Goal: Information Seeking & Learning: Learn about a topic

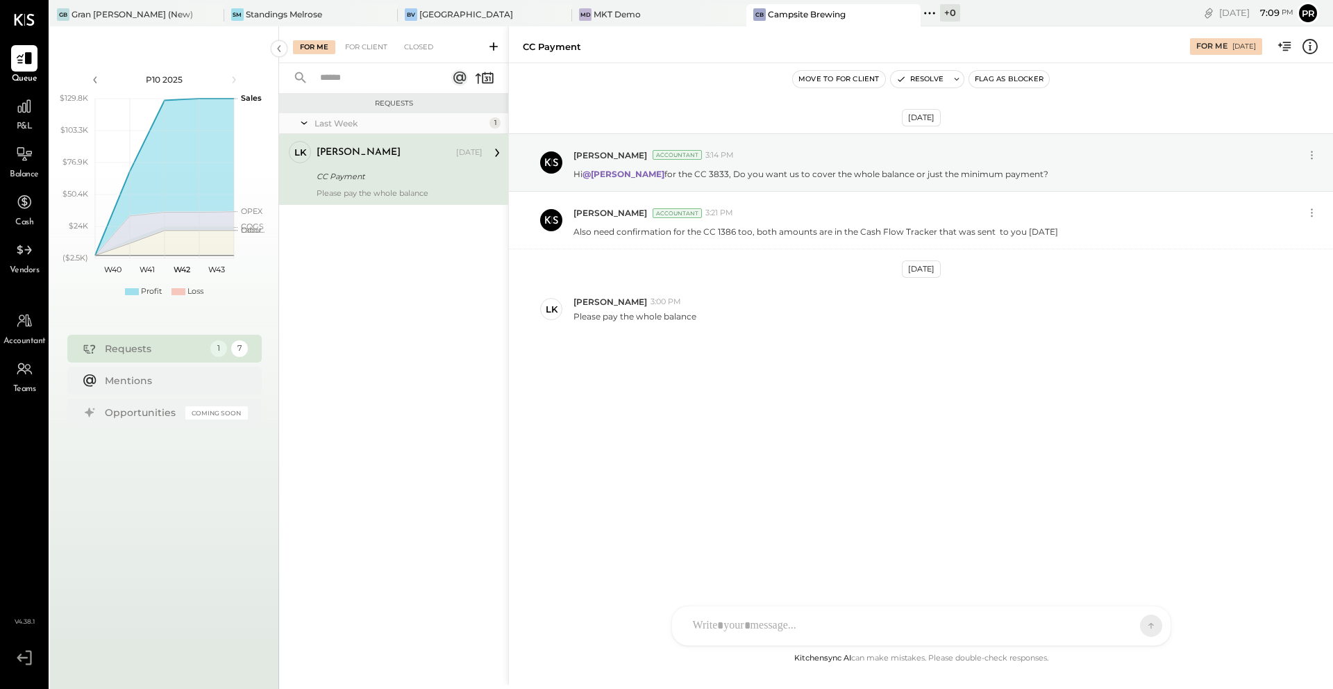
click at [768, 15] on div "Campsite Brewing" at bounding box center [807, 14] width 78 height 12
click at [24, 113] on icon at bounding box center [24, 106] width 18 height 18
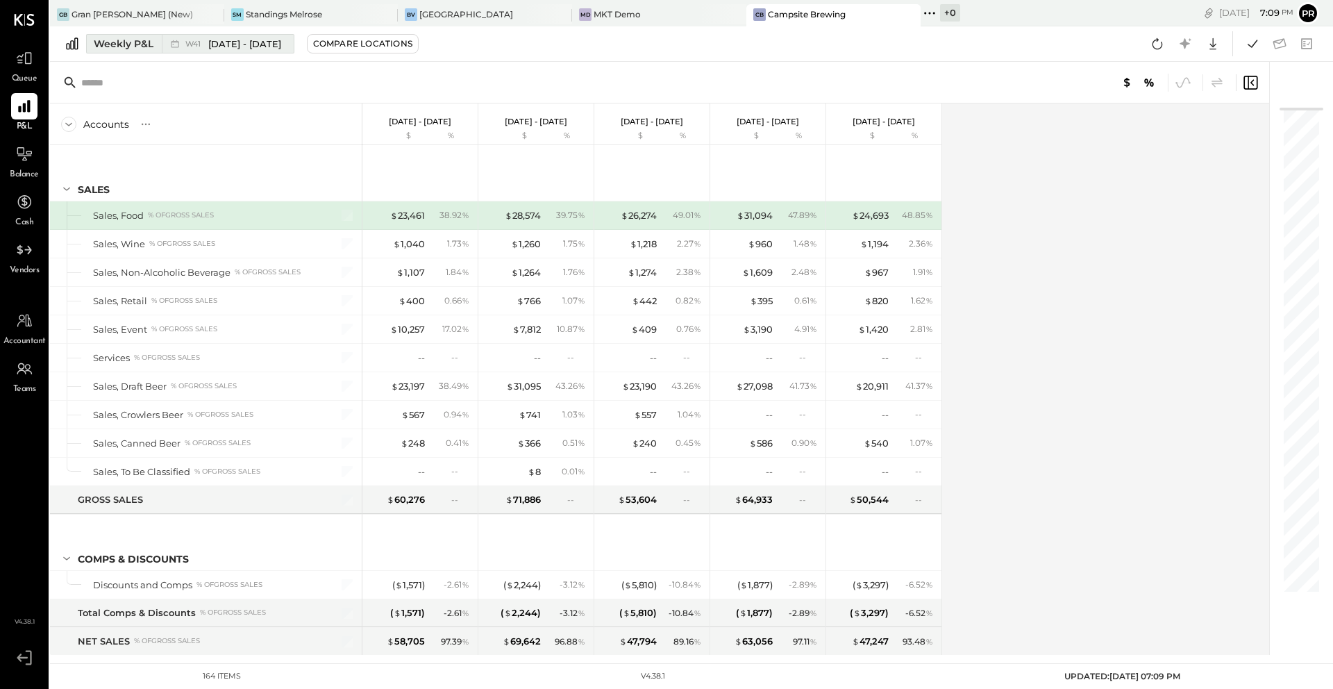
click at [140, 44] on div "Weekly P&L" at bounding box center [124, 44] width 60 height 14
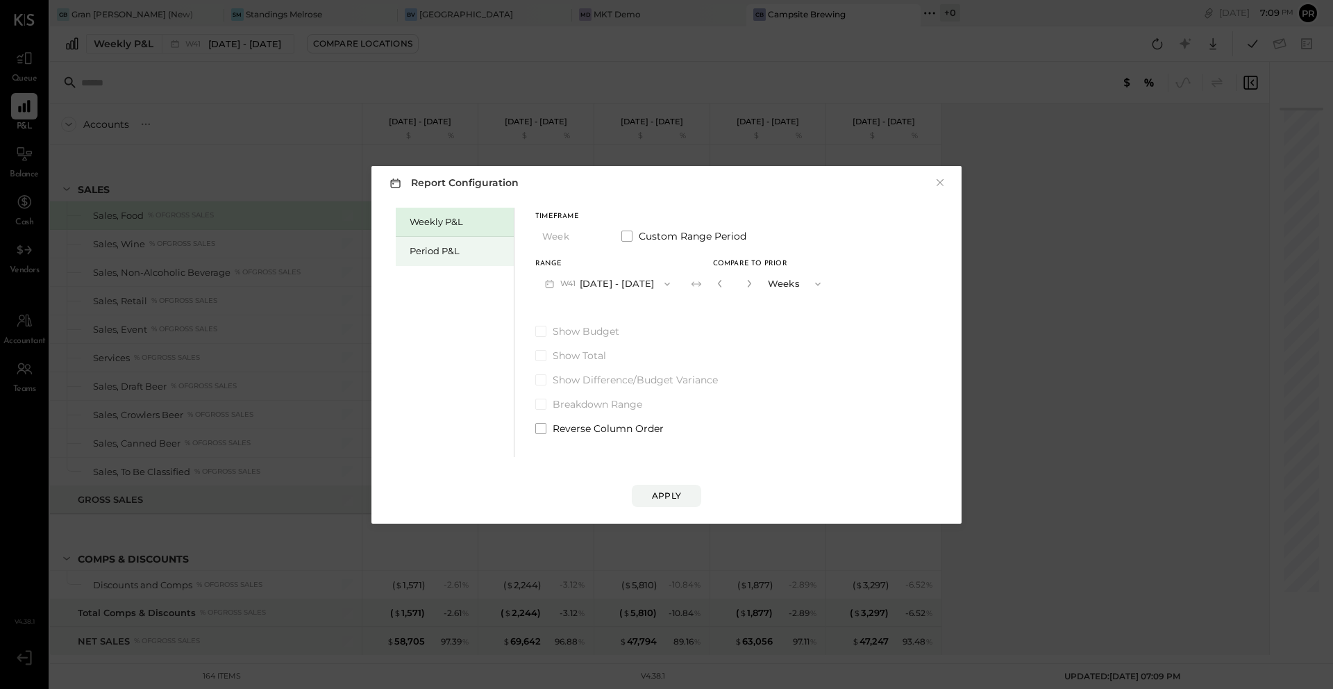
click at [439, 249] on div "Period P&L" at bounding box center [458, 250] width 97 height 13
click at [628, 287] on button "P10 [DATE] - [DATE]" at bounding box center [606, 284] width 142 height 26
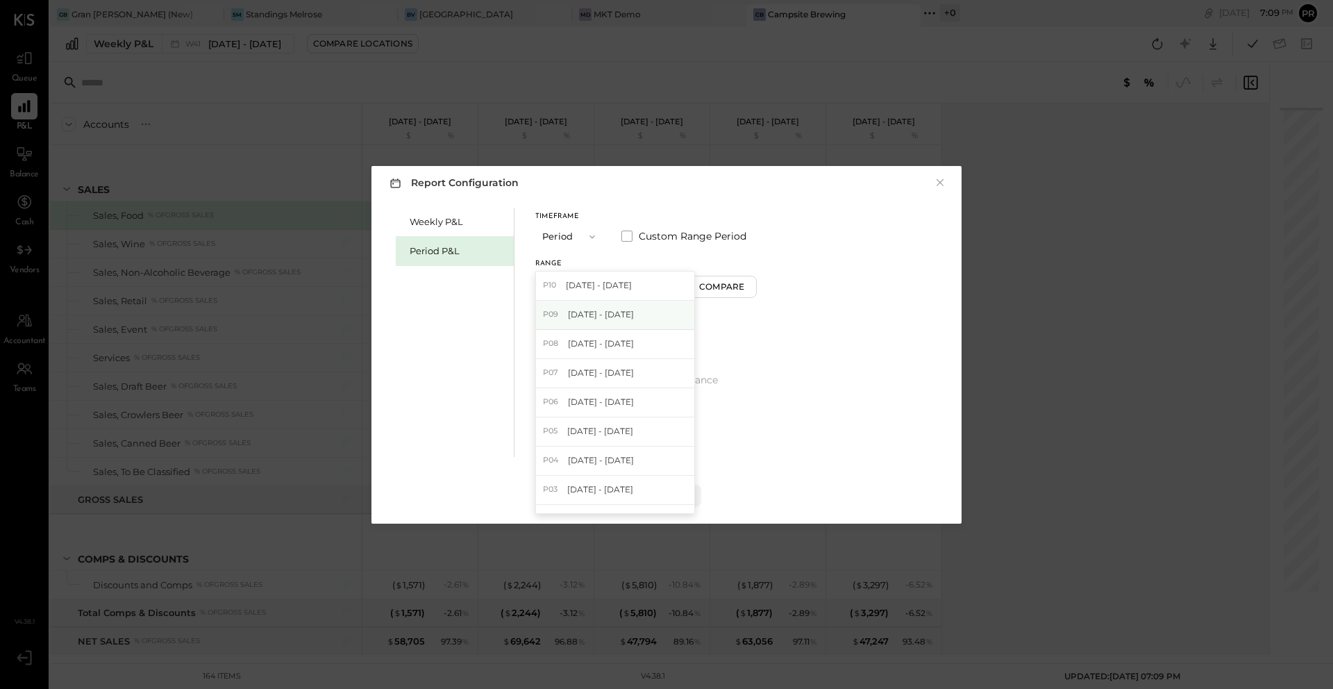
click at [634, 314] on span "[DATE] - [DATE]" at bounding box center [601, 314] width 66 height 12
click at [748, 296] on button "Compare" at bounding box center [724, 287] width 69 height 22
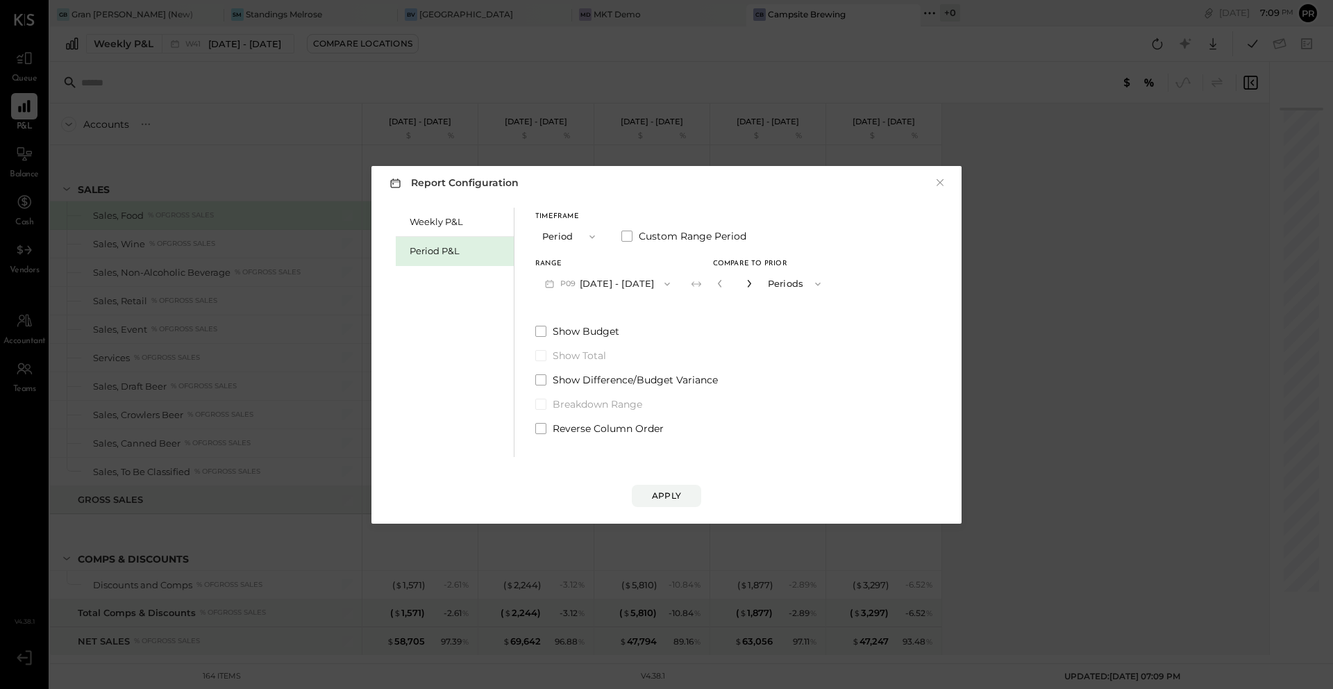
click at [753, 283] on icon "button" at bounding box center [749, 283] width 8 height 8
type input "*"
click at [668, 499] on div "Apply" at bounding box center [666, 496] width 29 height 12
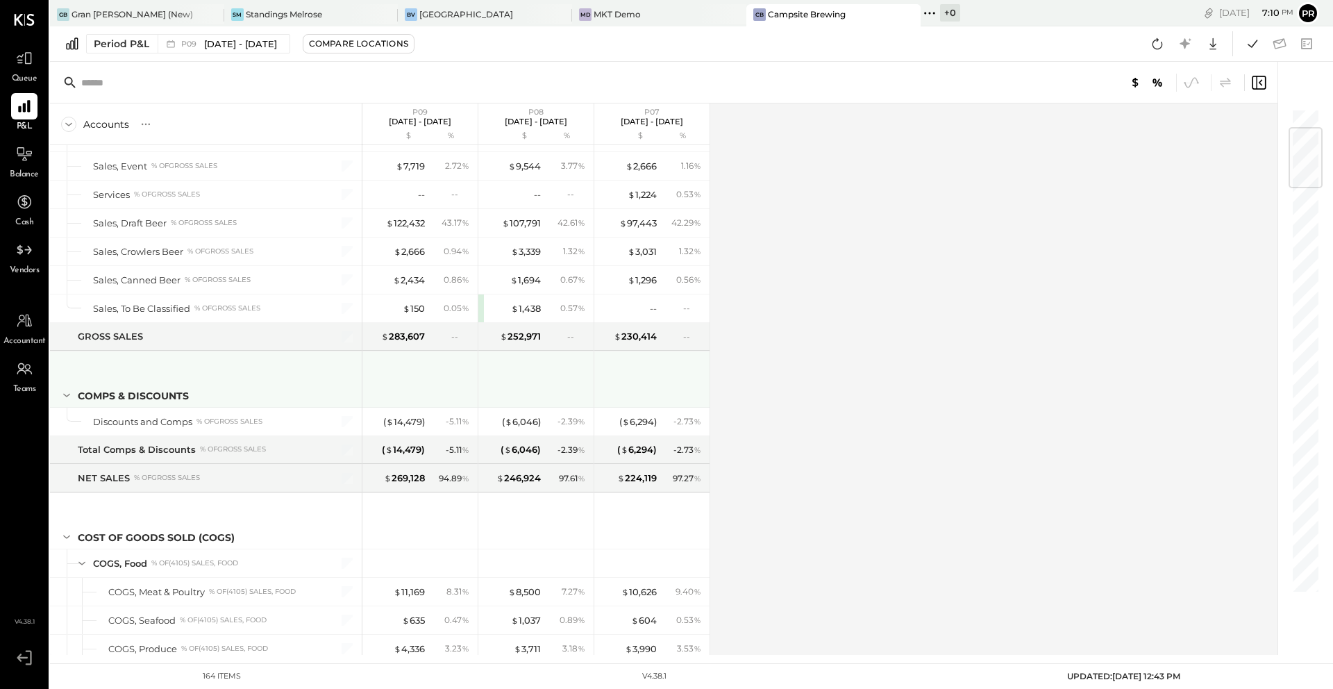
scroll to position [160, 0]
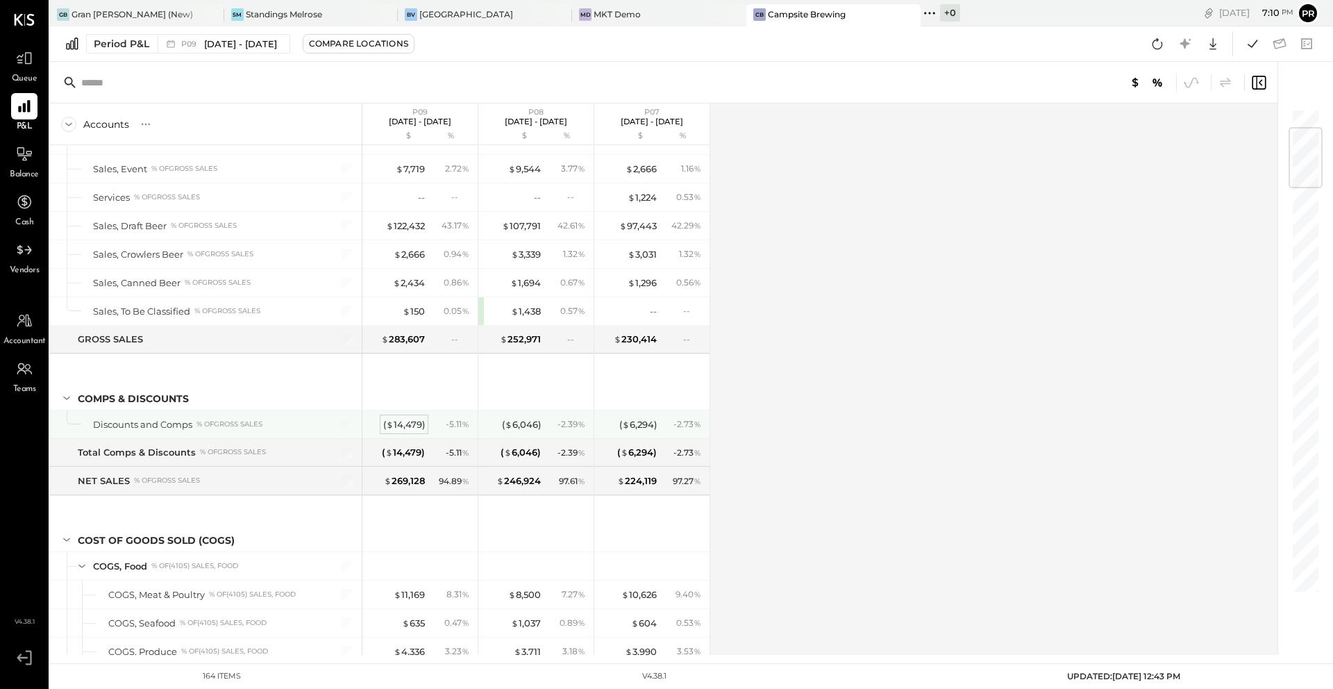
click at [410, 428] on div "( $ 14,479 )" at bounding box center [404, 424] width 42 height 13
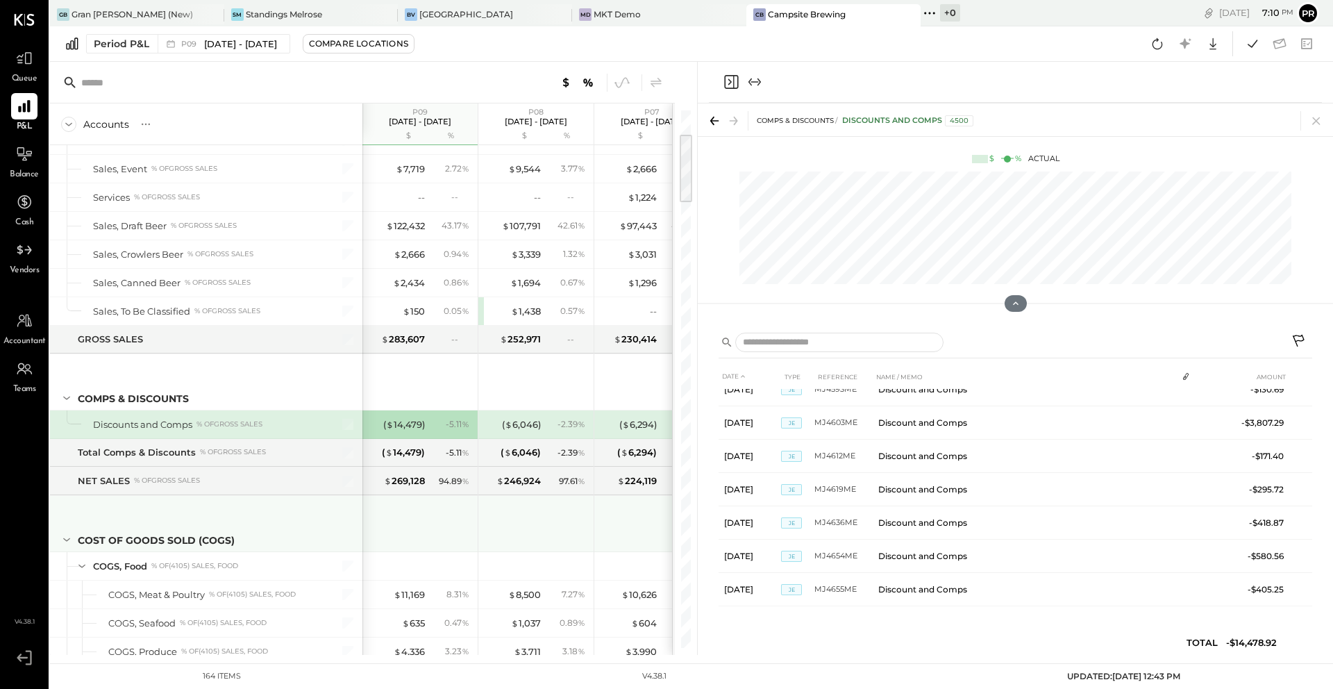
scroll to position [182, 0]
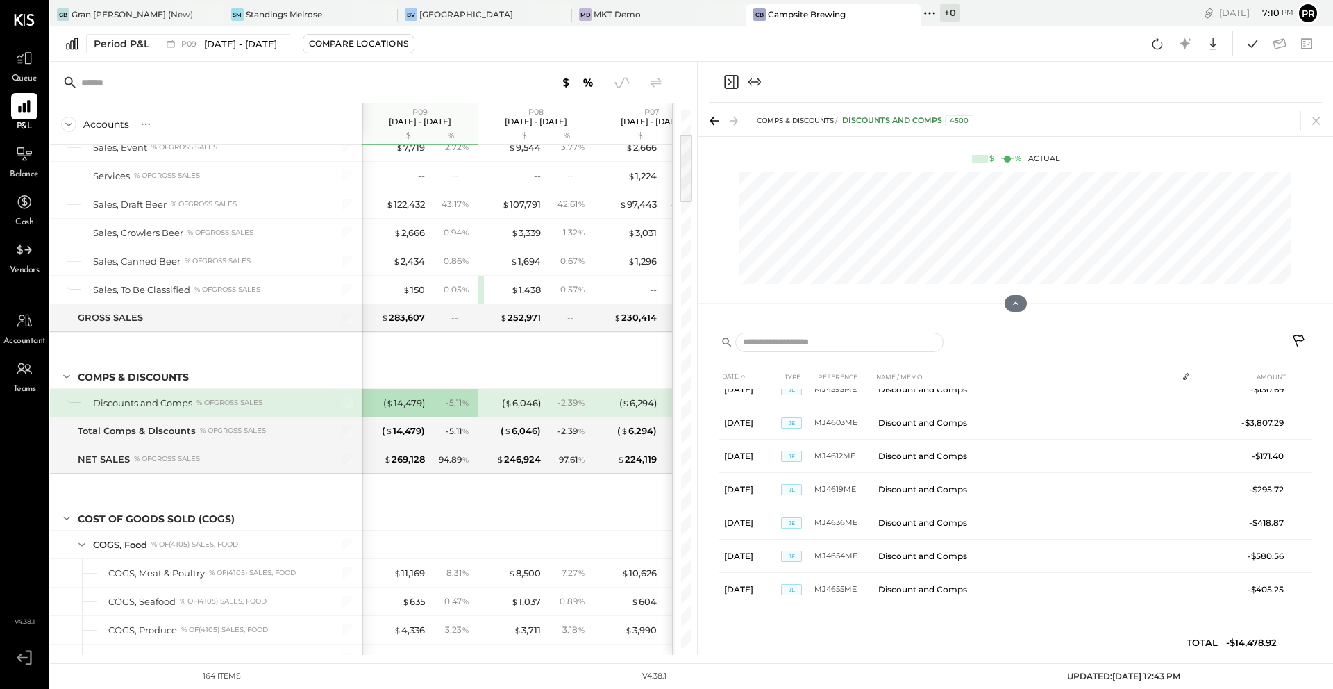
click at [728, 87] on icon "Close panel" at bounding box center [731, 82] width 17 height 17
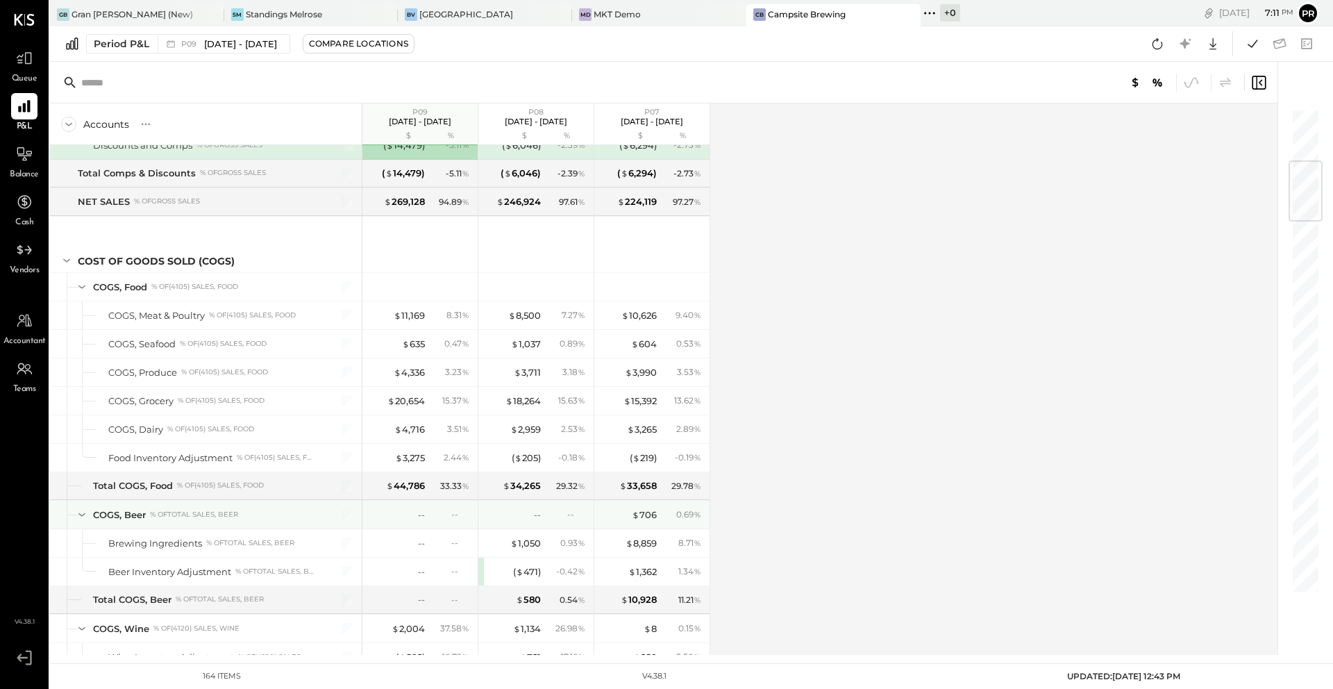
scroll to position [444, 0]
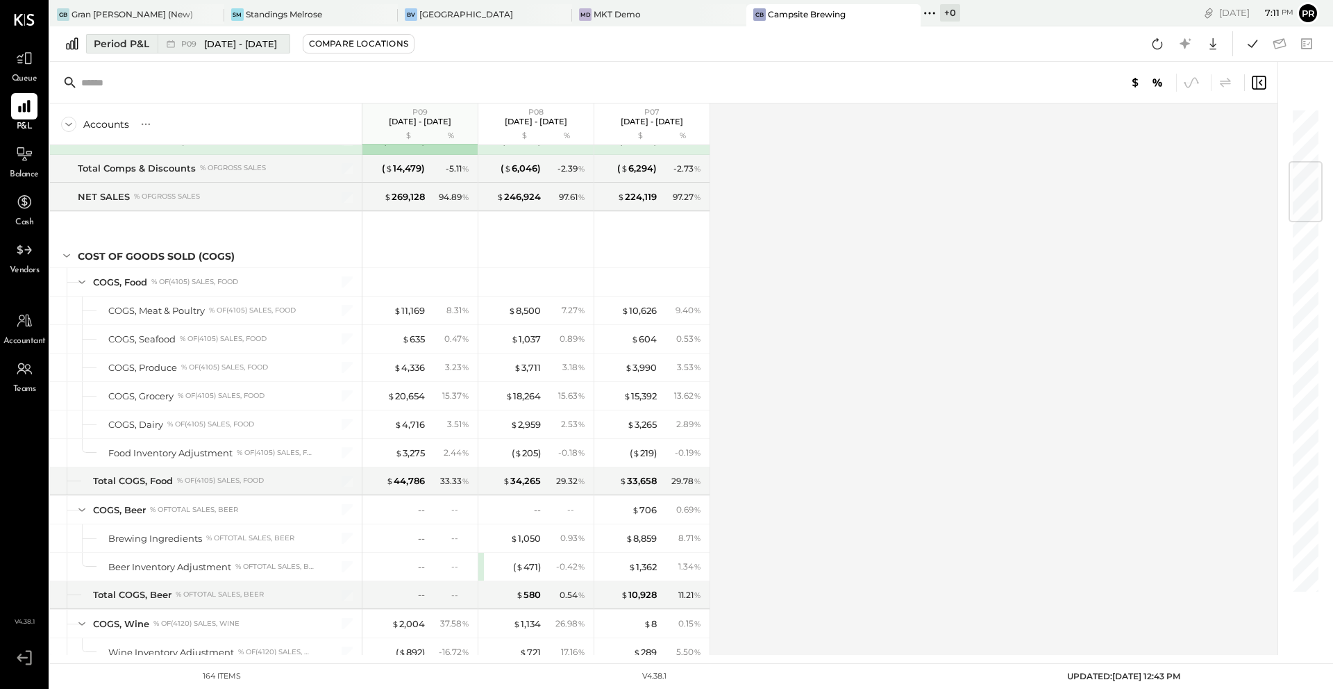
click at [168, 50] on icon at bounding box center [171, 44] width 14 height 14
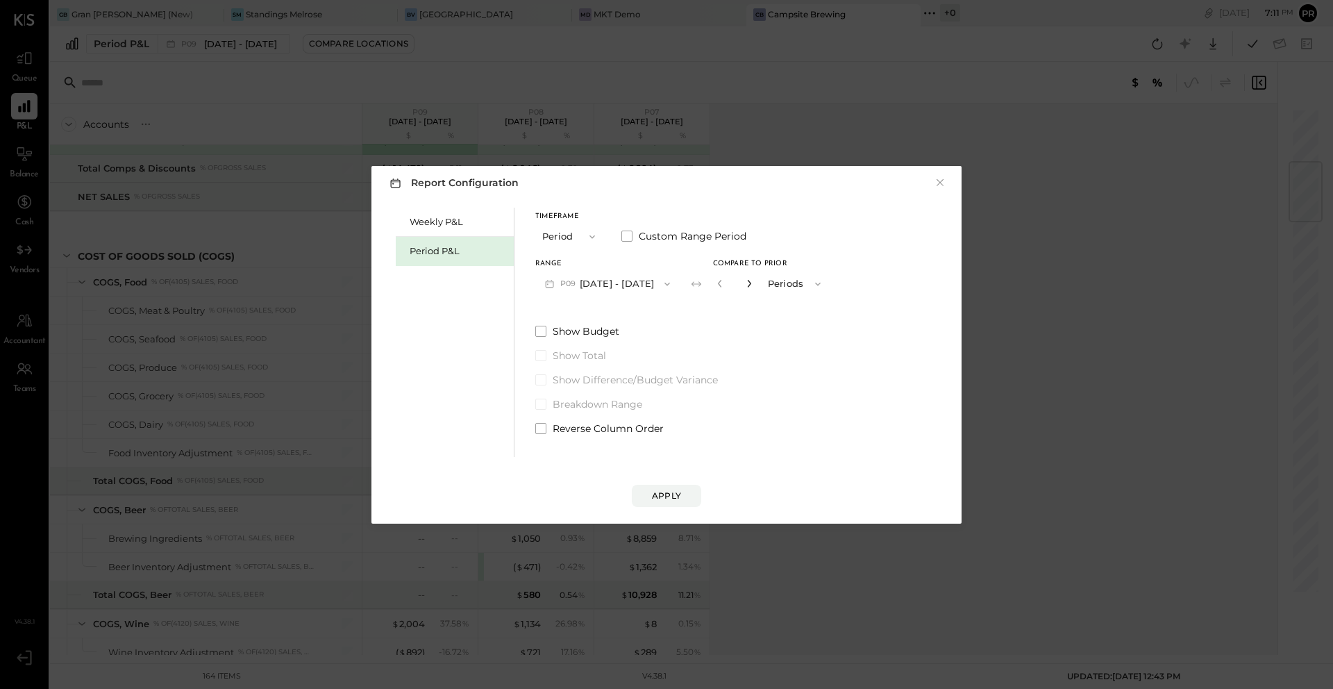
click at [753, 285] on icon "button" at bounding box center [749, 283] width 8 height 8
type input "*"
click at [678, 494] on div "Apply" at bounding box center [666, 496] width 29 height 12
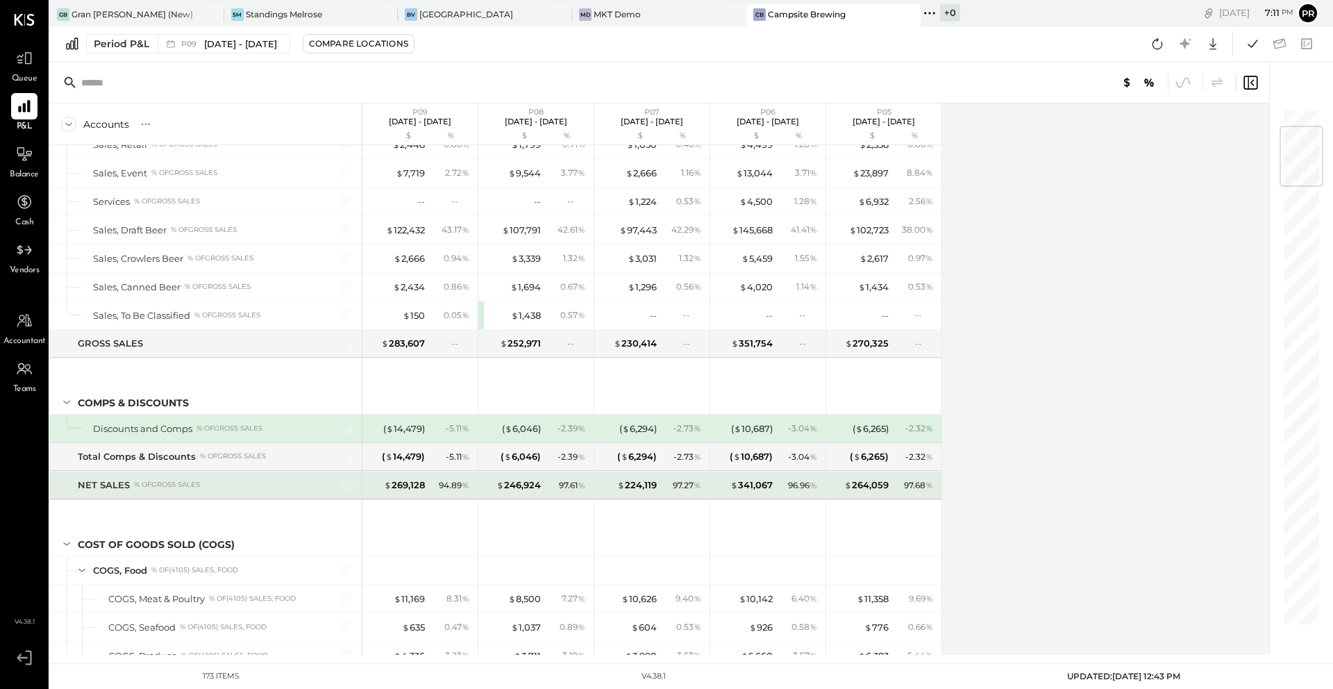
scroll to position [151, 0]
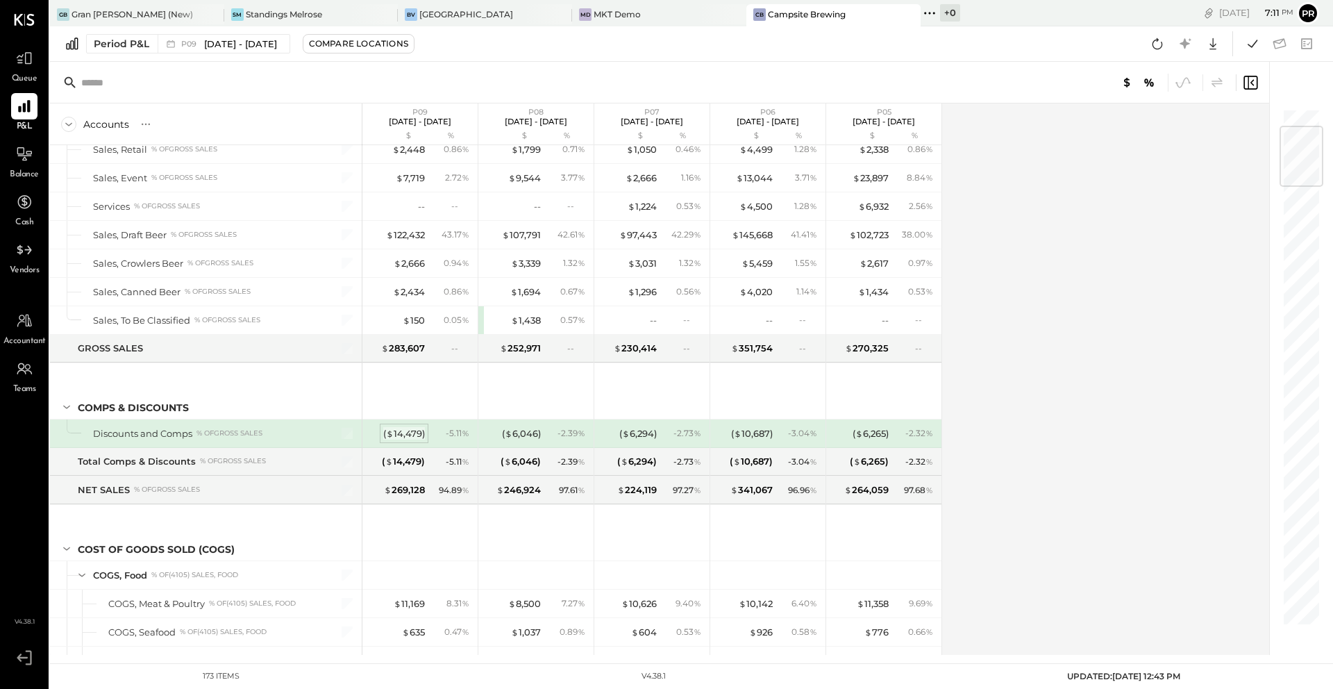
click at [413, 435] on div "( $ 14,479 )" at bounding box center [404, 433] width 42 height 13
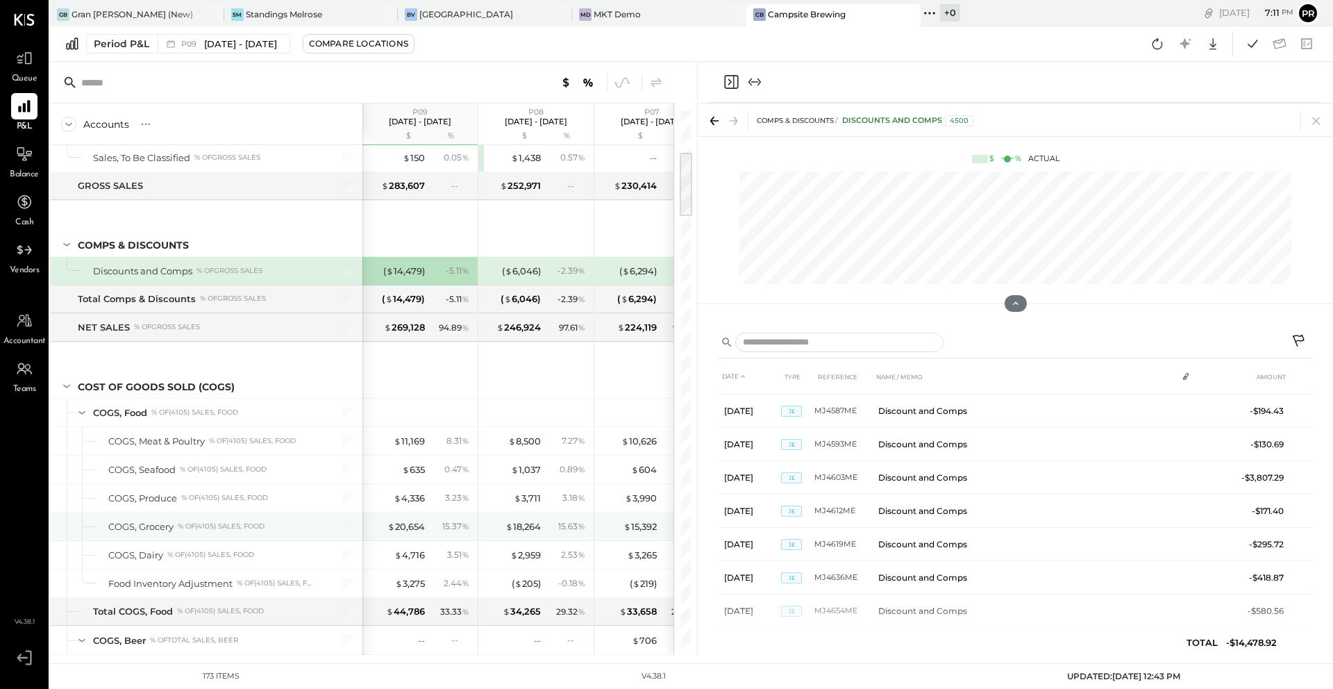
scroll to position [354, 0]
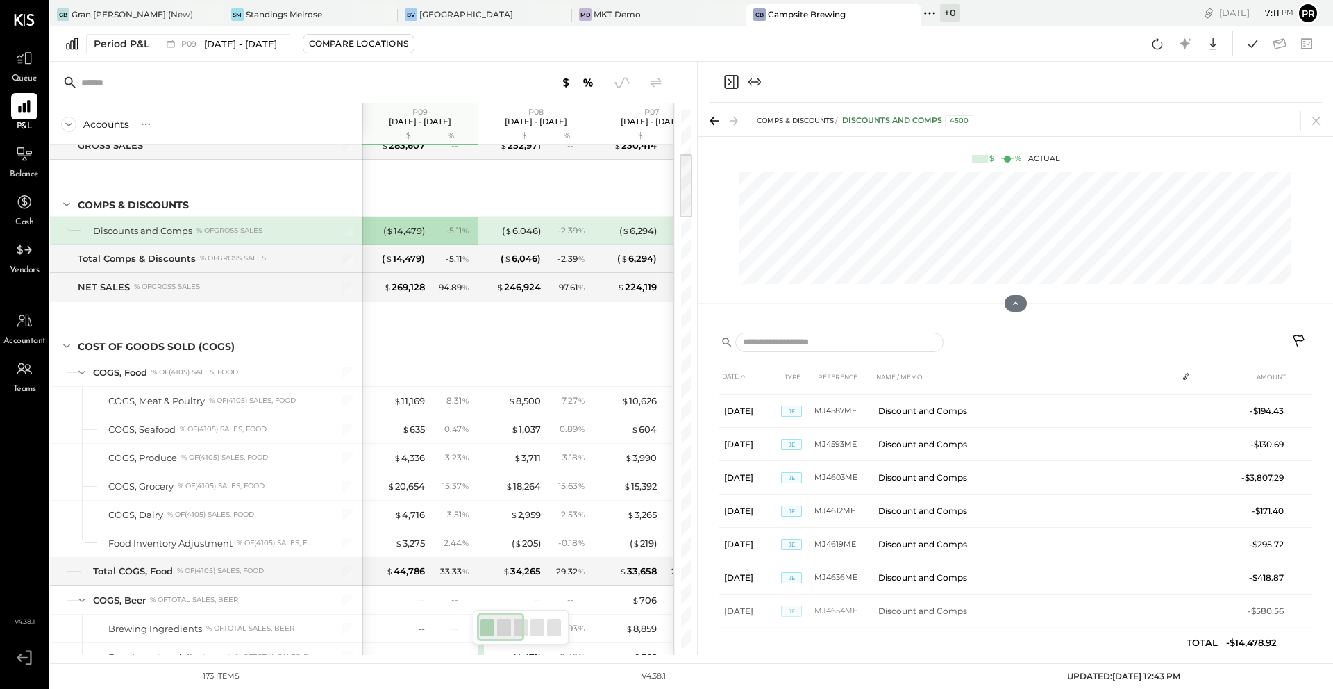
click at [726, 74] on icon "Close panel" at bounding box center [731, 82] width 17 height 17
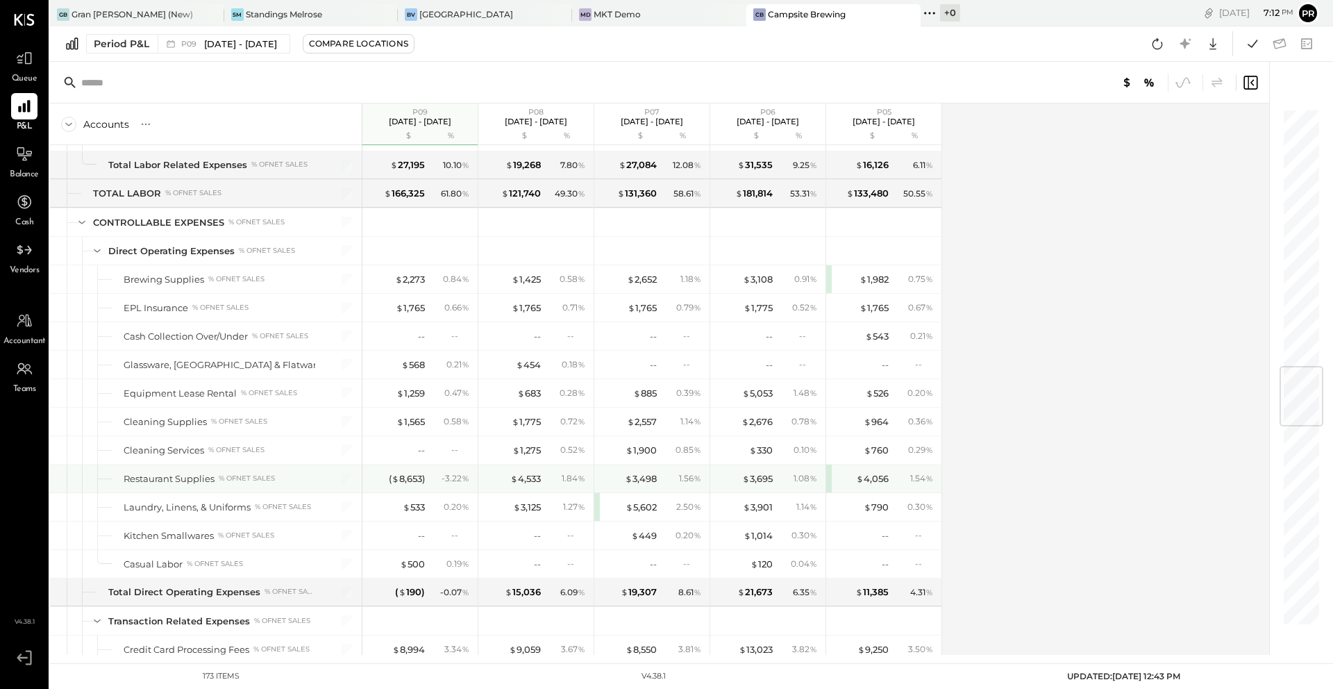
scroll to position [2160, 0]
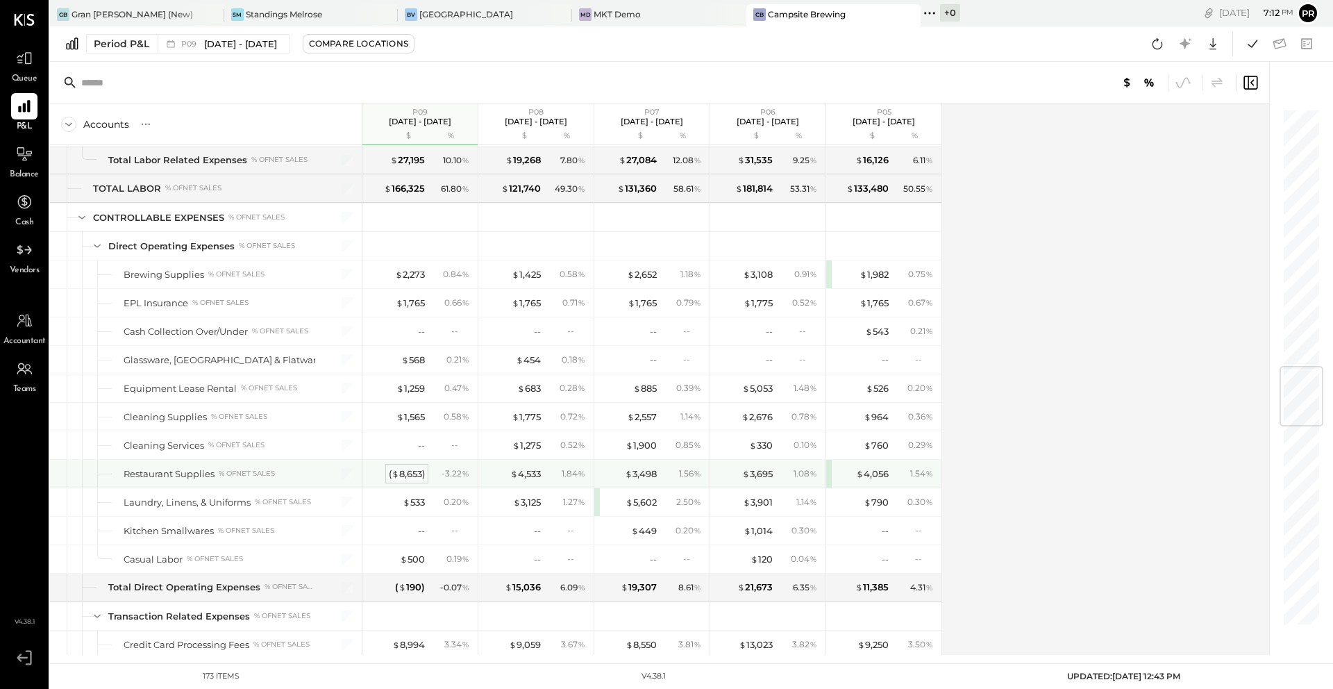
click at [410, 474] on div "( $ 8,653 )" at bounding box center [407, 473] width 36 height 13
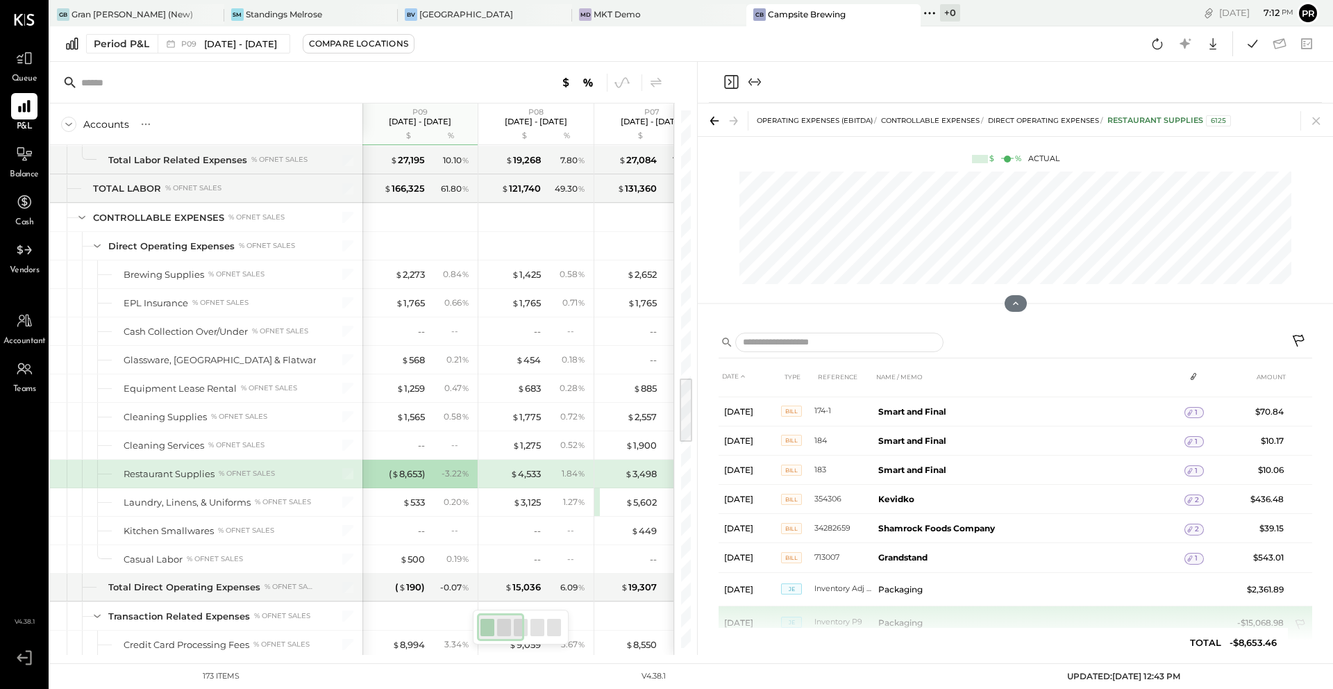
scroll to position [206, 0]
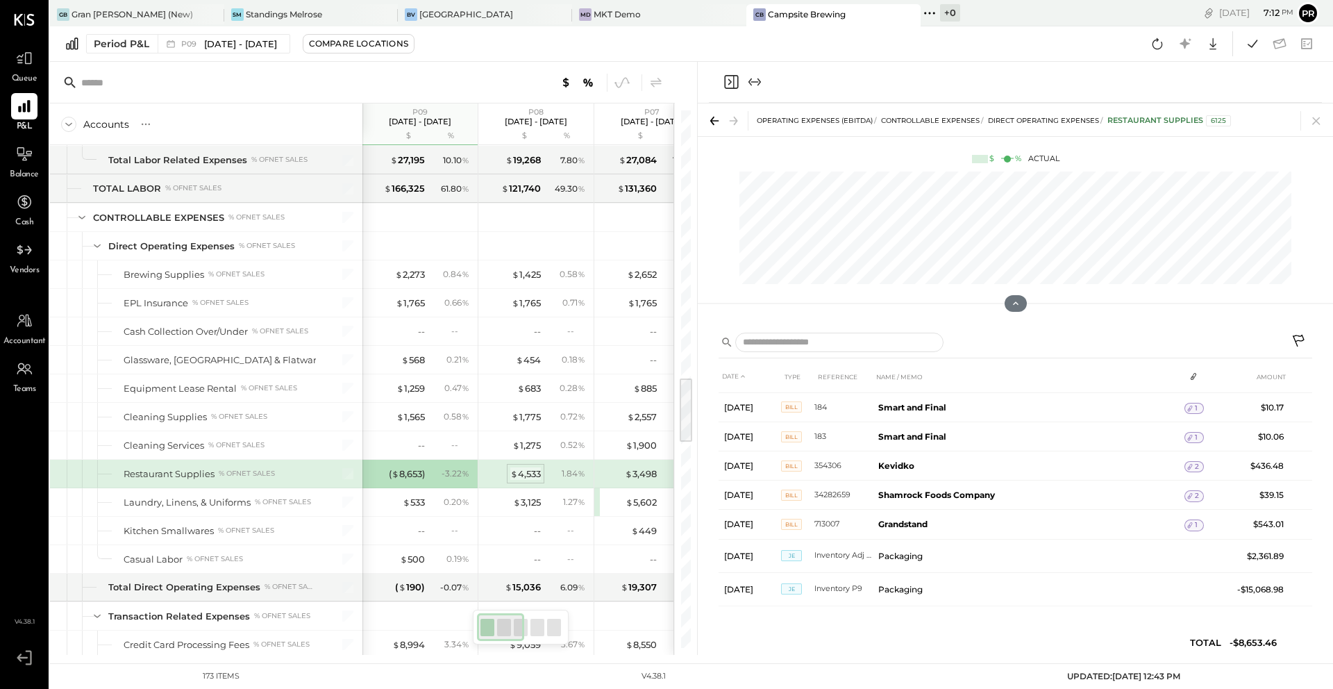
click at [527, 472] on div "$ 4,533" at bounding box center [525, 473] width 31 height 13
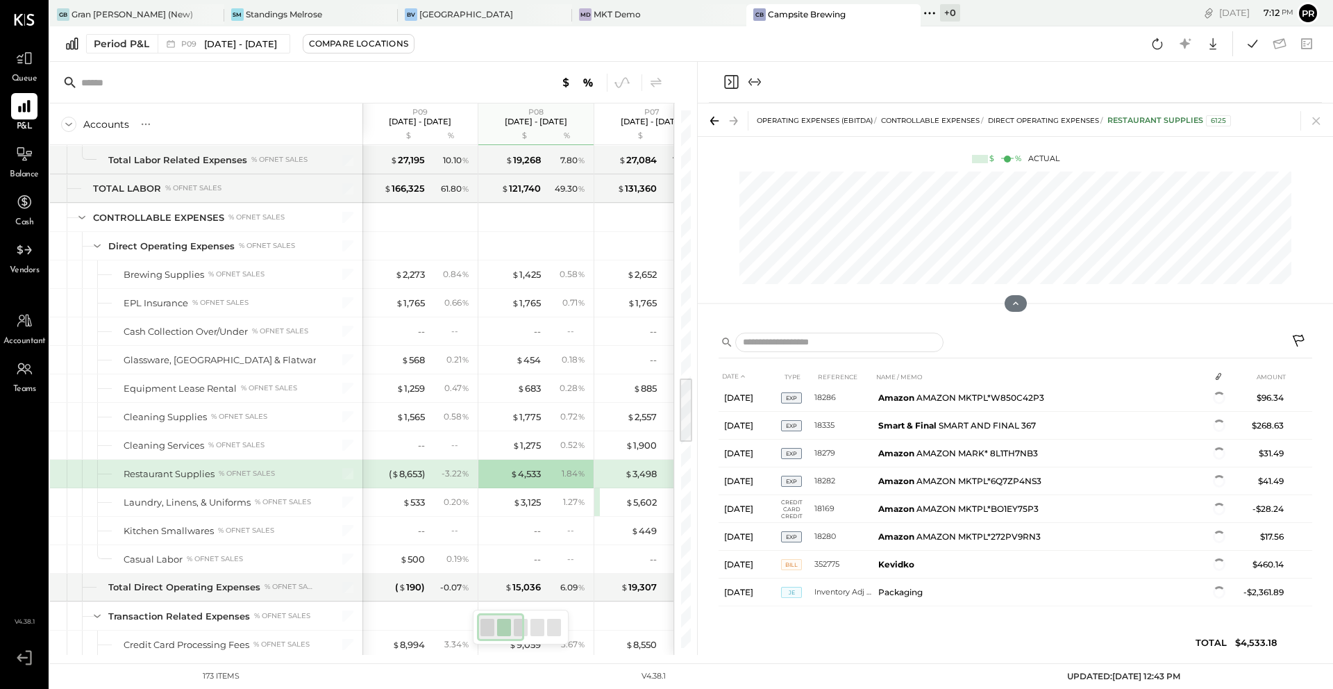
scroll to position [759, 0]
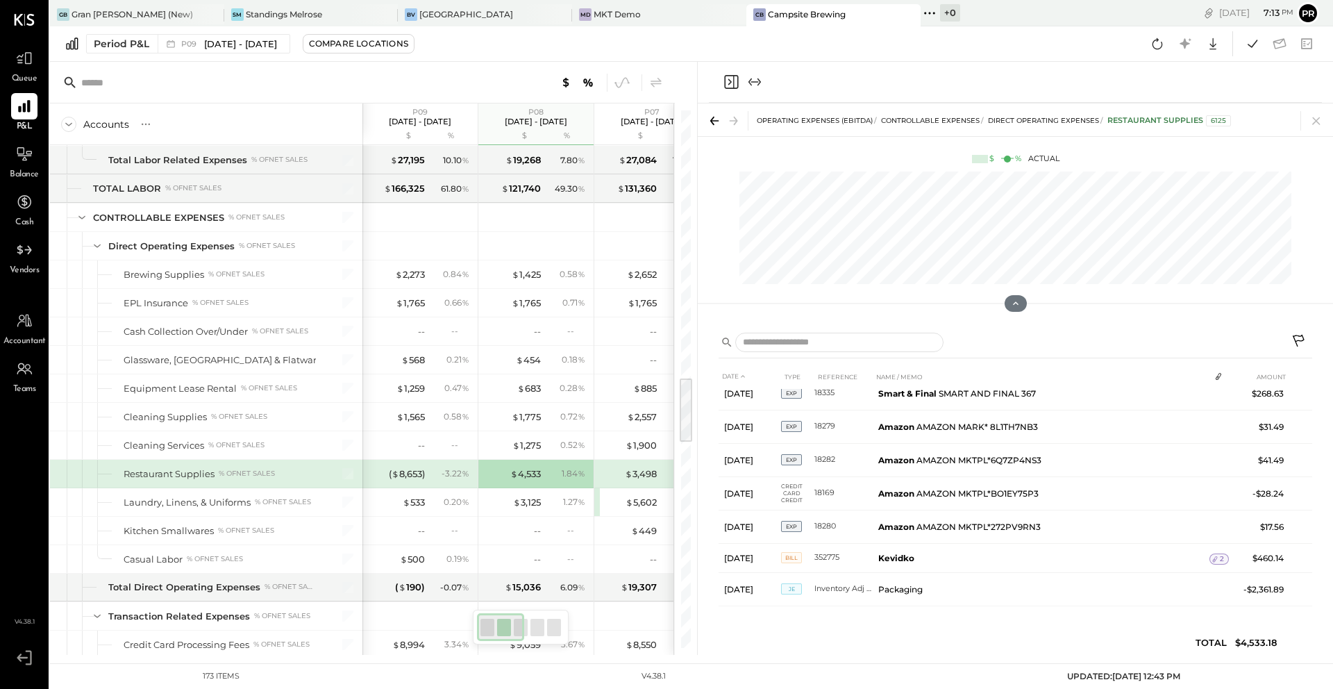
click at [730, 82] on icon "Close panel" at bounding box center [731, 82] width 17 height 17
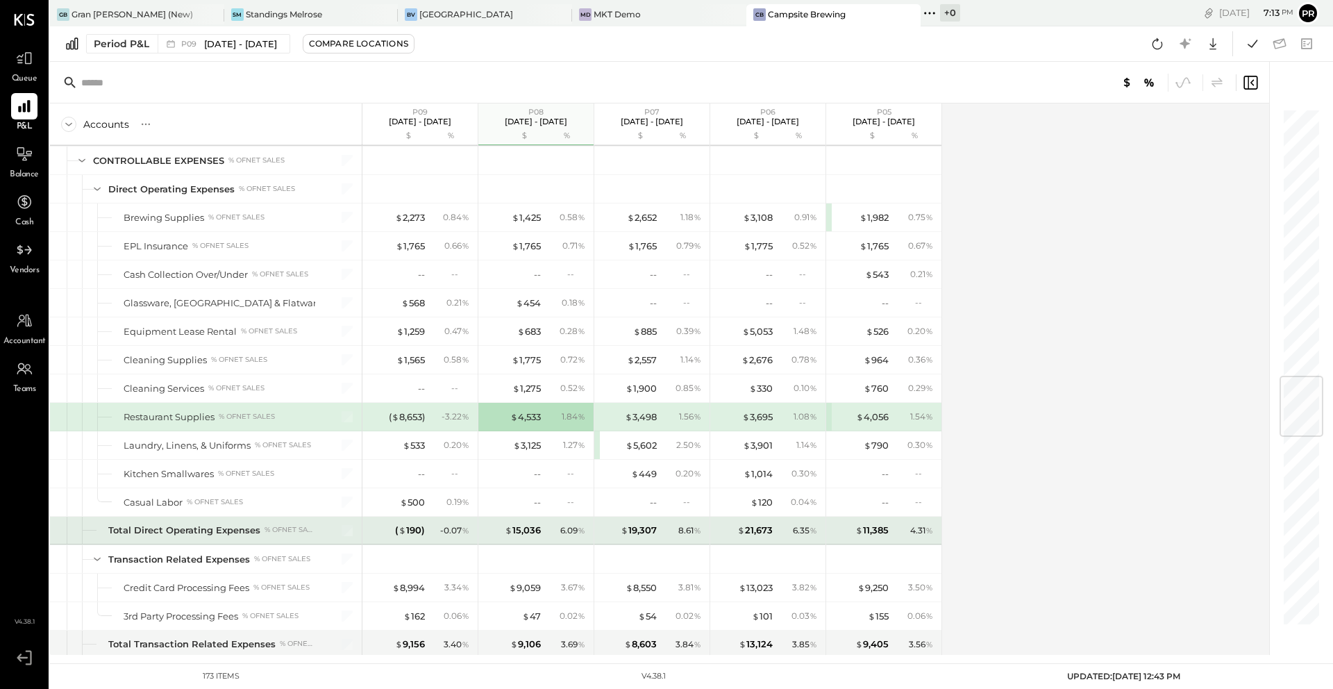
scroll to position [2250, 0]
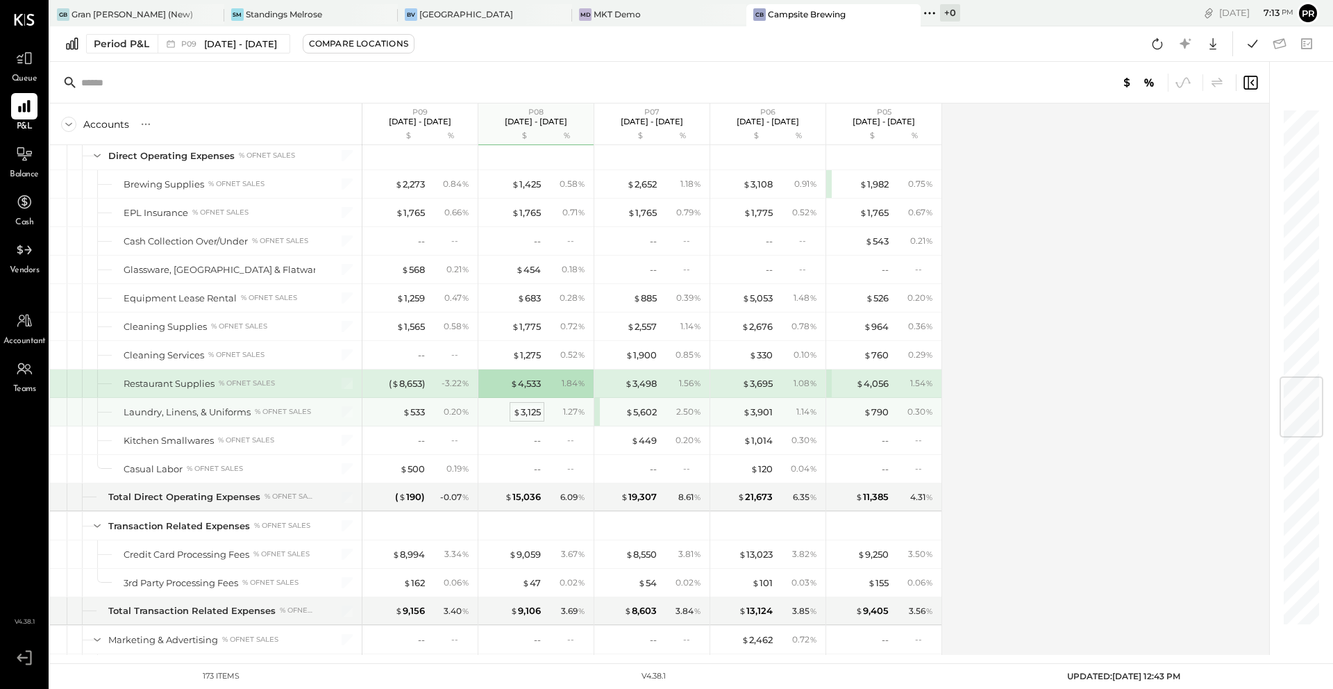
click at [524, 410] on div "$ 3,125" at bounding box center [527, 412] width 28 height 13
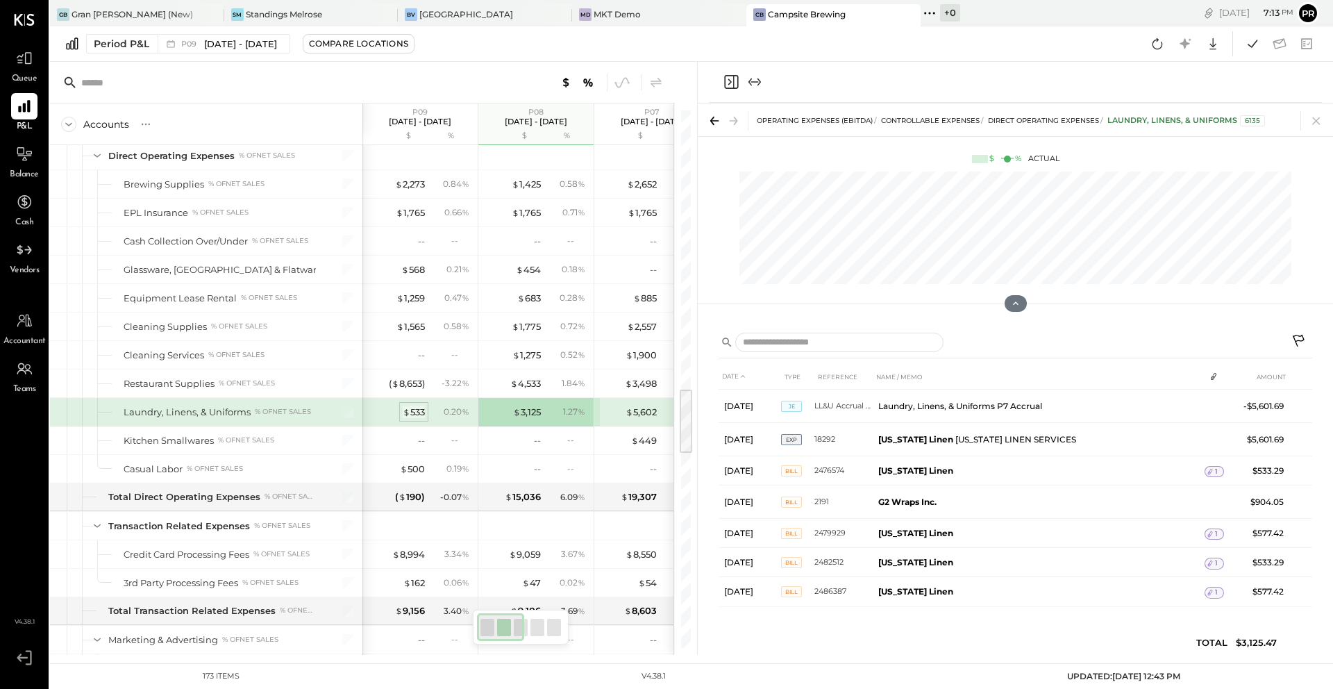
click at [417, 410] on div "$ 533" at bounding box center [414, 412] width 22 height 13
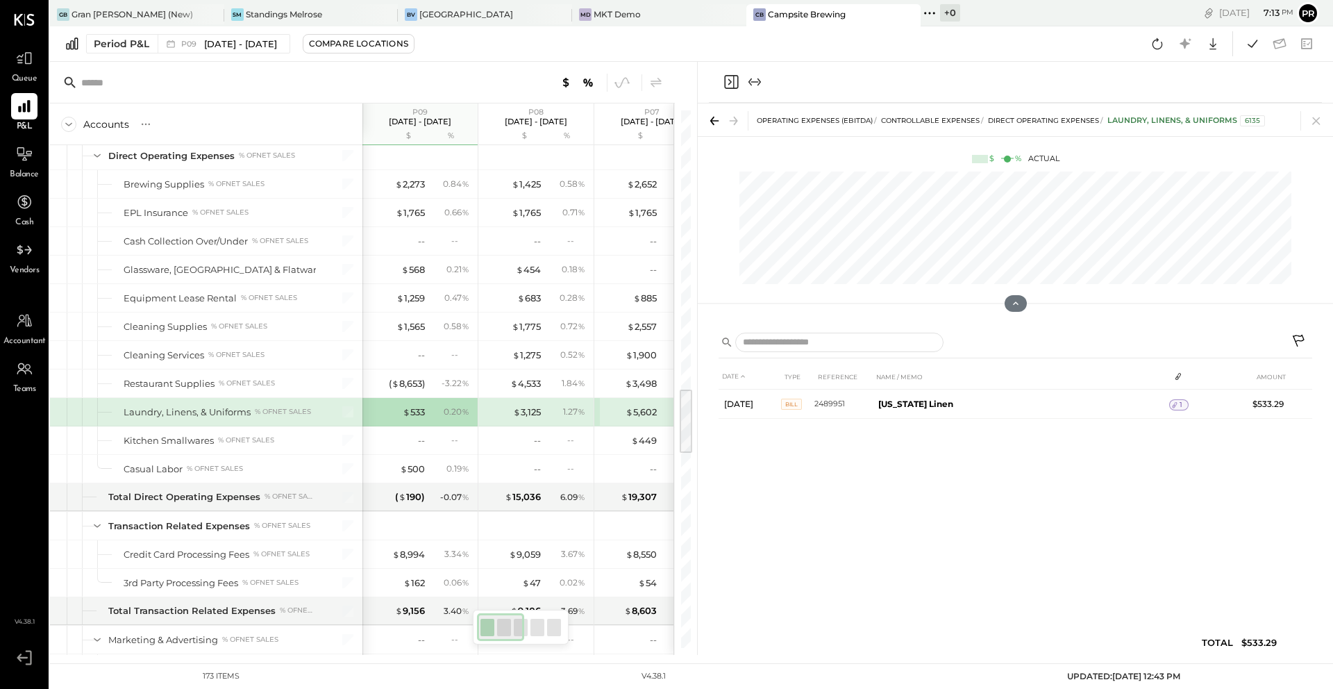
click at [730, 81] on icon "Close panel" at bounding box center [729, 82] width 3 height 6
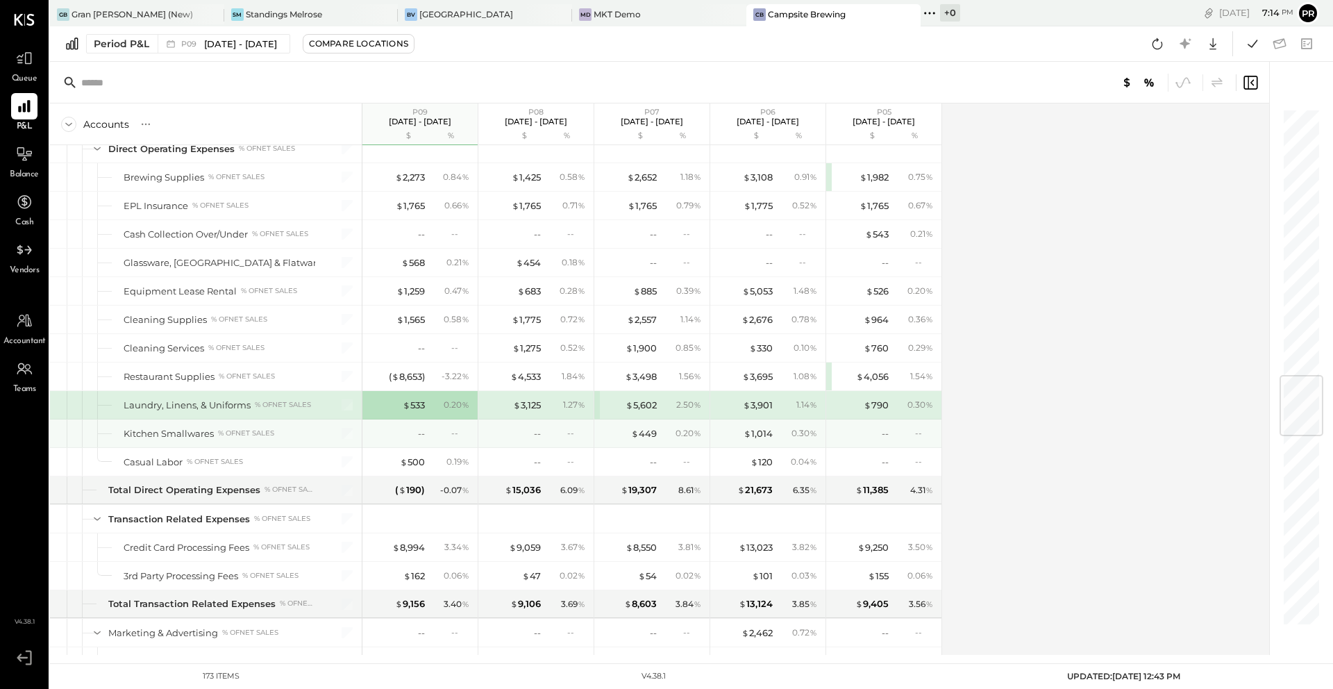
scroll to position [2222, 0]
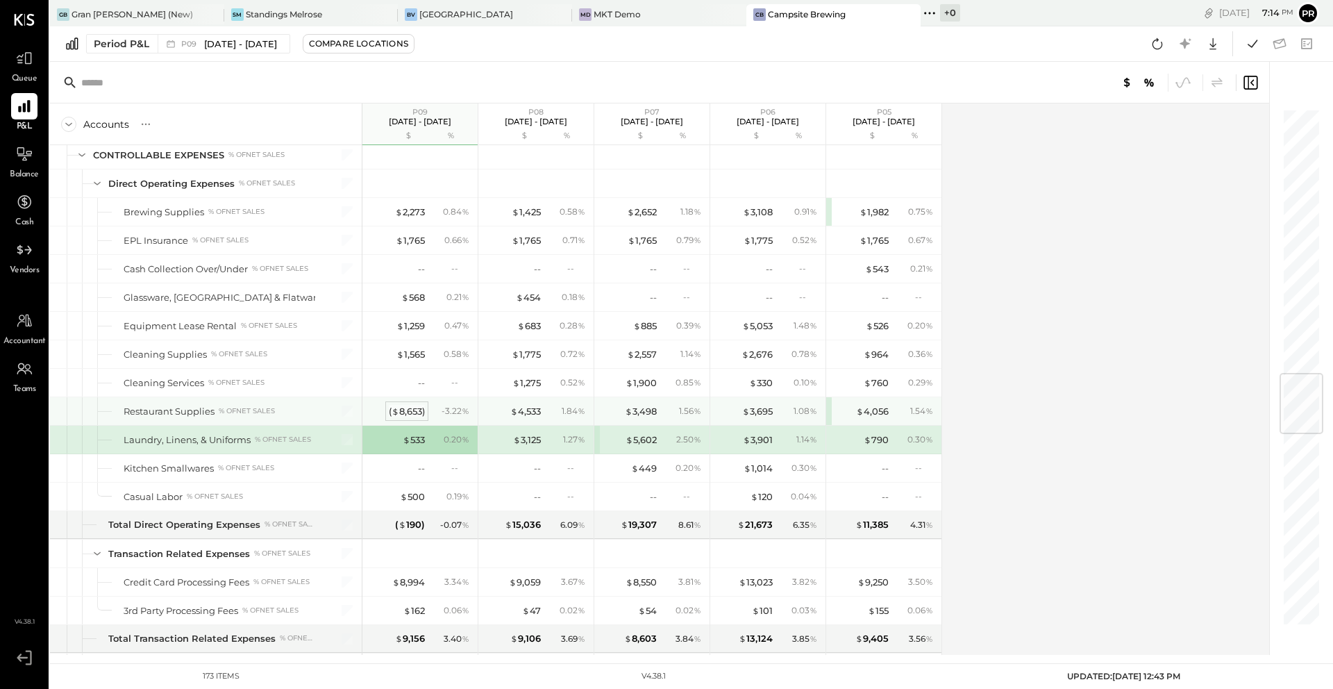
click at [415, 408] on div "( $ 8,653 )" at bounding box center [407, 411] width 36 height 13
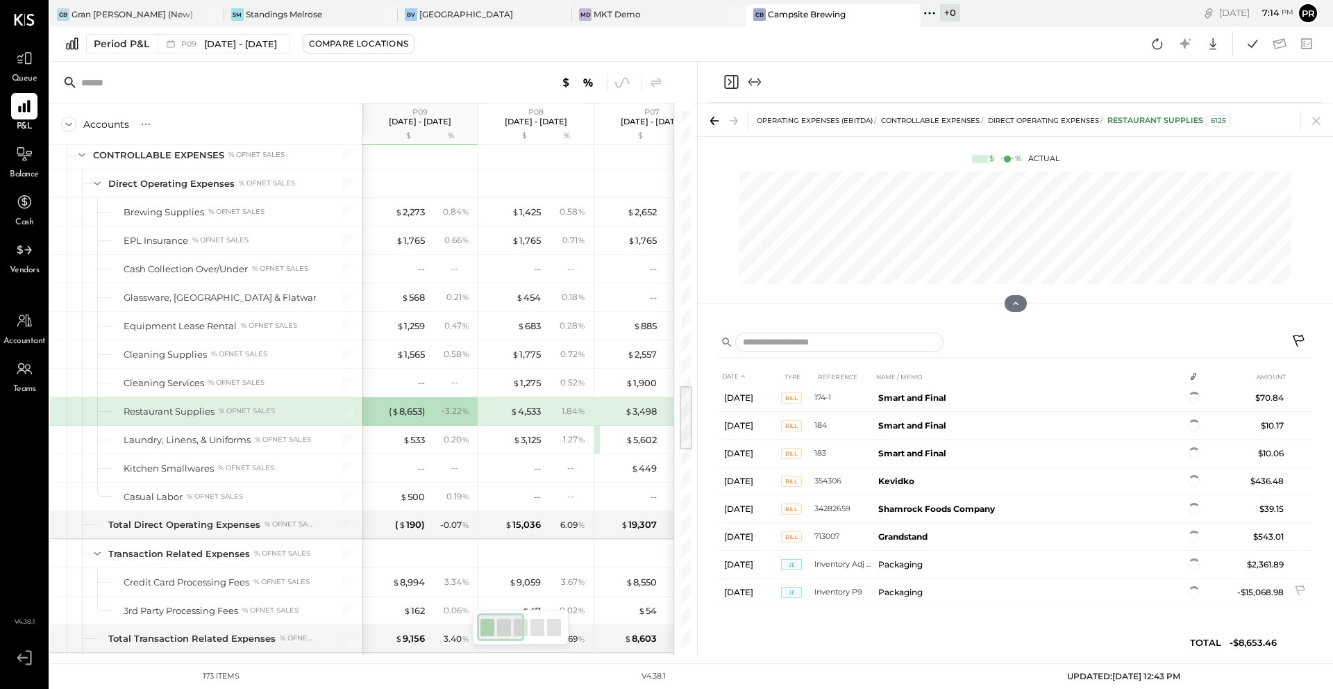
scroll to position [206, 0]
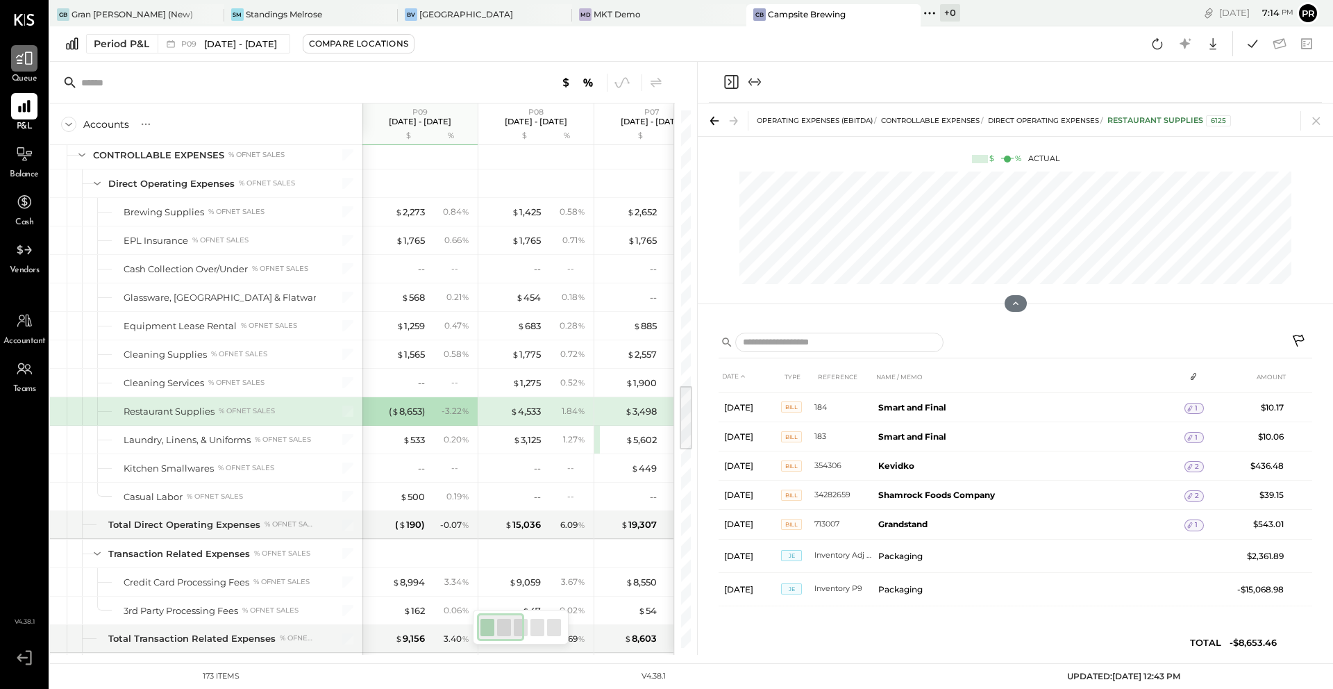
click at [29, 60] on icon at bounding box center [24, 58] width 18 height 18
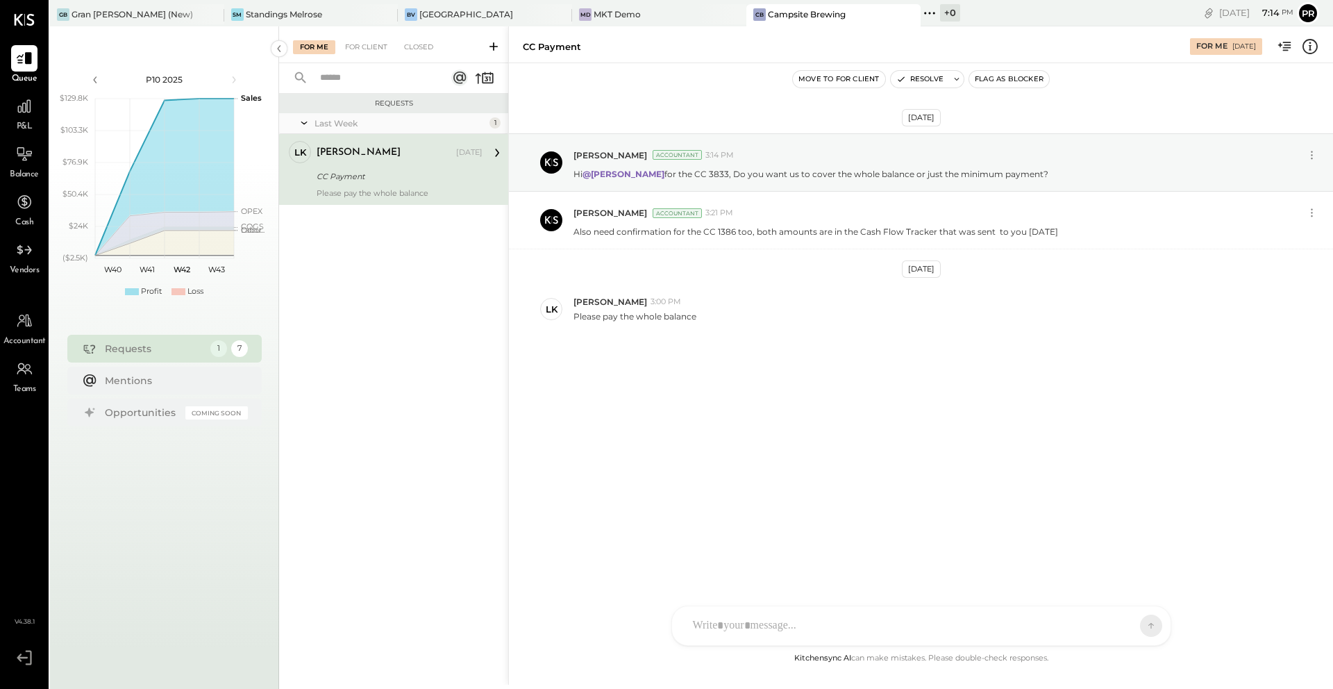
click at [418, 57] on div "For Me For Client Closed" at bounding box center [393, 44] width 229 height 37
click at [424, 42] on div "Closed" at bounding box center [418, 47] width 43 height 14
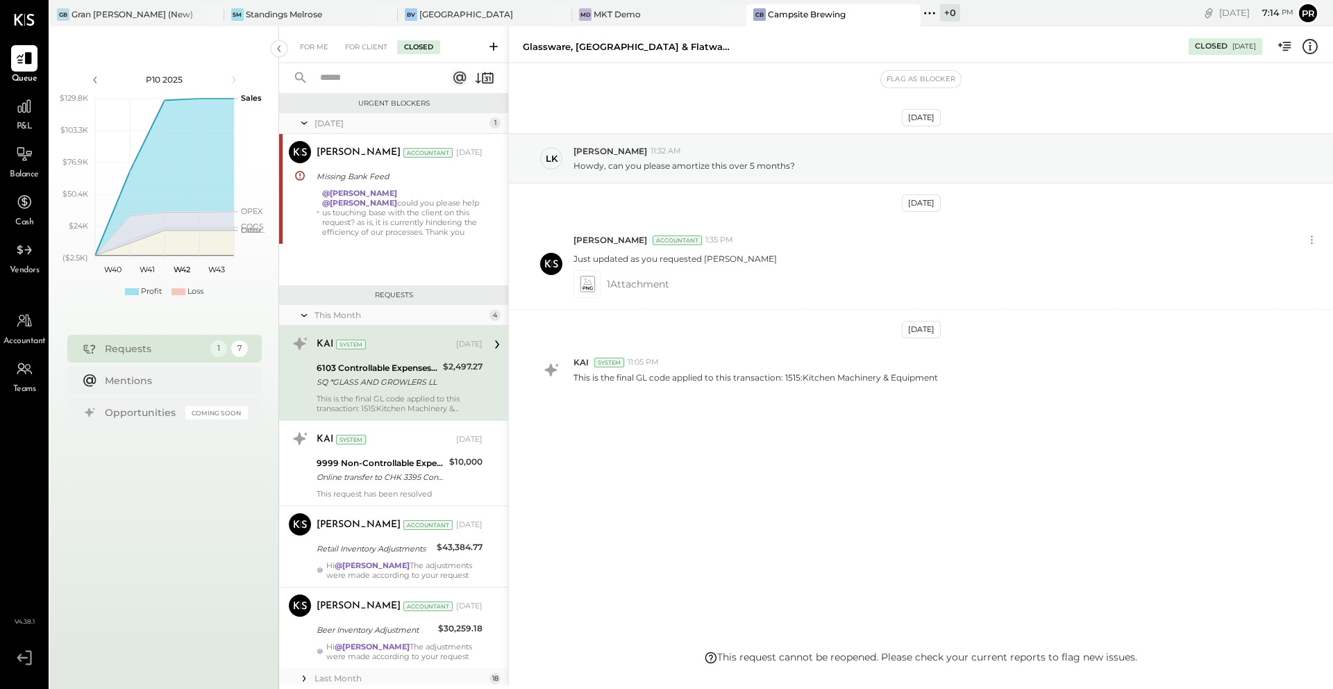
click at [411, 392] on div "KAI System [DATE] 6103 Controllable Expenses:Direct Operating Expenses:Glasswar…" at bounding box center [400, 373] width 166 height 81
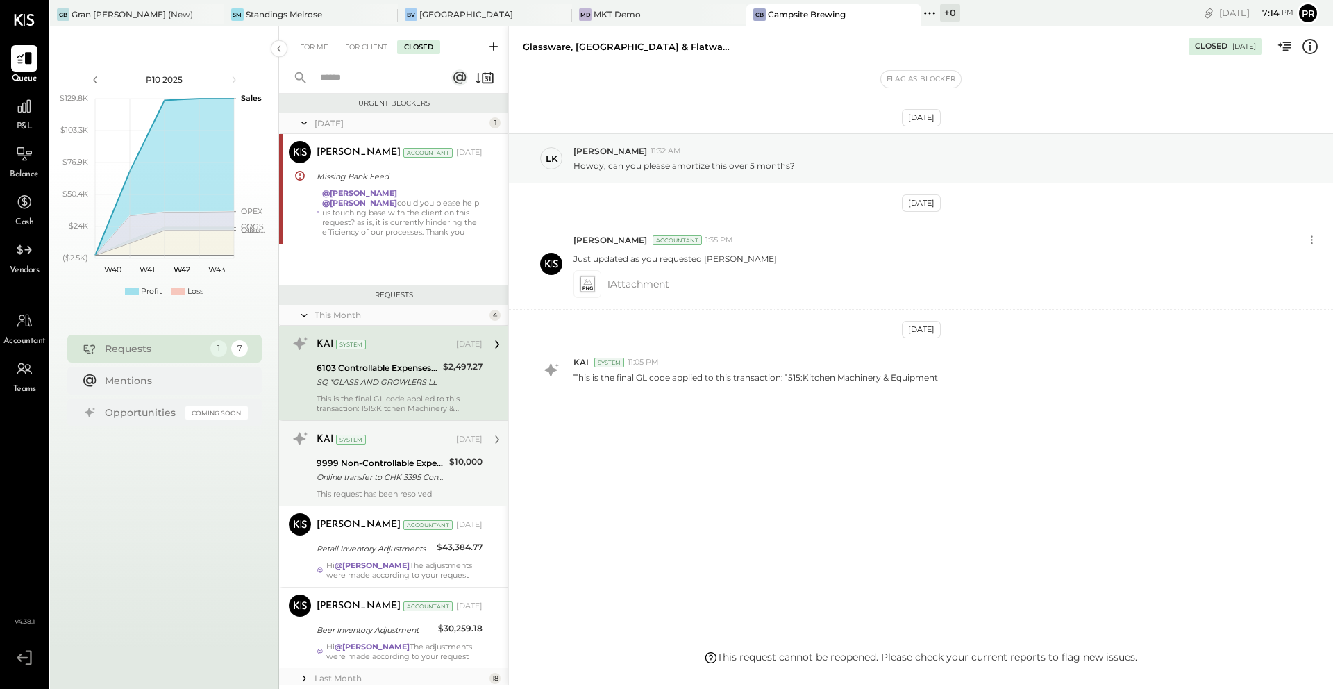
click at [412, 475] on div "Online transfer to CHK 3395 Conf Online transfer to CHK 3395 Confirmation# a5xi…" at bounding box center [381, 477] width 128 height 14
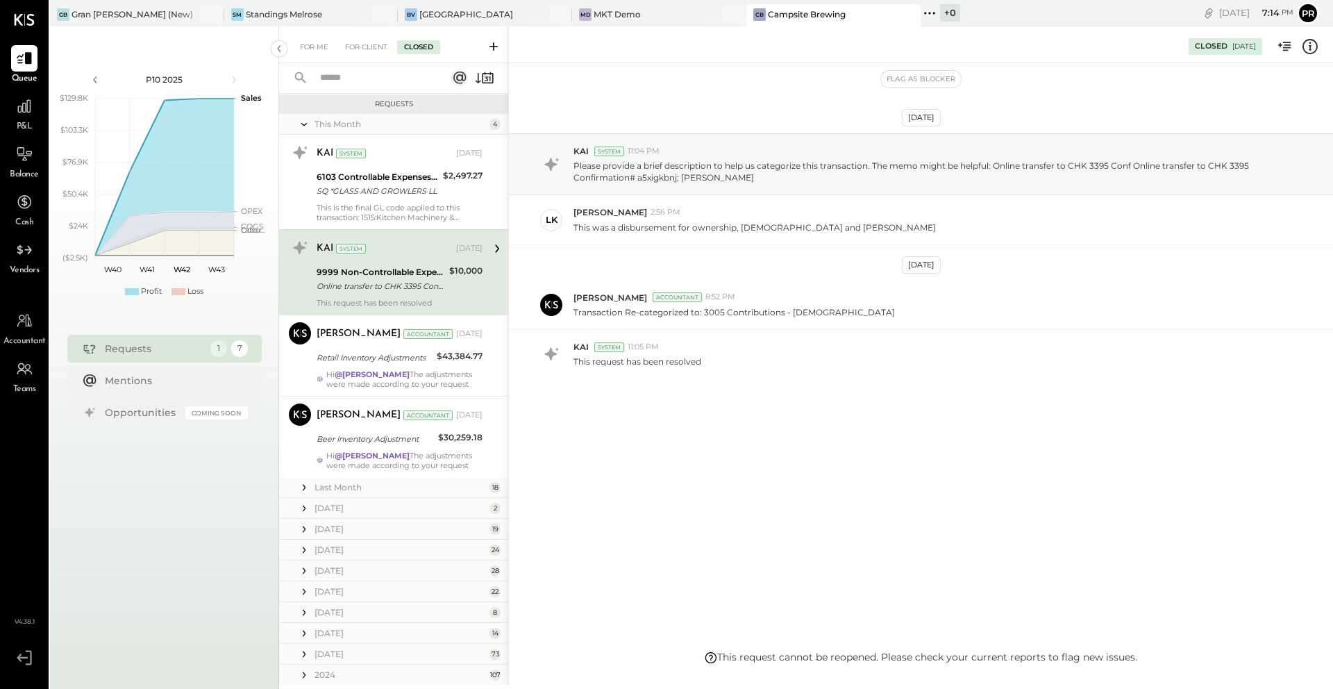
scroll to position [202, 0]
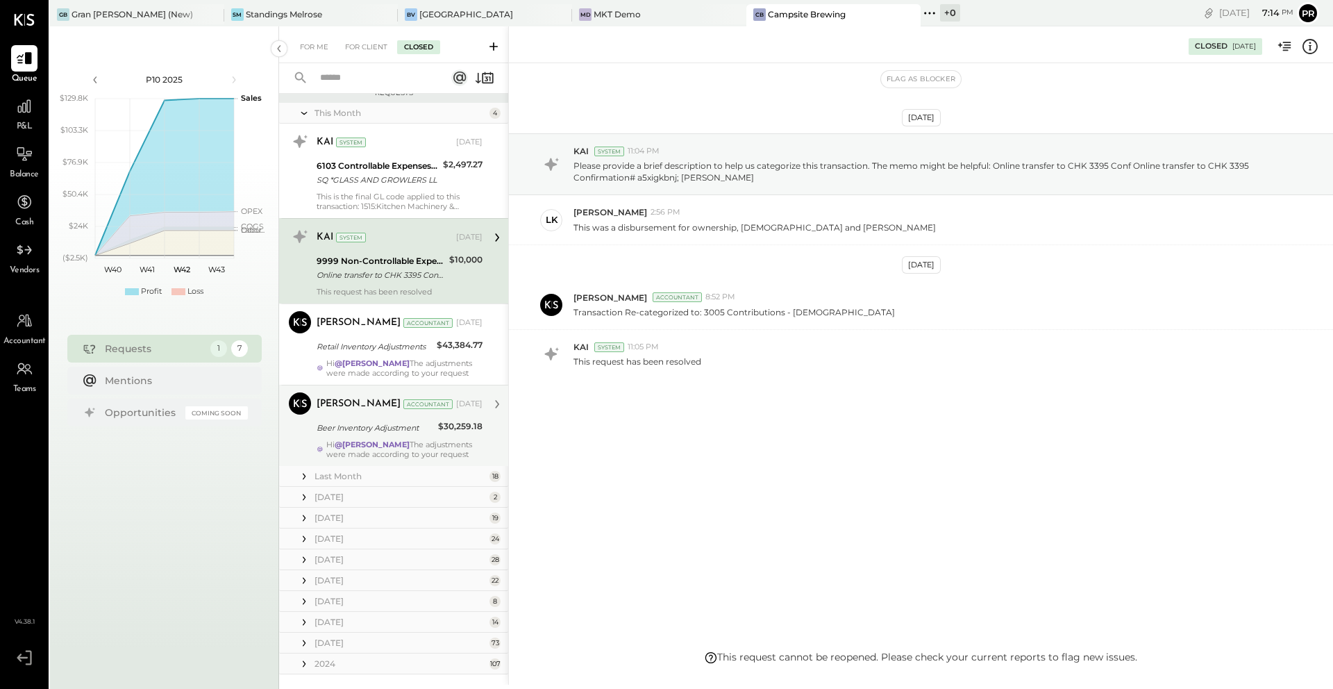
click at [394, 447] on strong "@[PERSON_NAME]" at bounding box center [372, 445] width 75 height 10
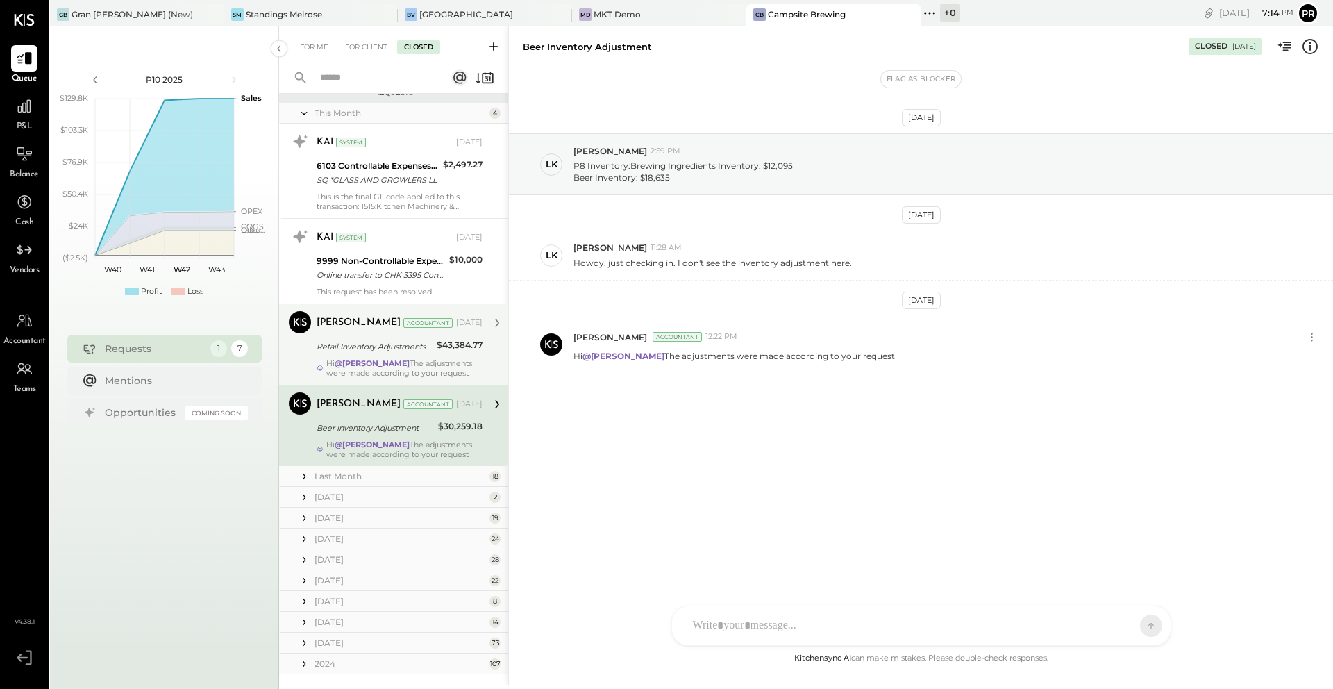
click at [393, 355] on div "[PERSON_NAME] Accountant [DATE] Retail Inventory Adjustments $43,384.77 Hi @[PE…" at bounding box center [400, 344] width 166 height 67
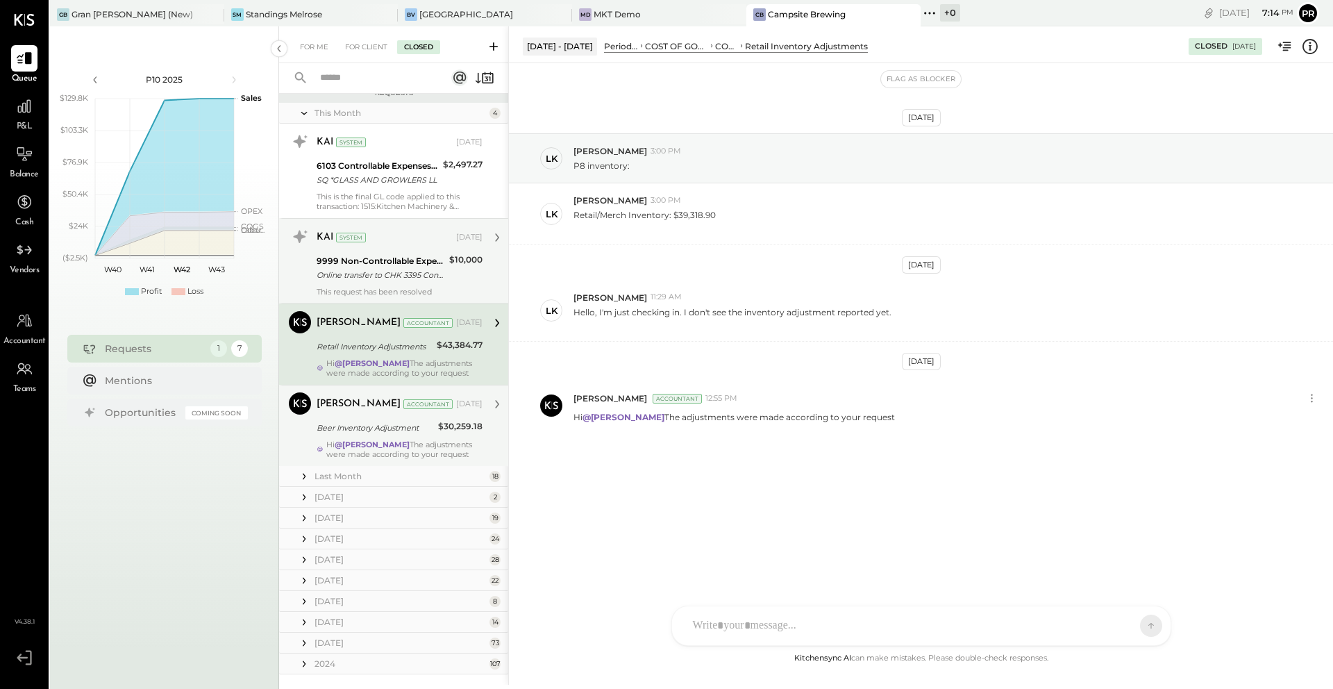
click at [411, 281] on div "Online transfer to CHK 3395 Conf Online transfer to CHK 3395 Confirmation# a5xi…" at bounding box center [381, 275] width 128 height 14
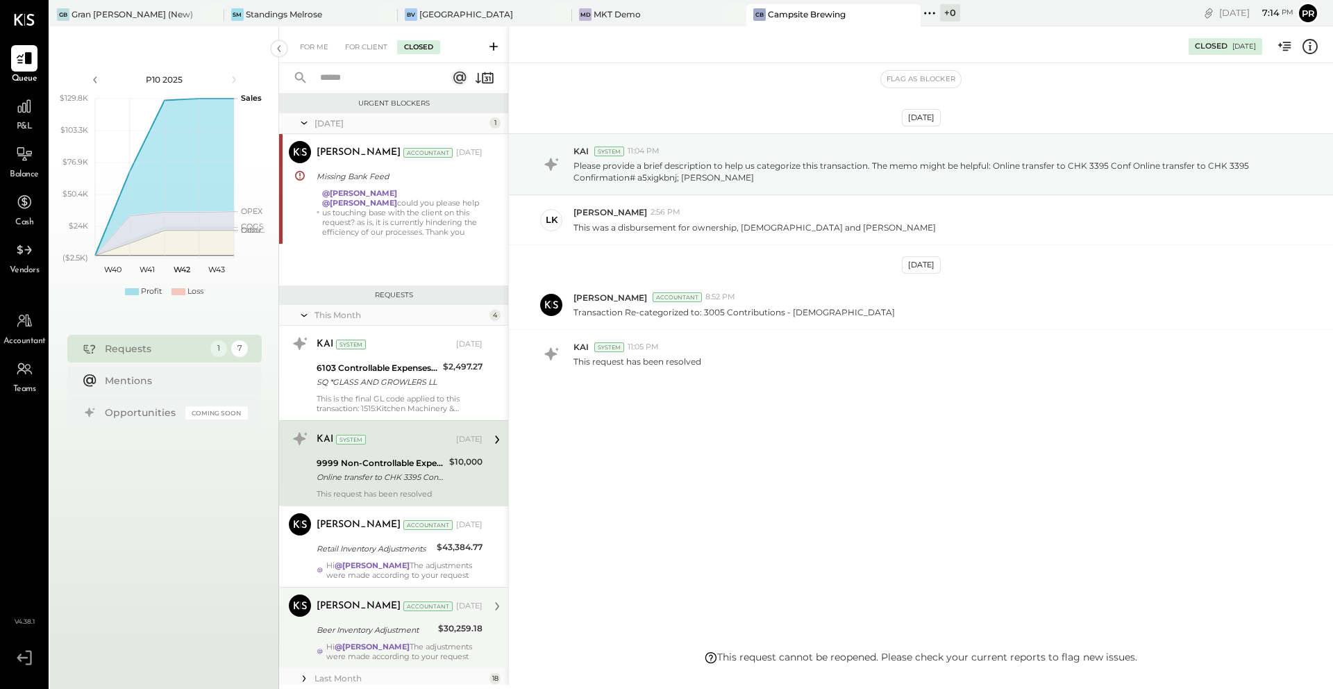
click at [348, 317] on div "This Month" at bounding box center [401, 315] width 172 height 12
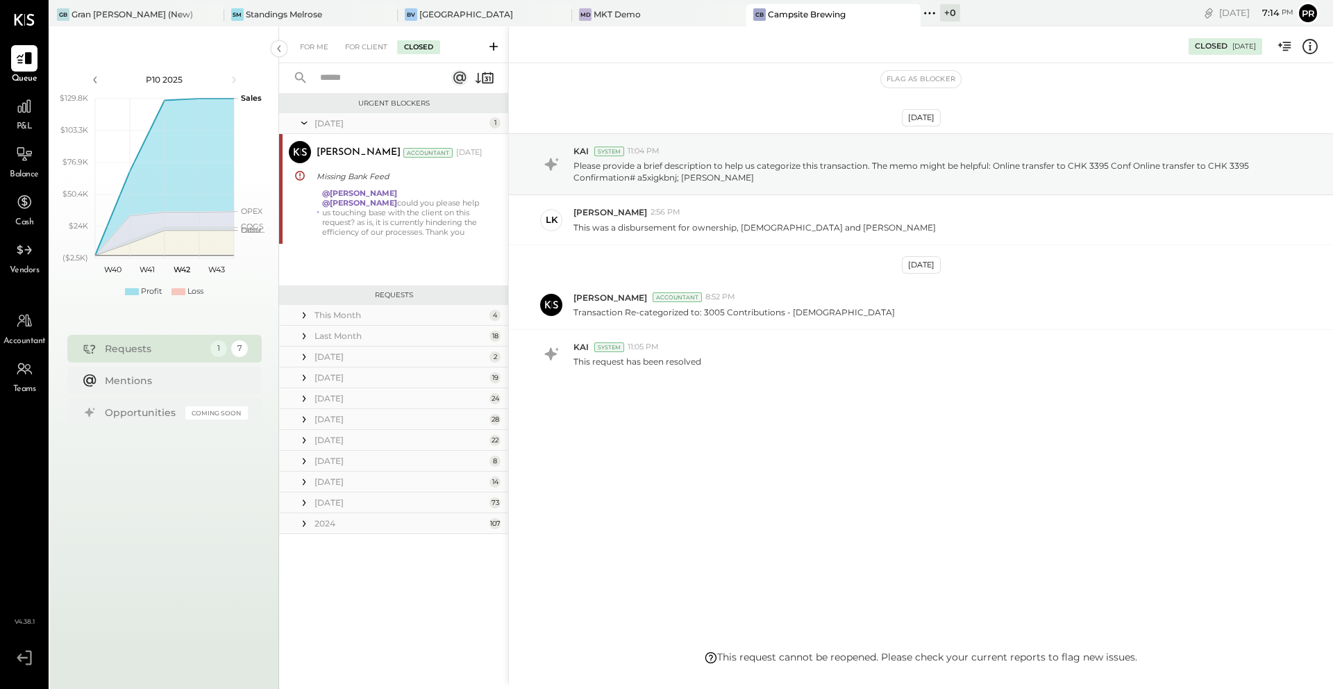
click at [347, 337] on div "Last Month" at bounding box center [401, 336] width 172 height 12
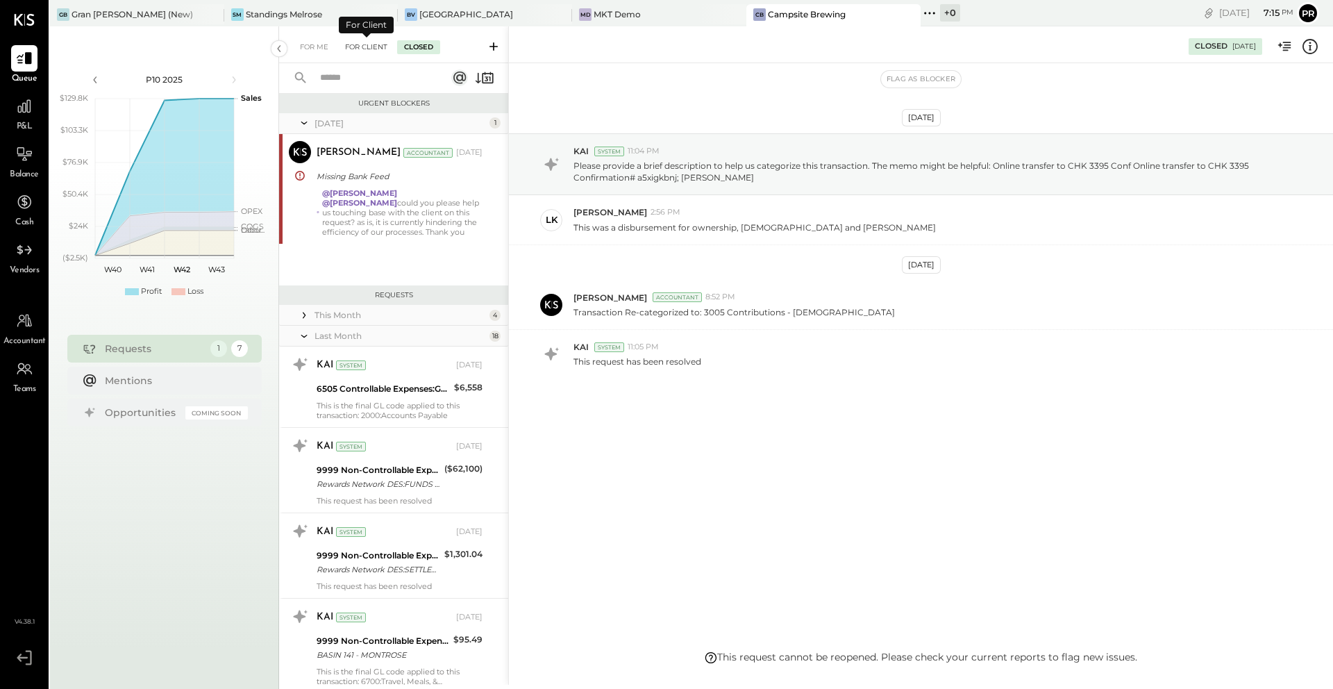
click at [365, 50] on div "For Client" at bounding box center [366, 47] width 56 height 14
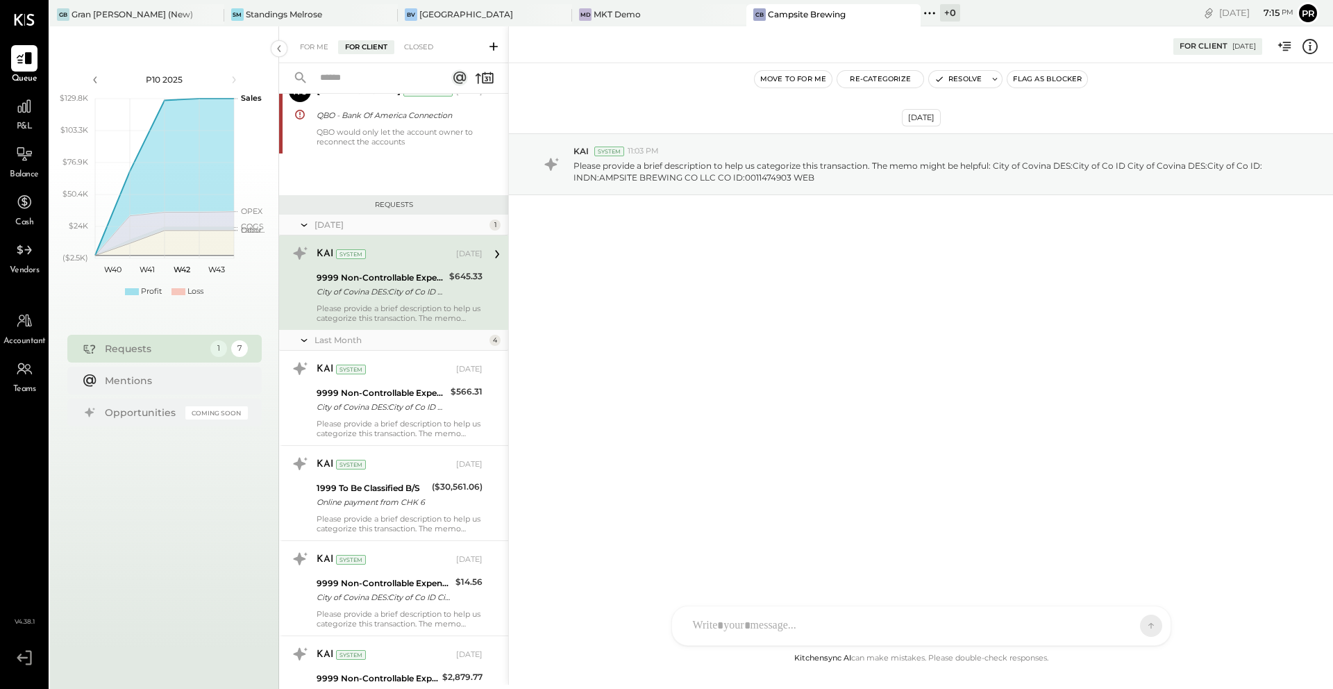
scroll to position [93, 0]
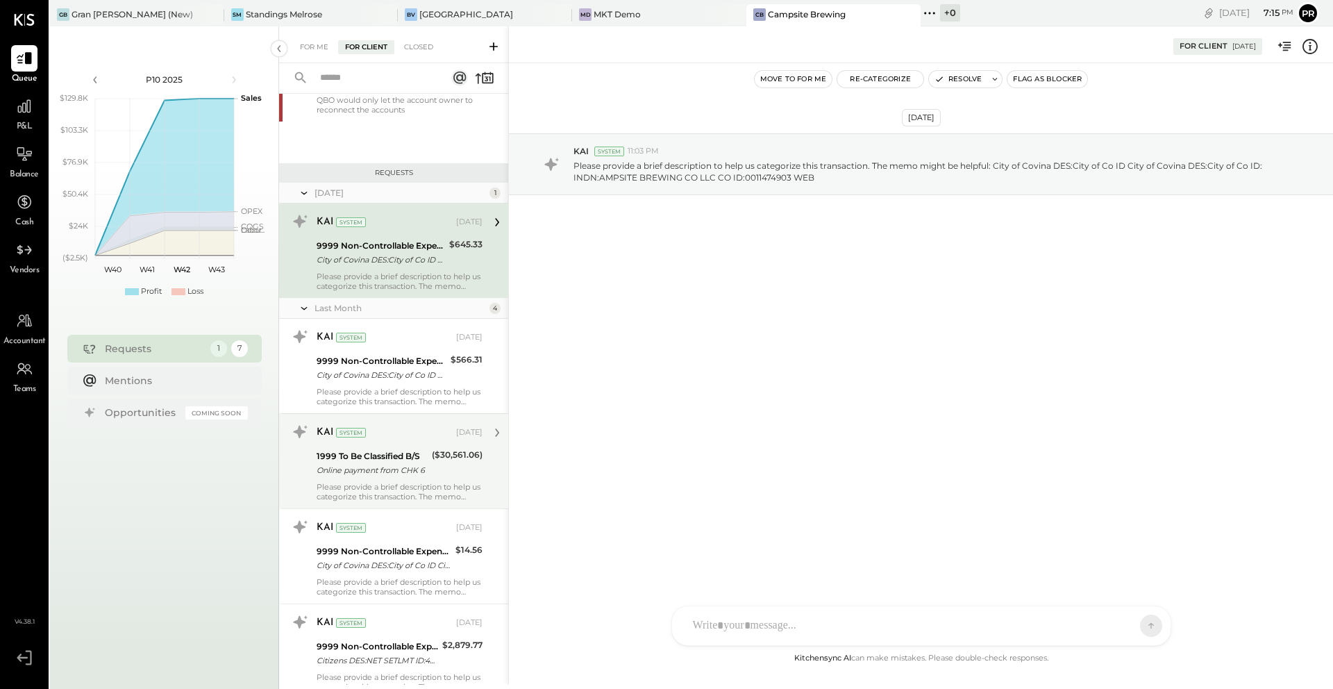
click at [412, 465] on div "Online payment from CHK 6" at bounding box center [372, 470] width 111 height 14
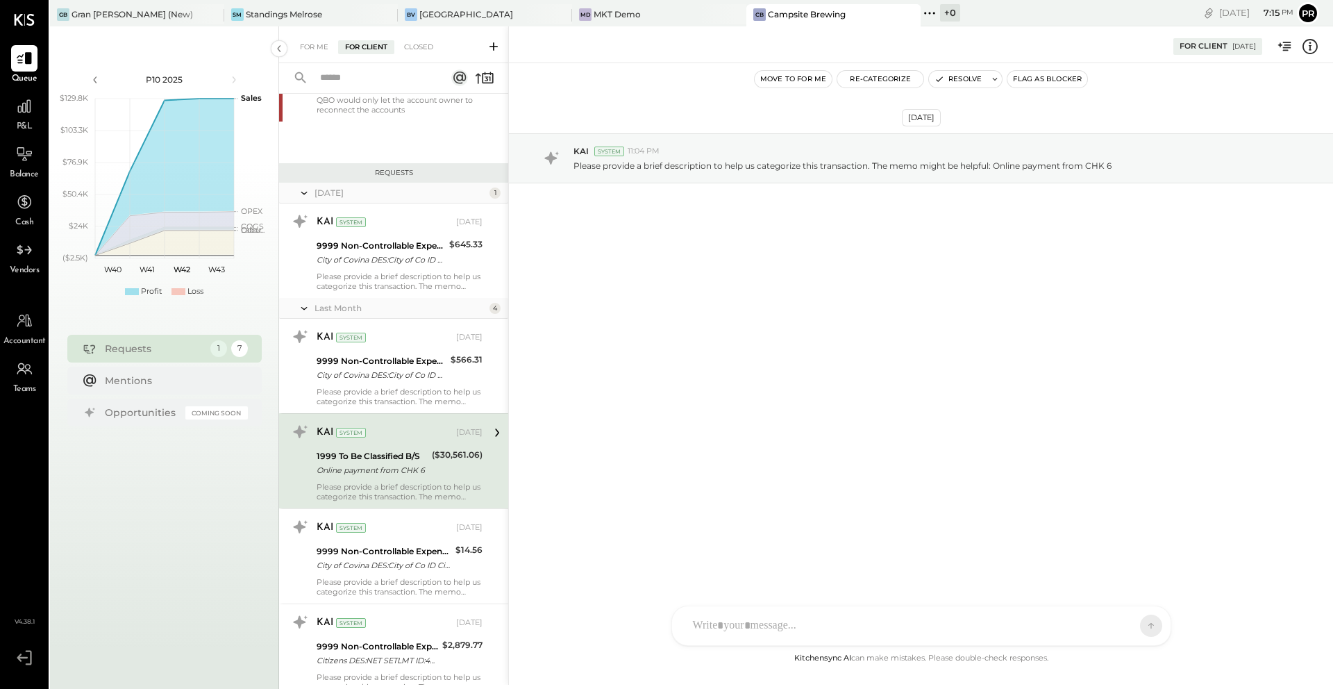
scroll to position [169, 0]
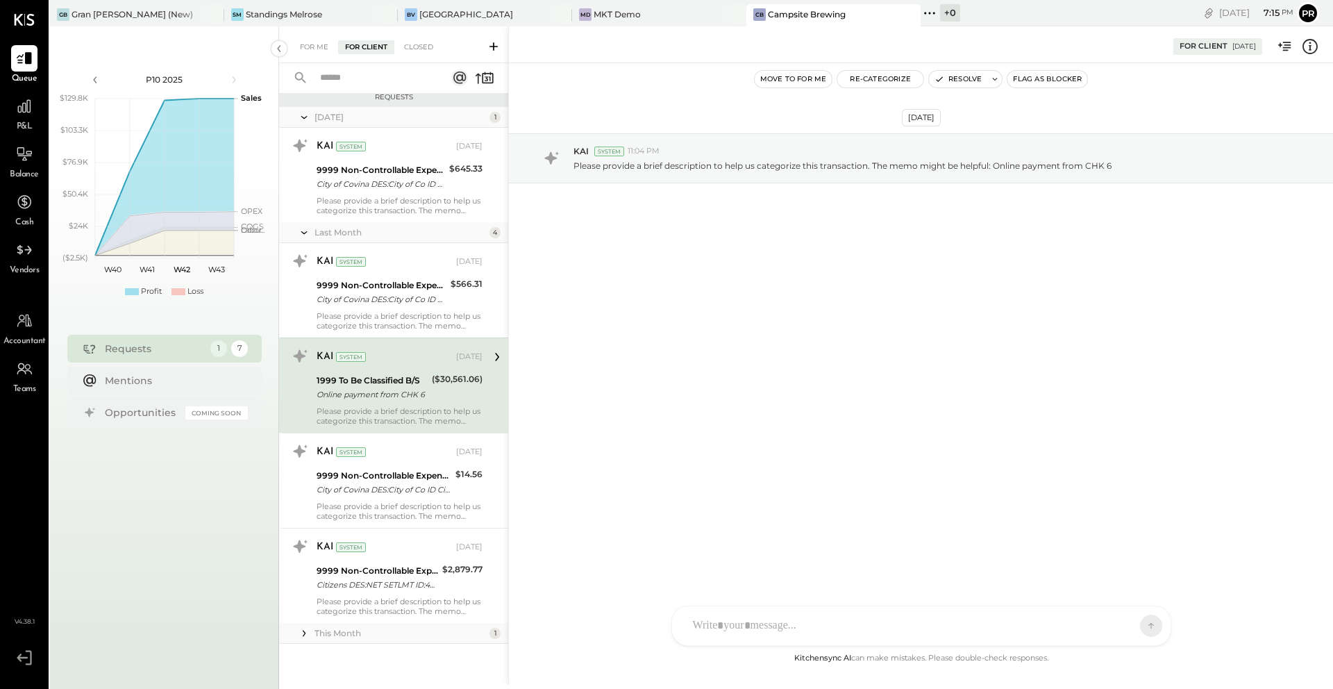
click at [44, 122] on div "P&L" at bounding box center [24, 113] width 40 height 40
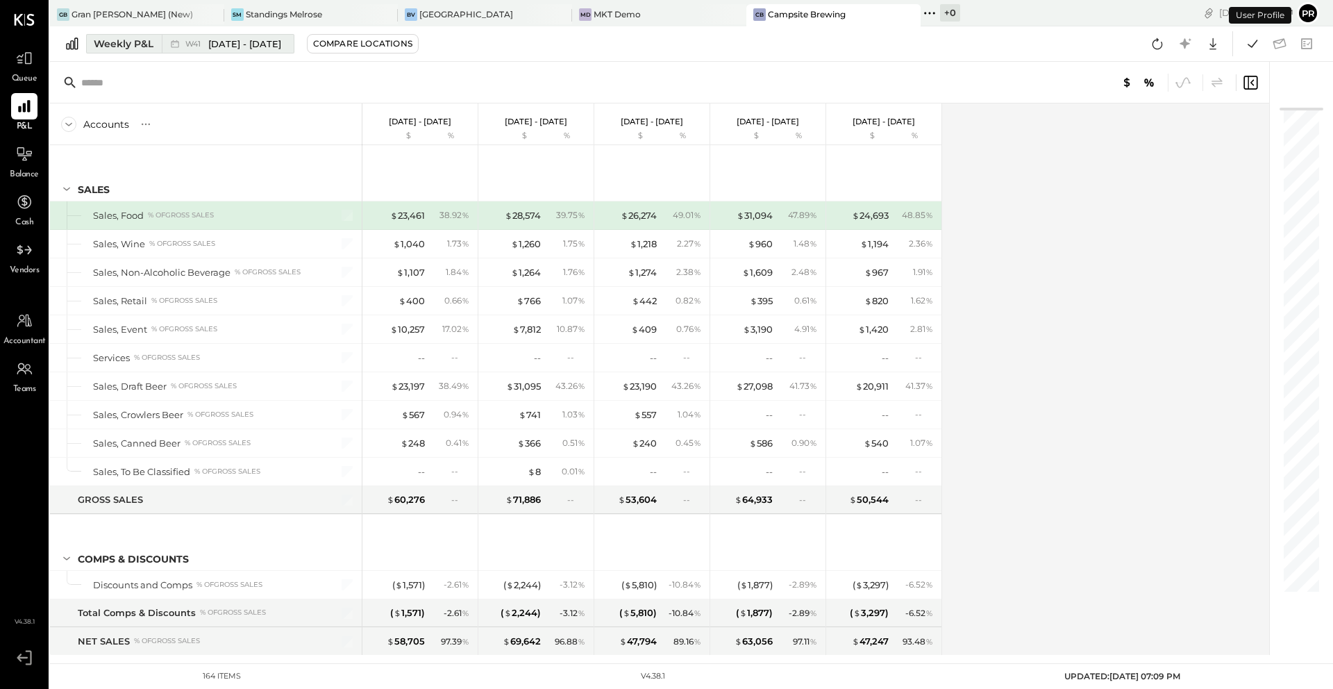
click at [164, 44] on div "W41 [DATE] - [DATE]" at bounding box center [224, 44] width 125 height 18
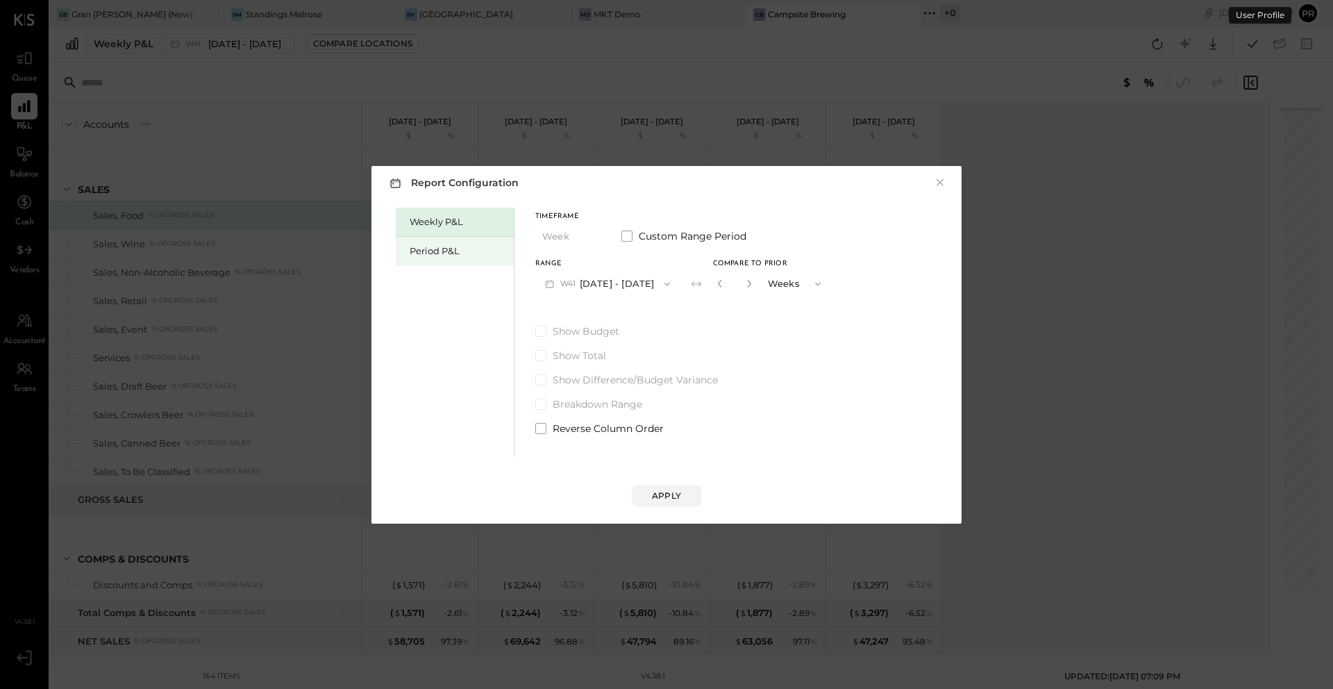
click at [460, 242] on div "Period P&L" at bounding box center [455, 251] width 118 height 29
click at [624, 280] on button "P10 [DATE] - [DATE]" at bounding box center [606, 284] width 142 height 26
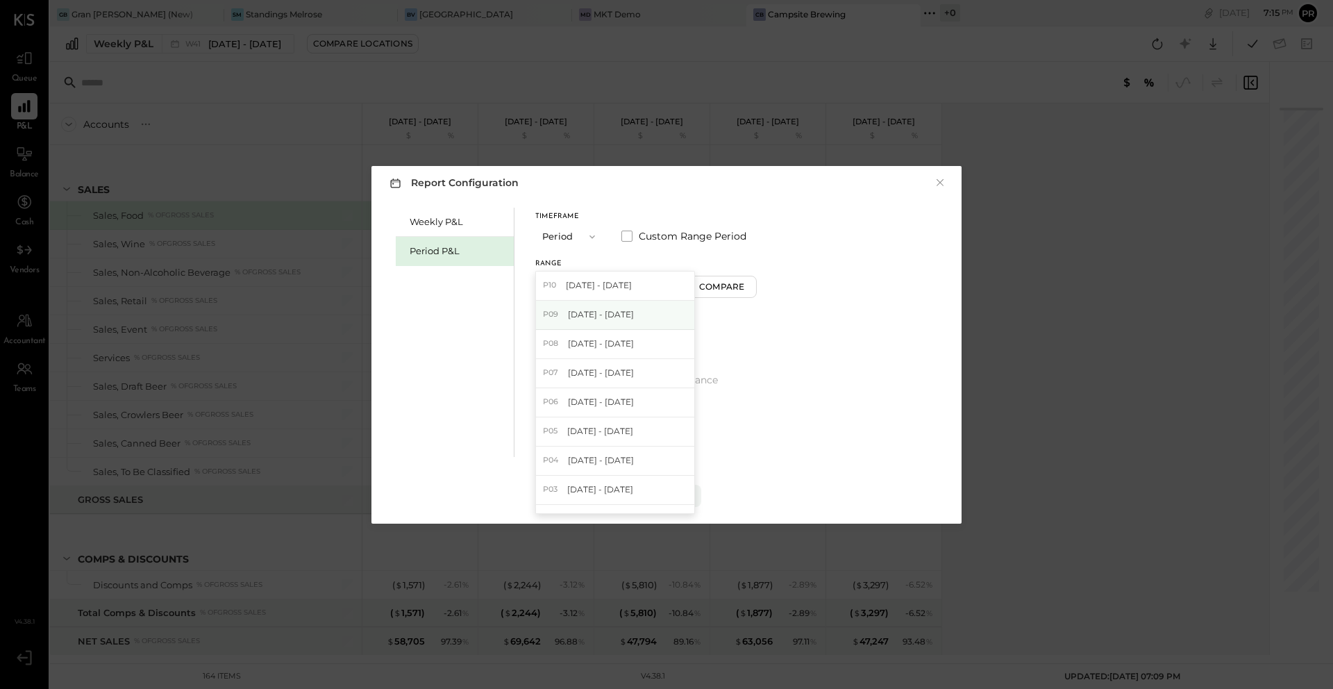
click at [625, 305] on div "P09 [DATE] - [DATE]" at bounding box center [615, 315] width 158 height 29
click at [754, 277] on button "Compare" at bounding box center [724, 287] width 69 height 22
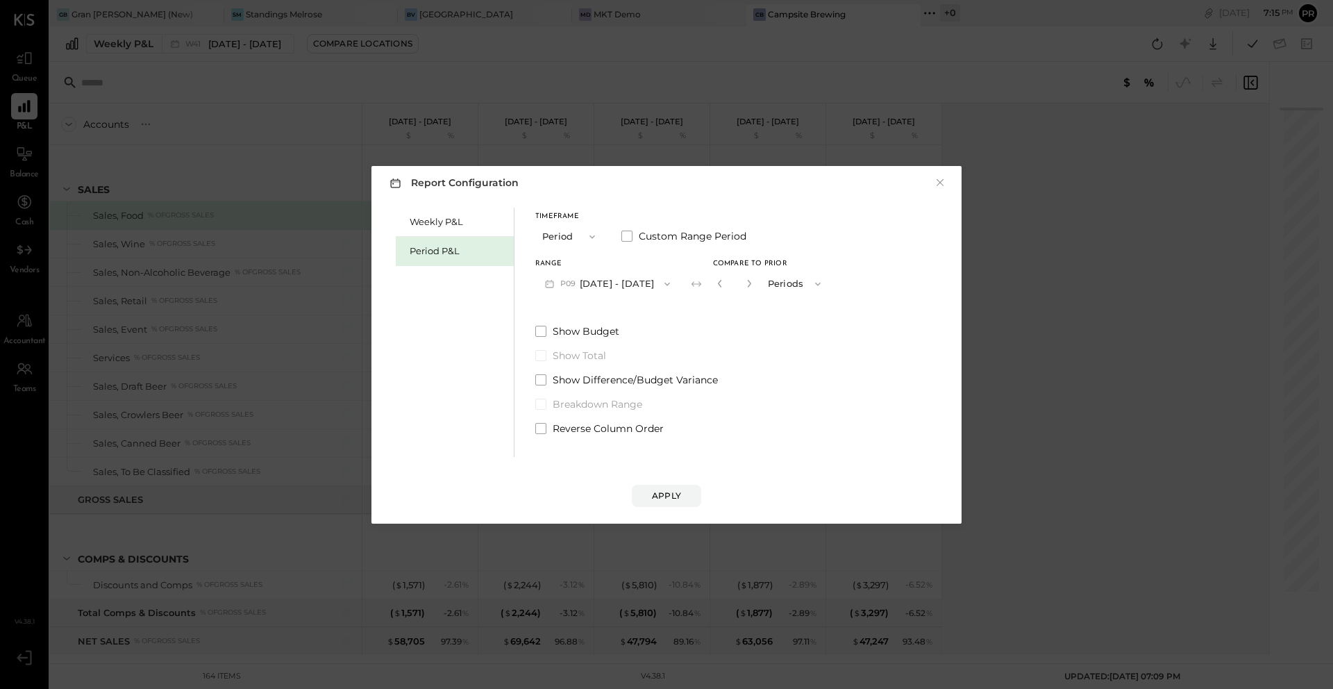
click at [755, 290] on button "button" at bounding box center [749, 283] width 11 height 15
type input "*"
click at [678, 499] on div "Apply" at bounding box center [666, 496] width 29 height 12
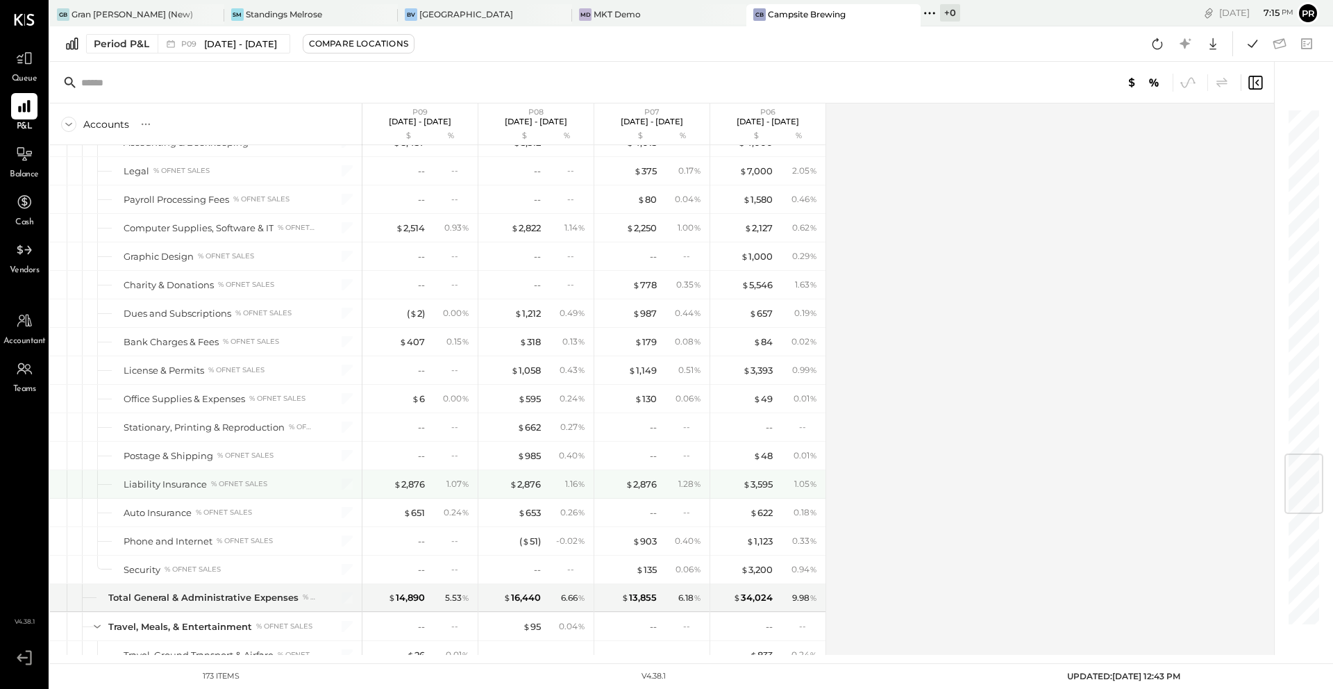
scroll to position [2894, 0]
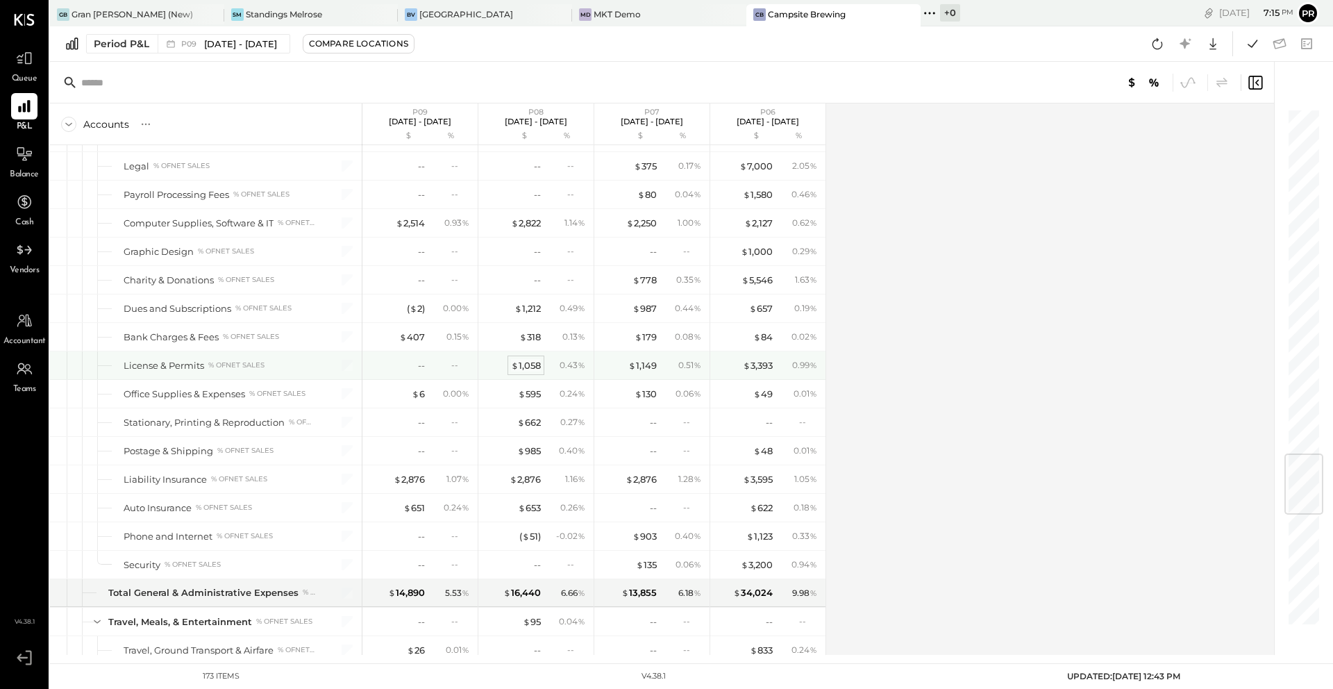
click at [531, 364] on div "$ 1,058" at bounding box center [526, 365] width 30 height 13
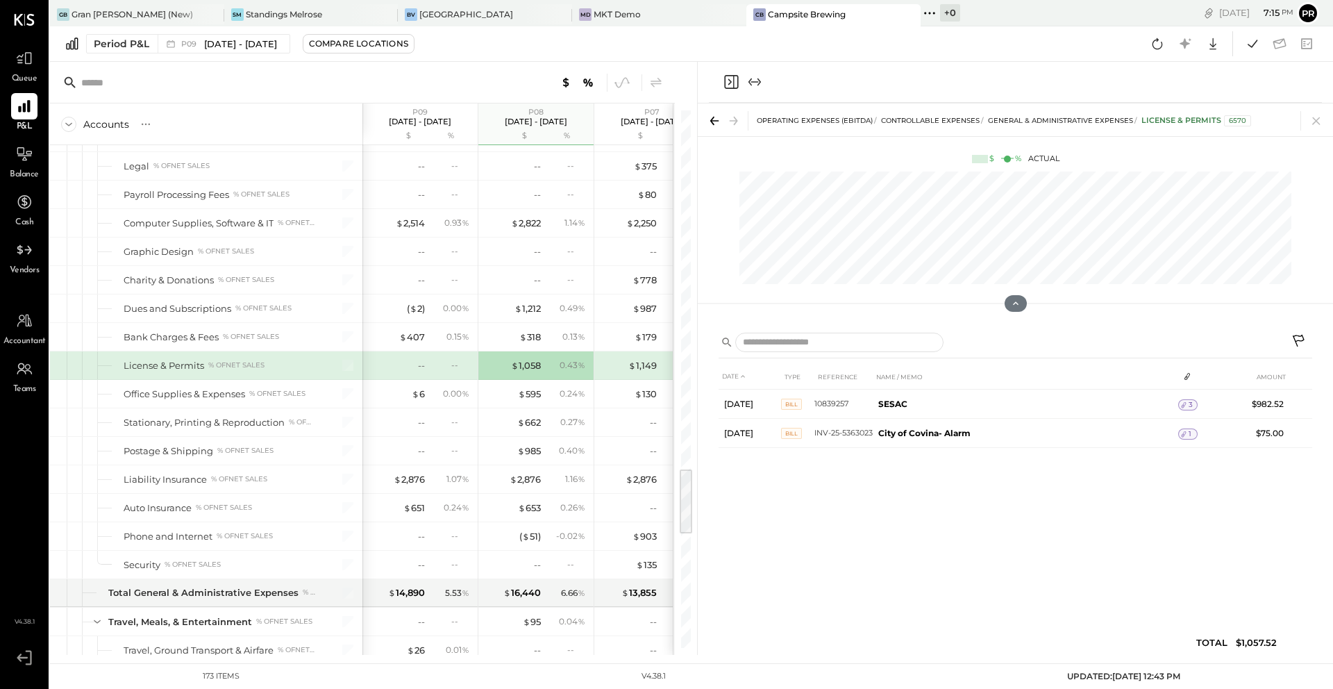
click at [731, 83] on icon "Close panel" at bounding box center [731, 82] width 17 height 17
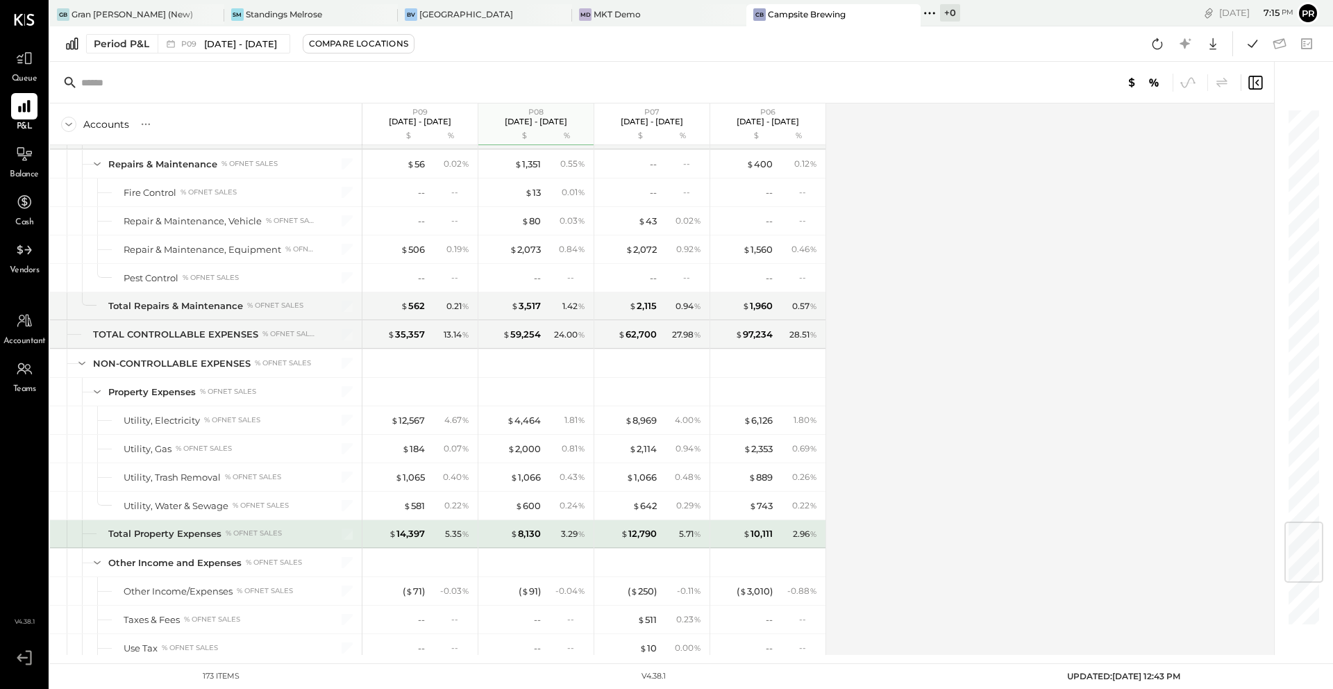
scroll to position [3466, 0]
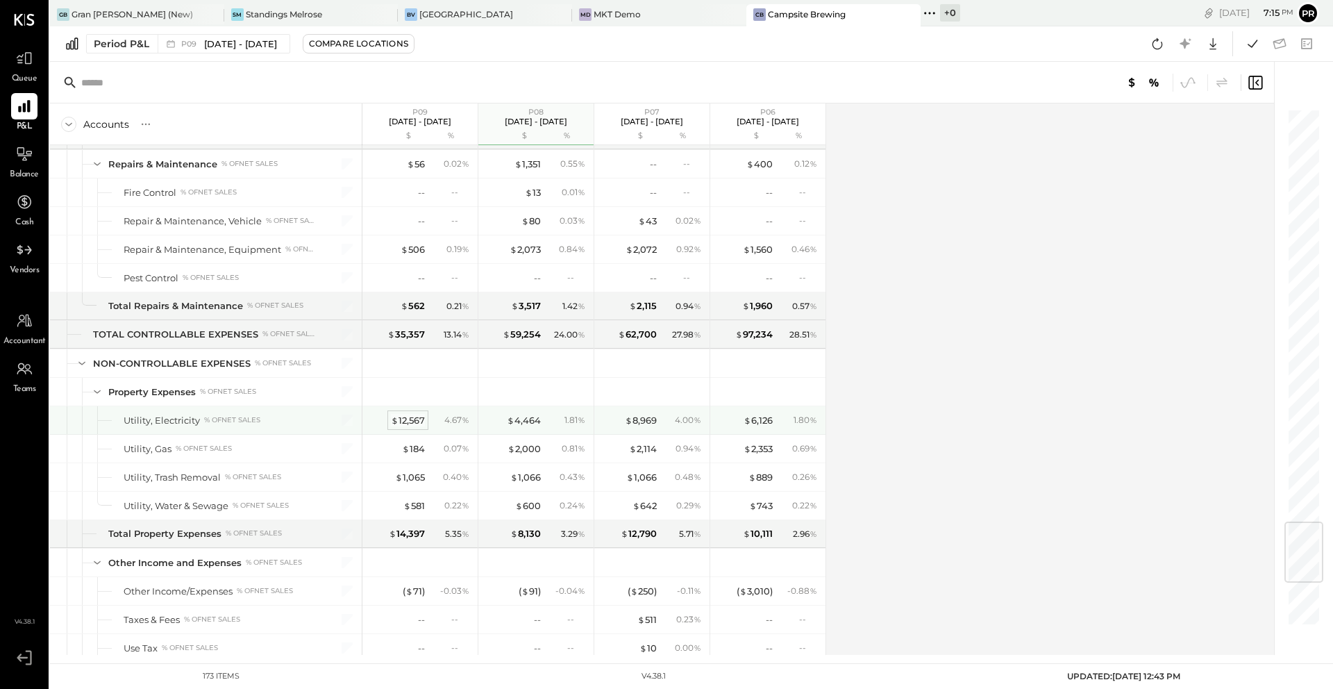
click at [411, 419] on div "$ 12,567" at bounding box center [408, 420] width 34 height 13
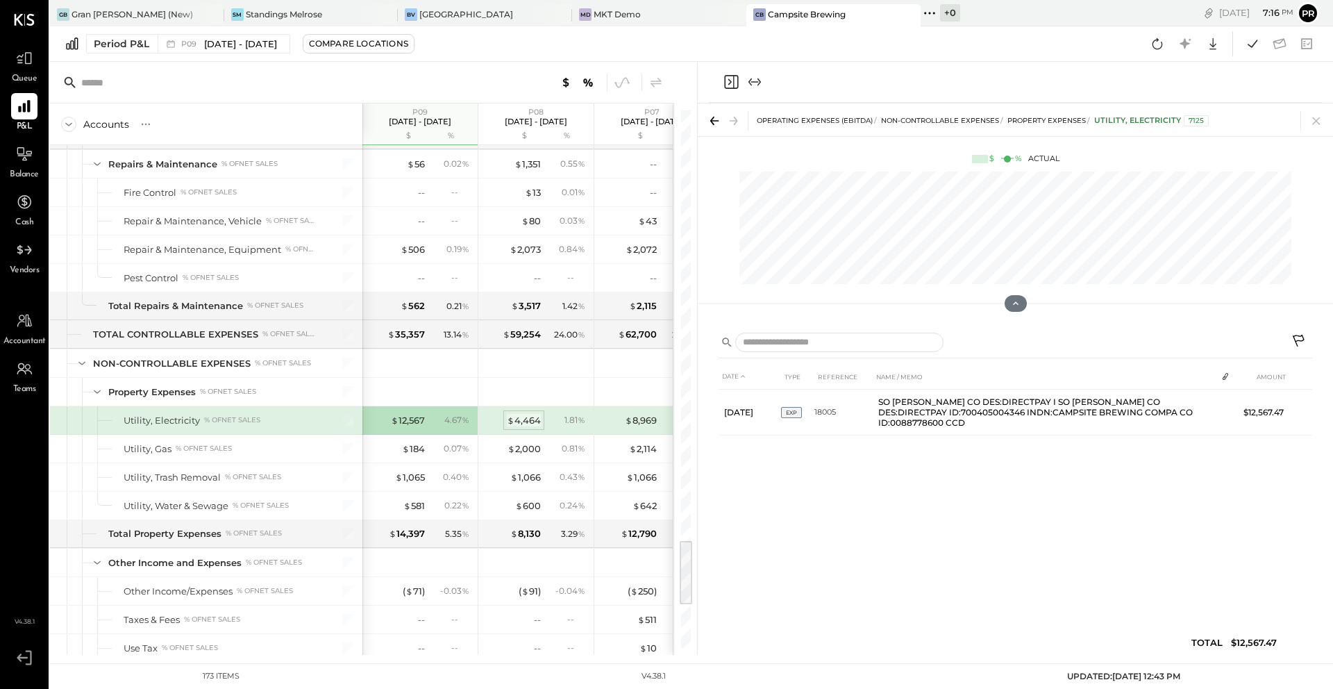
click at [533, 417] on div "$ 4,464" at bounding box center [524, 420] width 34 height 13
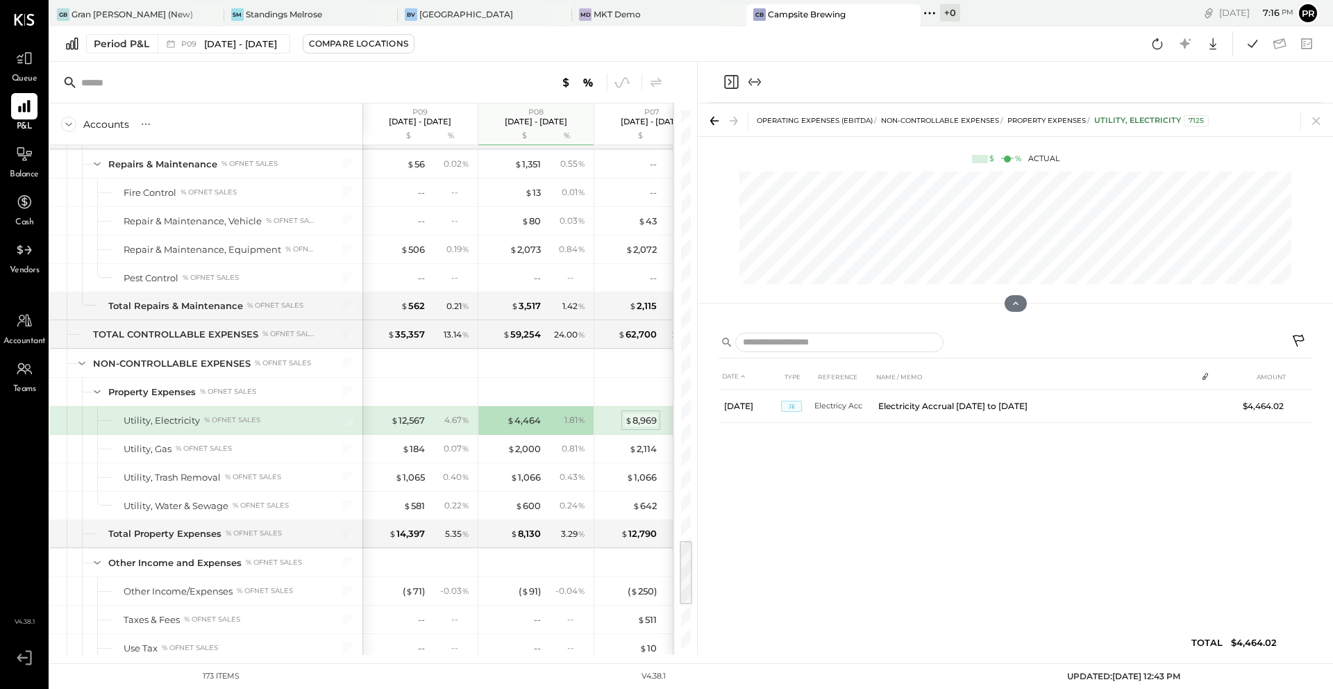
click at [647, 417] on div "$ 8,969" at bounding box center [641, 420] width 32 height 13
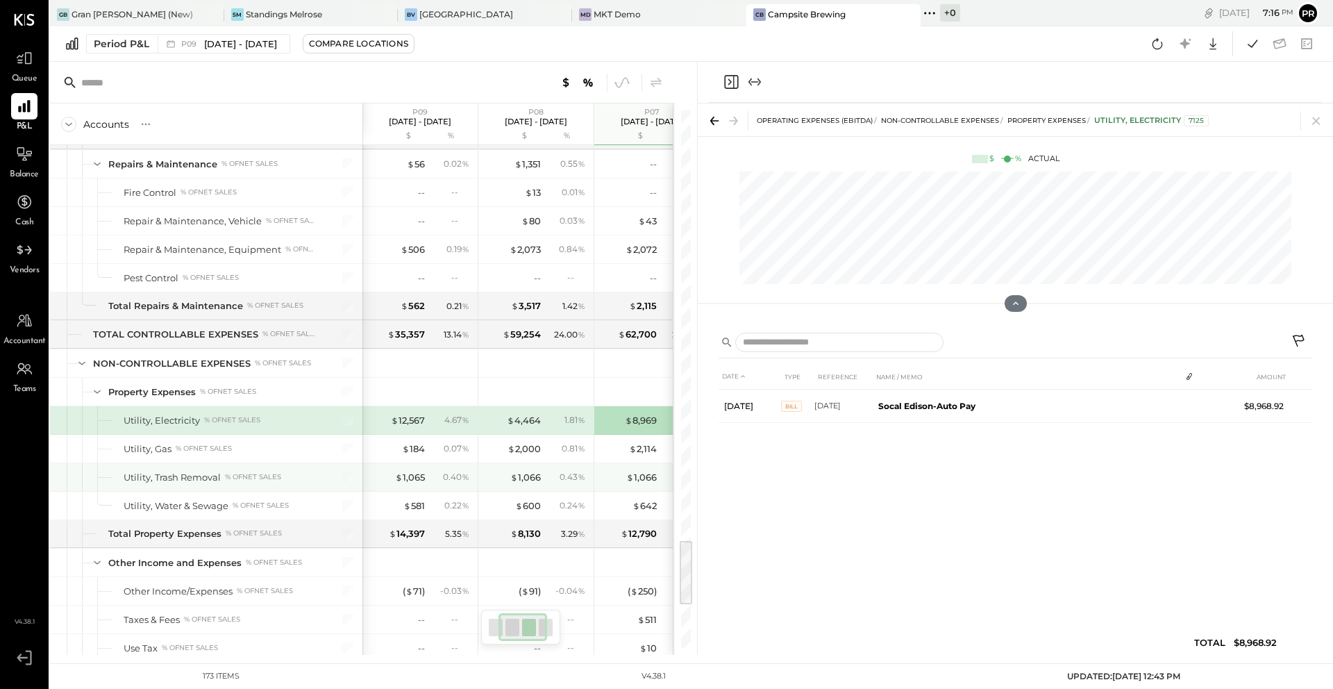
scroll to position [0, 96]
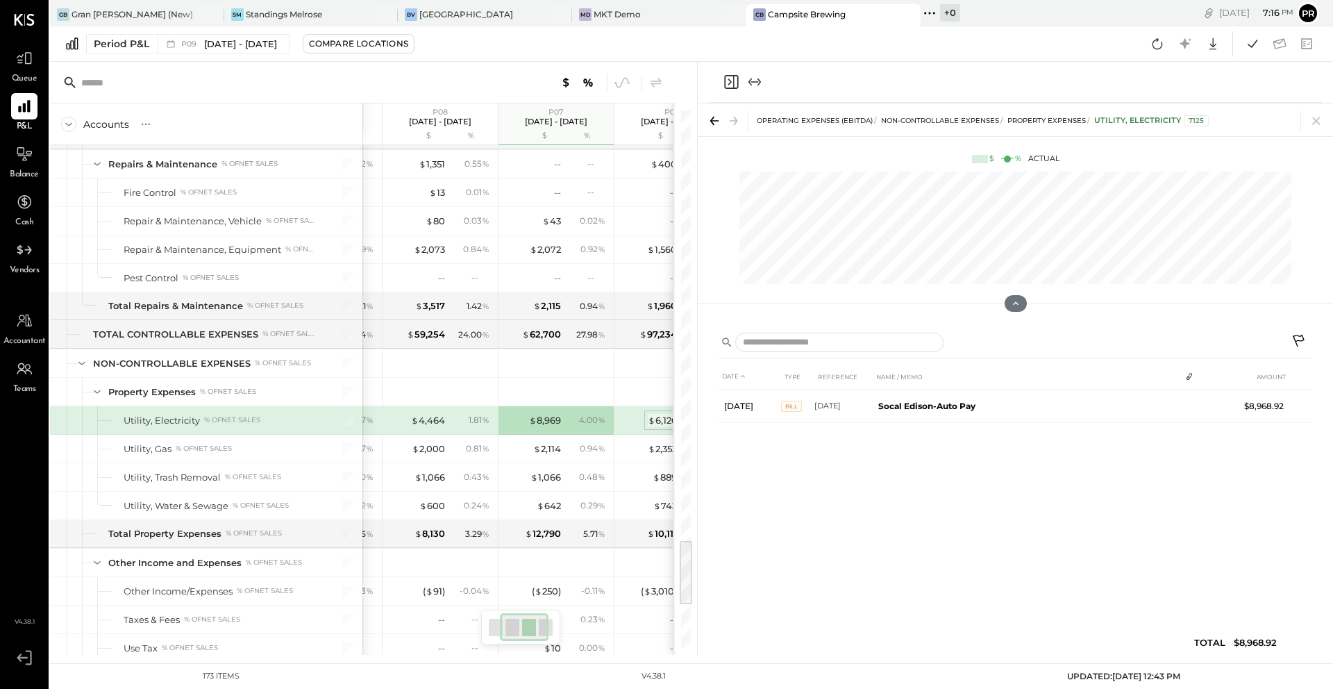
click at [658, 422] on div "$ 6,126" at bounding box center [662, 420] width 29 height 13
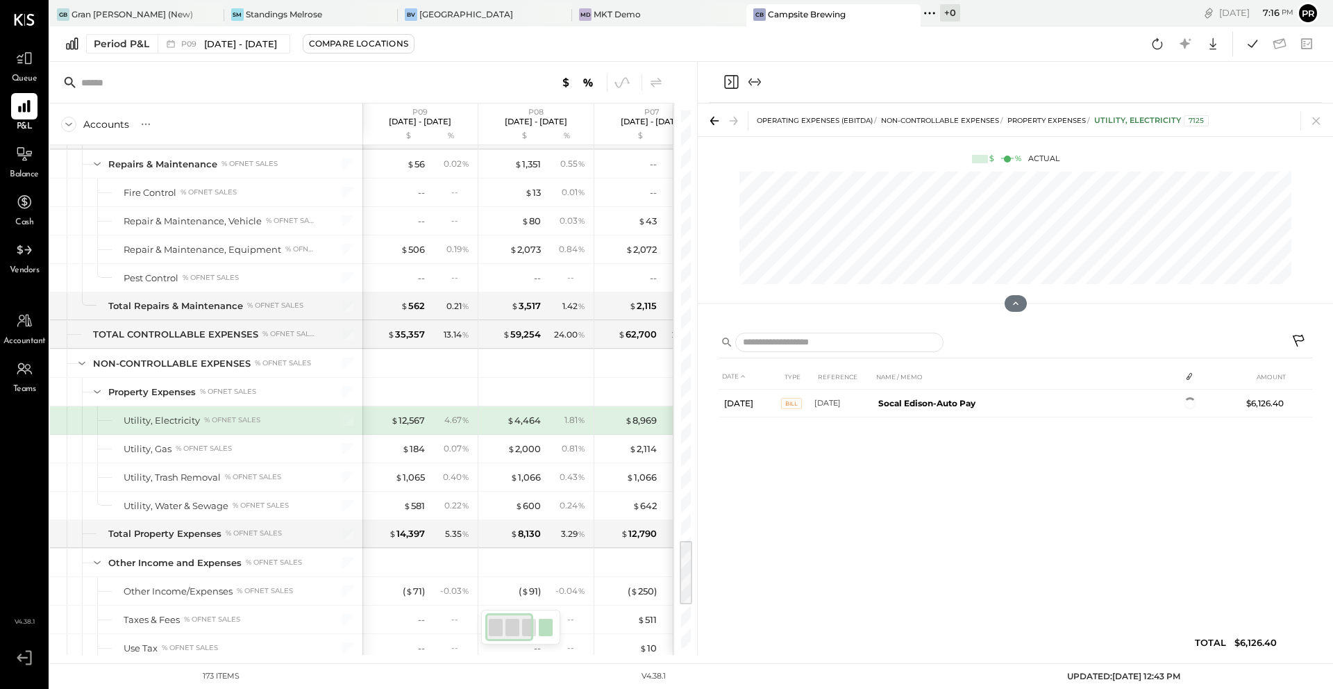
click at [741, 78] on div at bounding box center [743, 82] width 40 height 17
click at [728, 79] on icon "Close panel" at bounding box center [731, 82] width 17 height 17
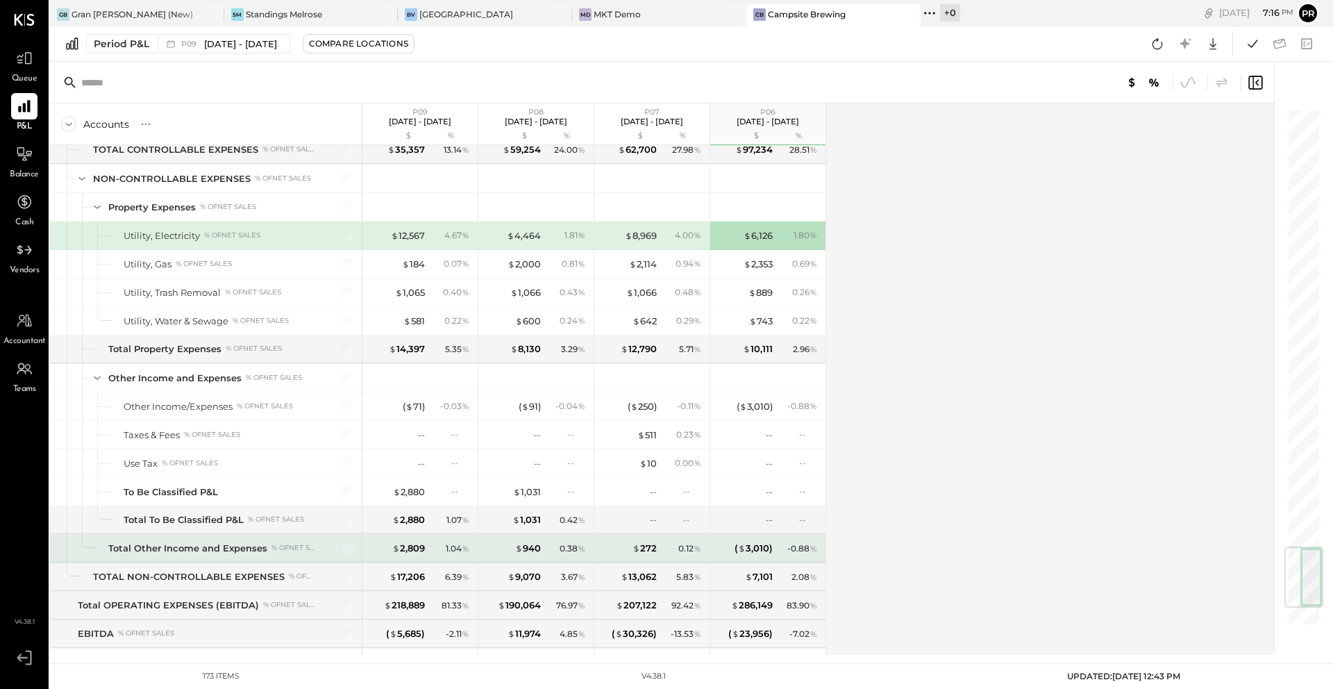
scroll to position [3676, 0]
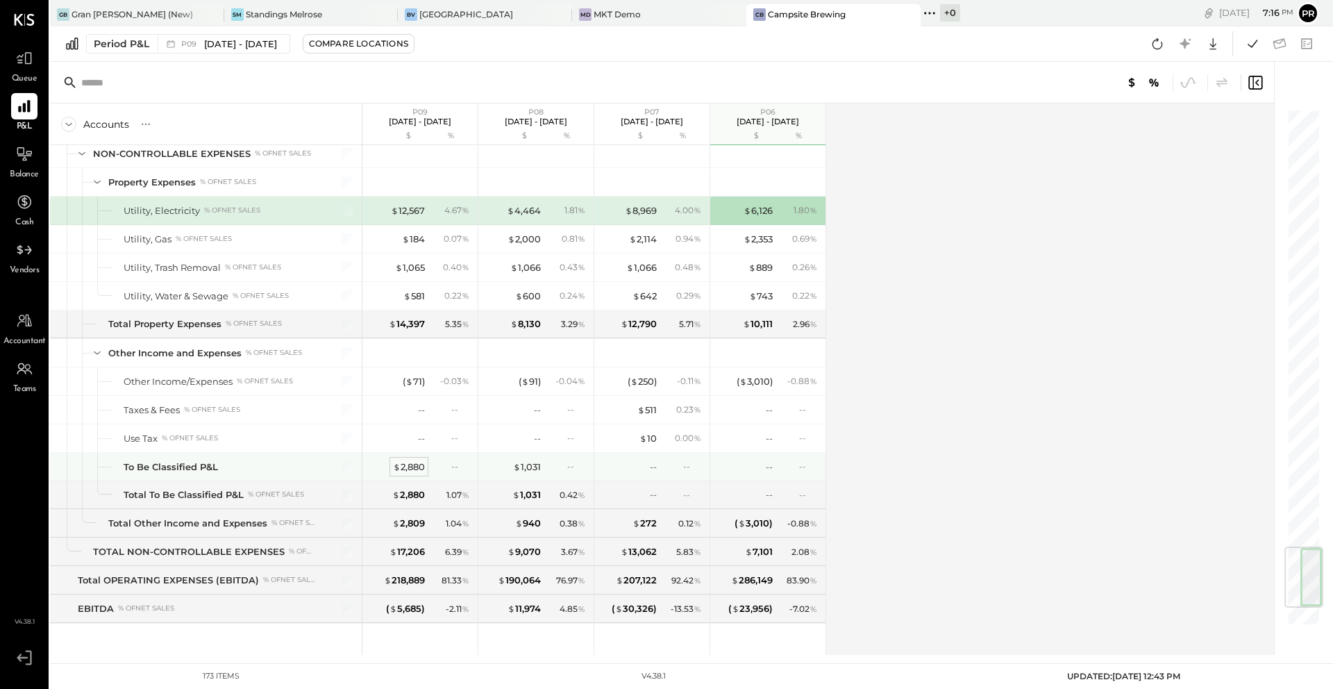
click at [411, 464] on div "$ 2,880" at bounding box center [409, 466] width 32 height 13
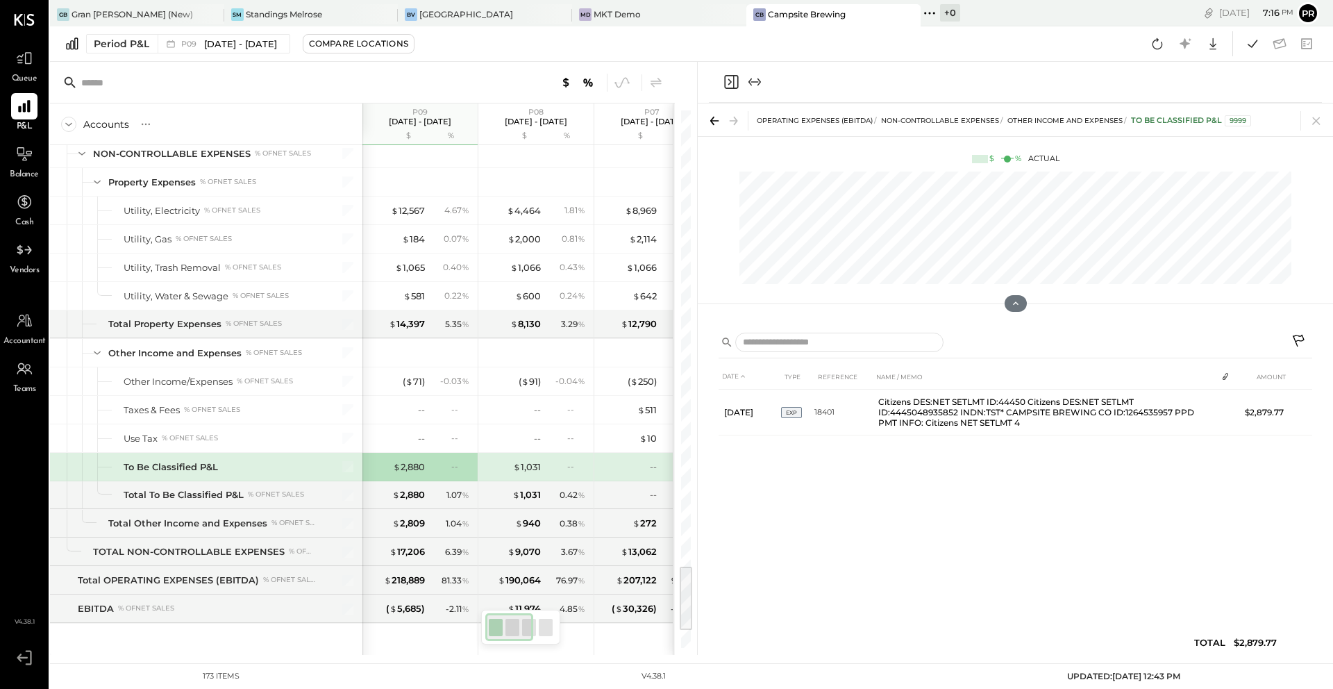
click at [734, 85] on icon "Close panel" at bounding box center [731, 82] width 17 height 17
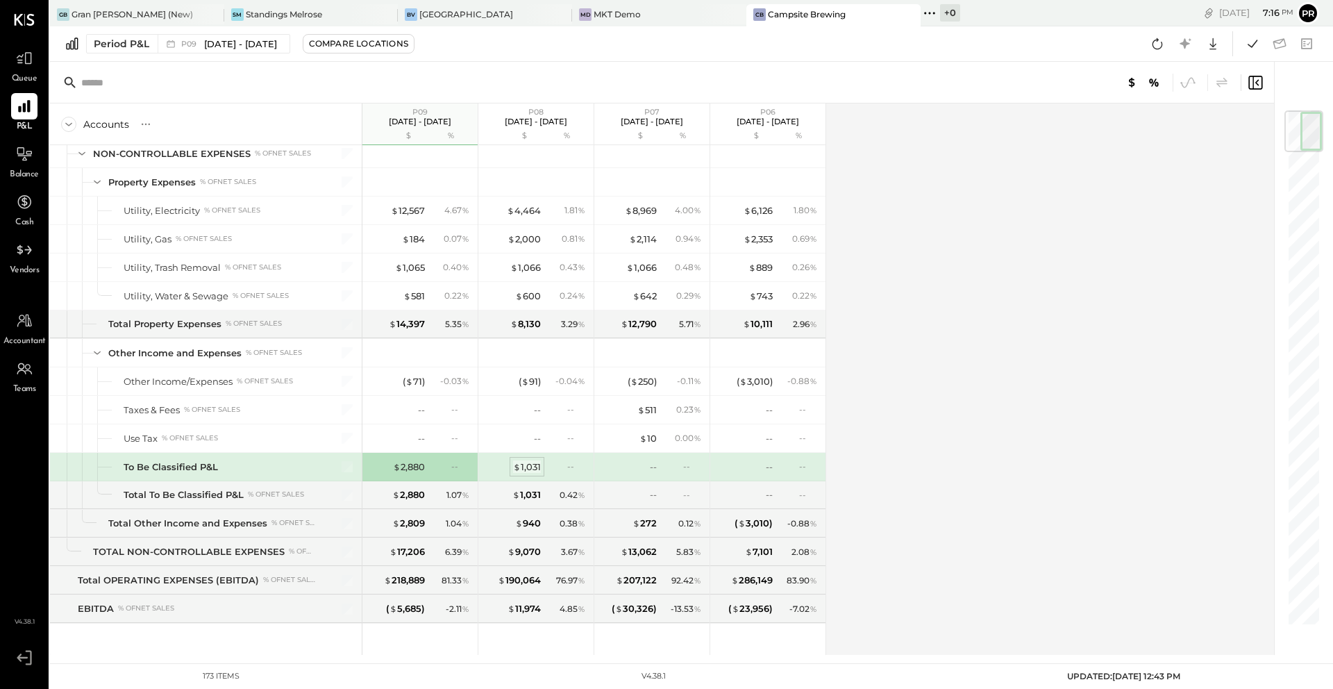
click at [533, 469] on div "$ 1,031" at bounding box center [527, 466] width 28 height 13
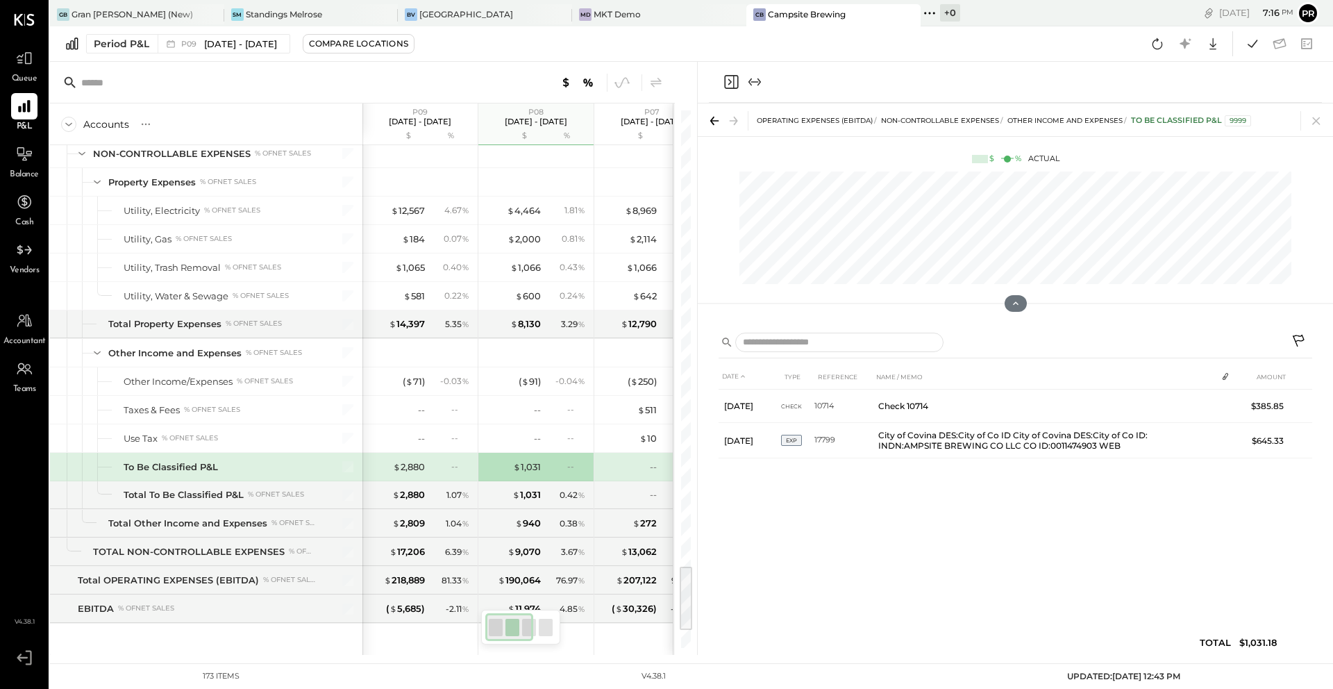
click at [739, 85] on icon "Close panel" at bounding box center [731, 82] width 17 height 17
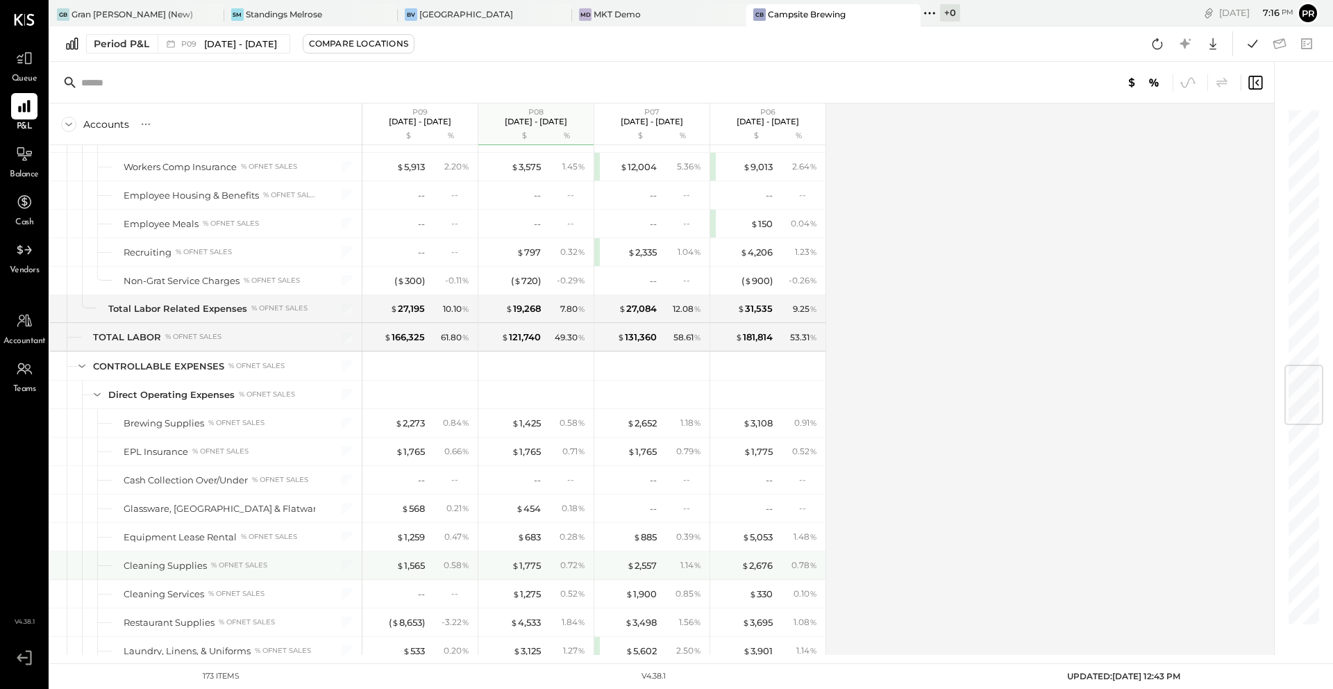
scroll to position [2148, 0]
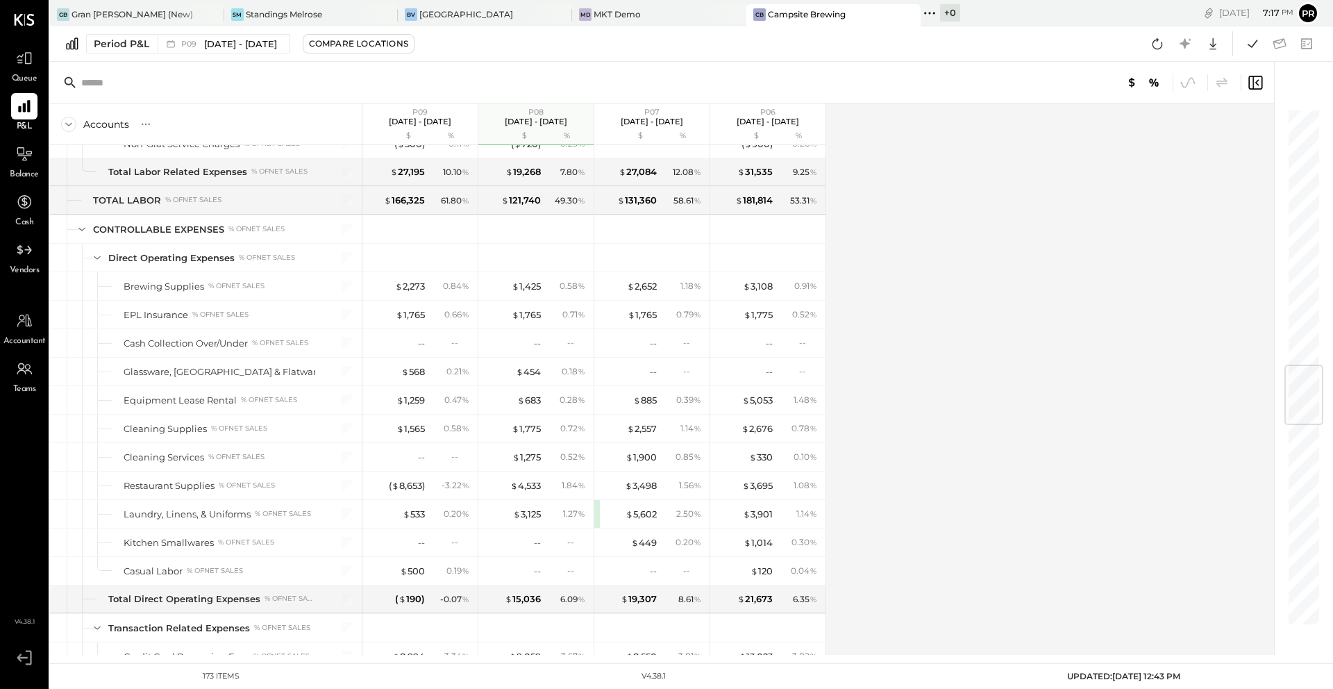
click at [906, 331] on div "Accounts S % GL P09 [DATE] - [DATE] $ % P08 [DATE] - [DATE] $ % P07 [DATE] - [D…" at bounding box center [663, 378] width 1226 height 551
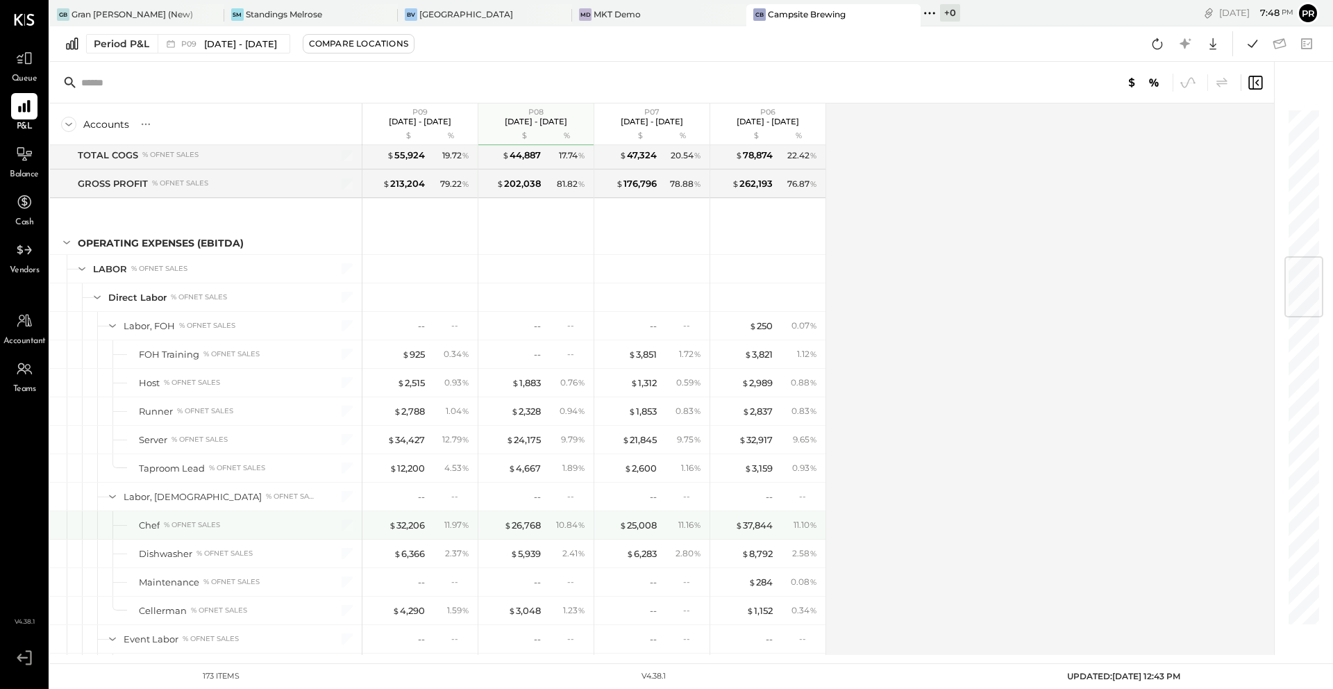
scroll to position [1249, 0]
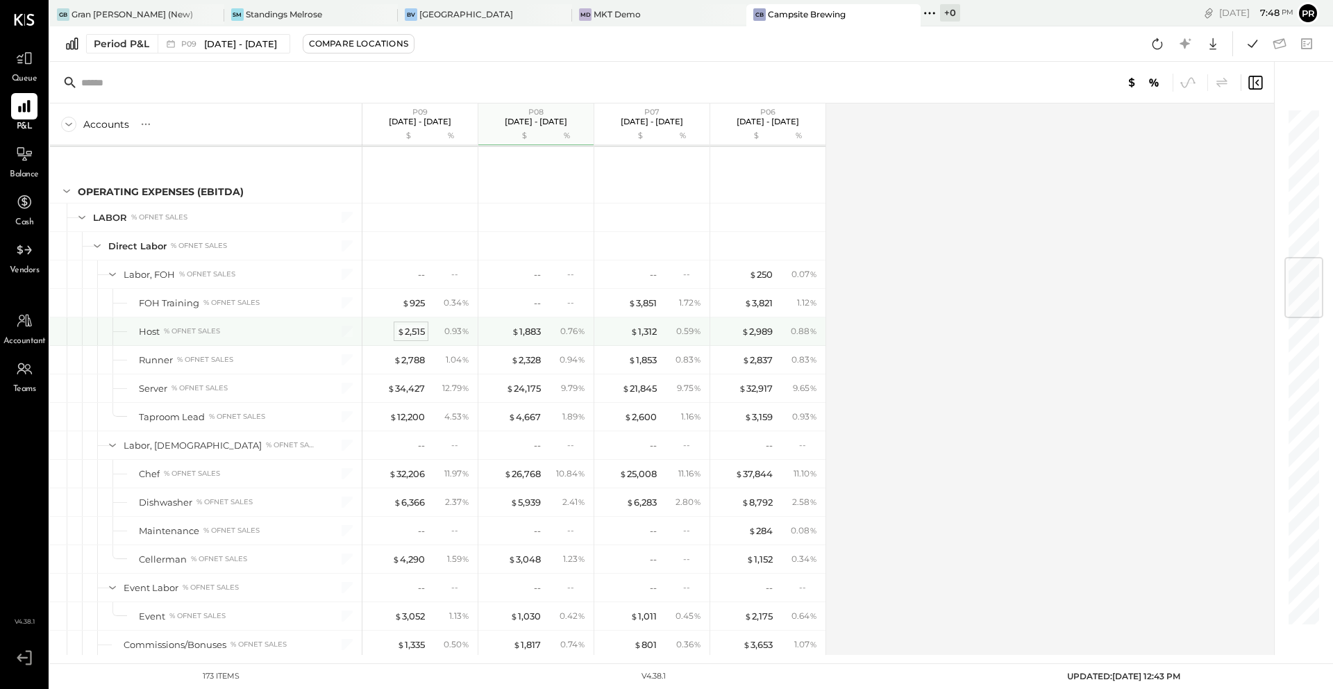
click at [412, 331] on div "$ 2,515" at bounding box center [411, 331] width 28 height 13
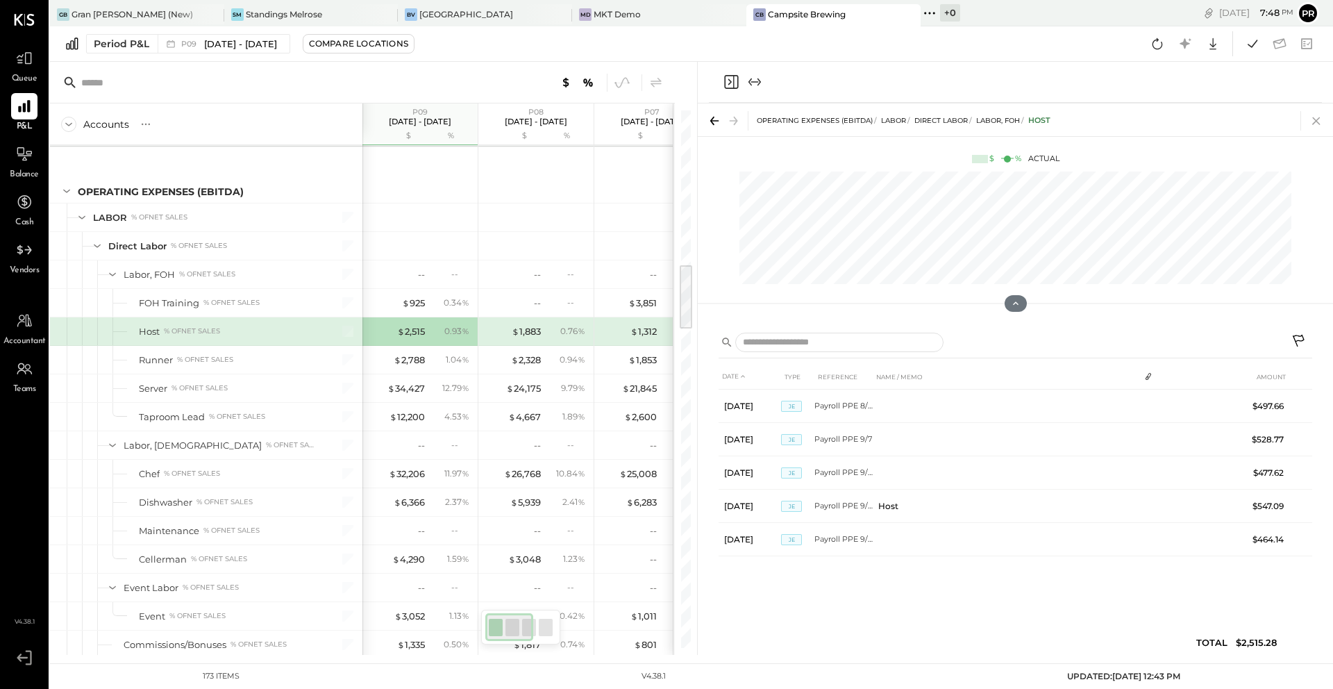
click at [1315, 118] on icon at bounding box center [1316, 120] width 19 height 19
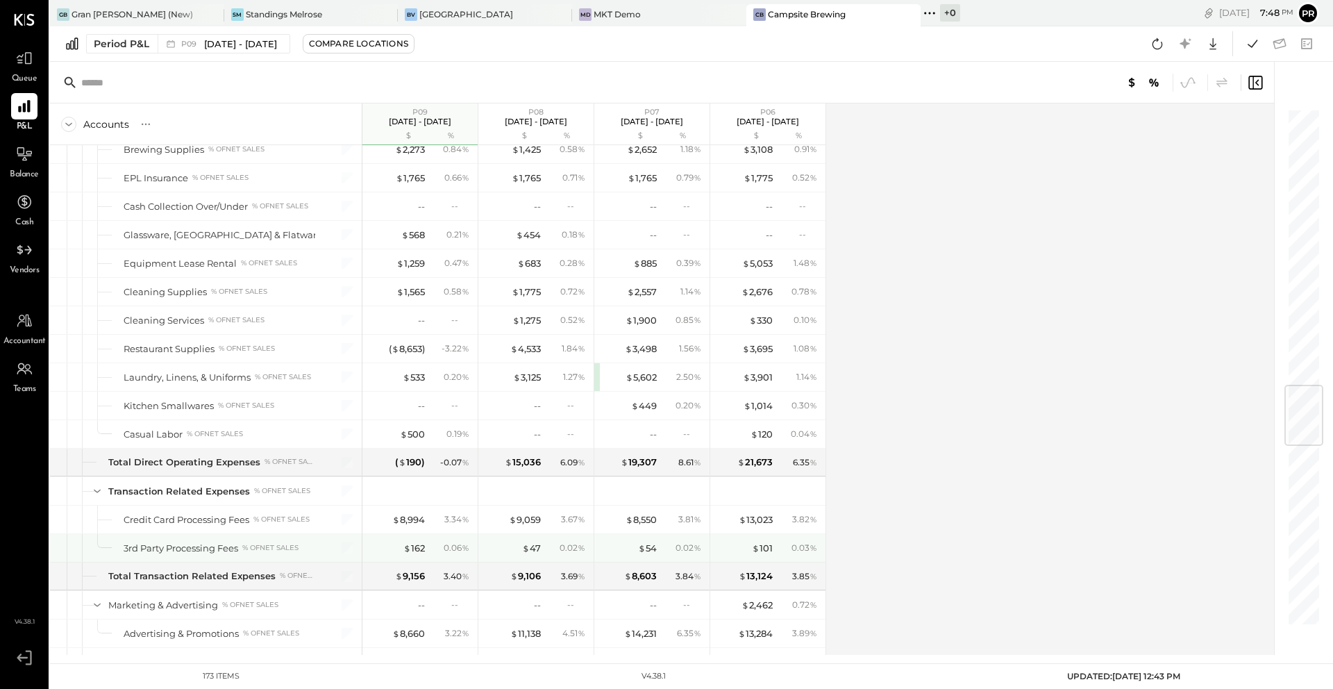
scroll to position [2320, 0]
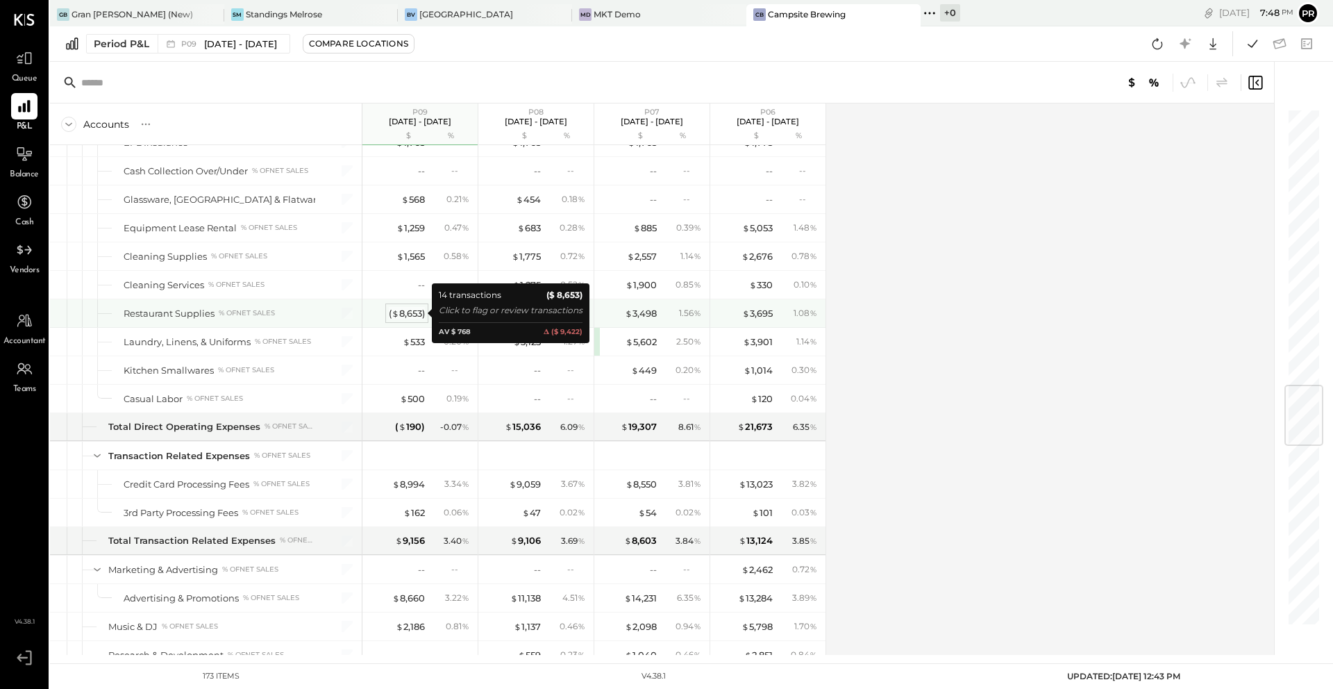
click at [410, 316] on div "( $ 8,653 )" at bounding box center [407, 313] width 36 height 13
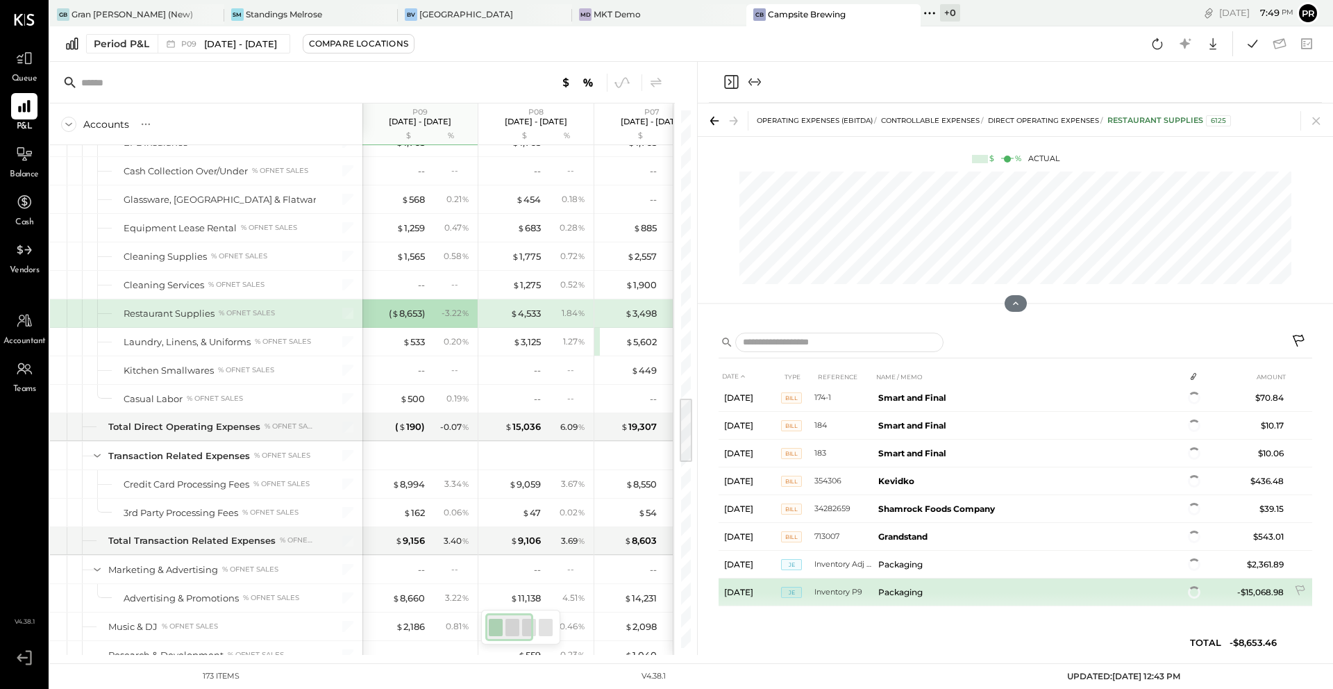
scroll to position [206, 0]
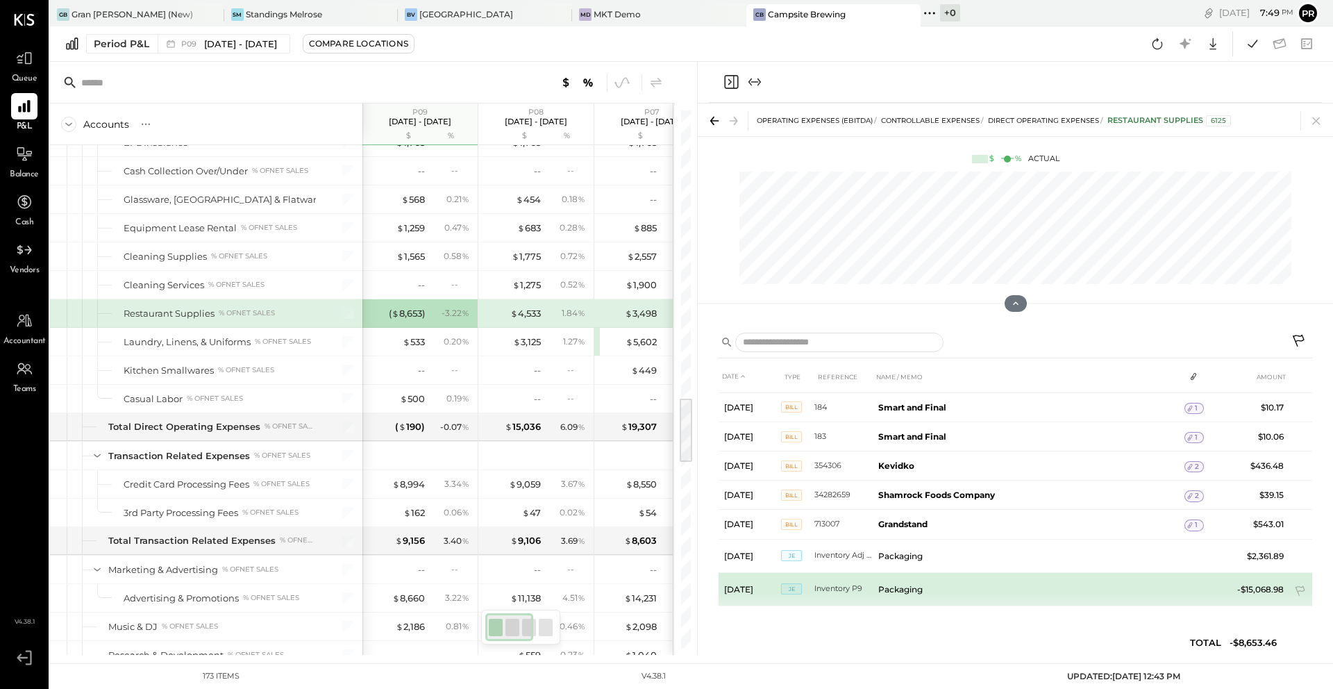
click at [911, 596] on td "Packaging" at bounding box center [1029, 588] width 312 height 33
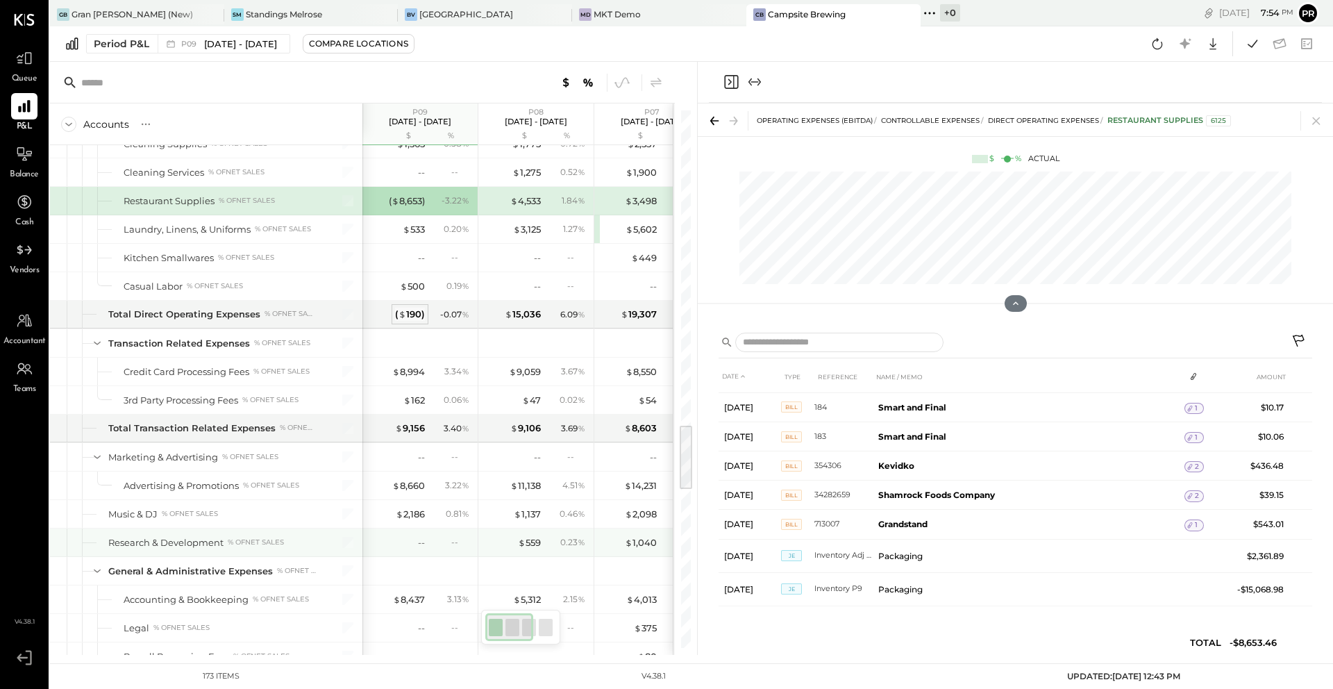
scroll to position [2540, 0]
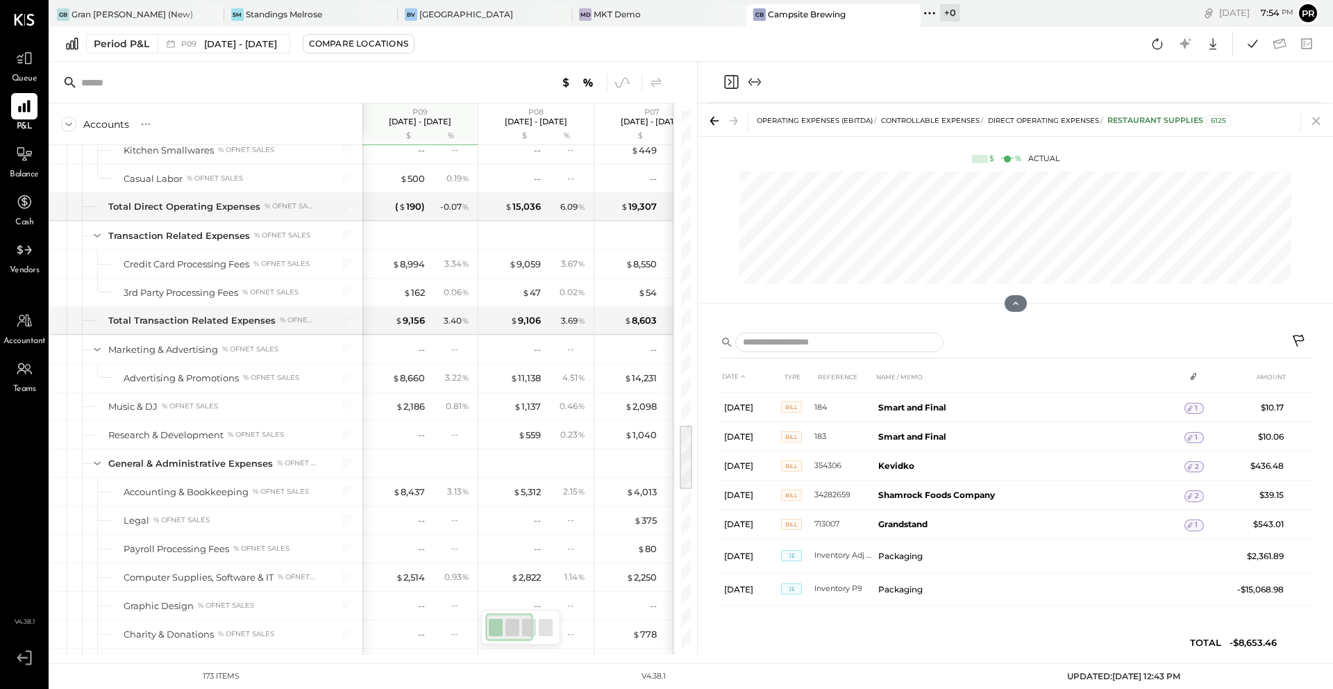
click at [1320, 122] on icon at bounding box center [1316, 120] width 19 height 19
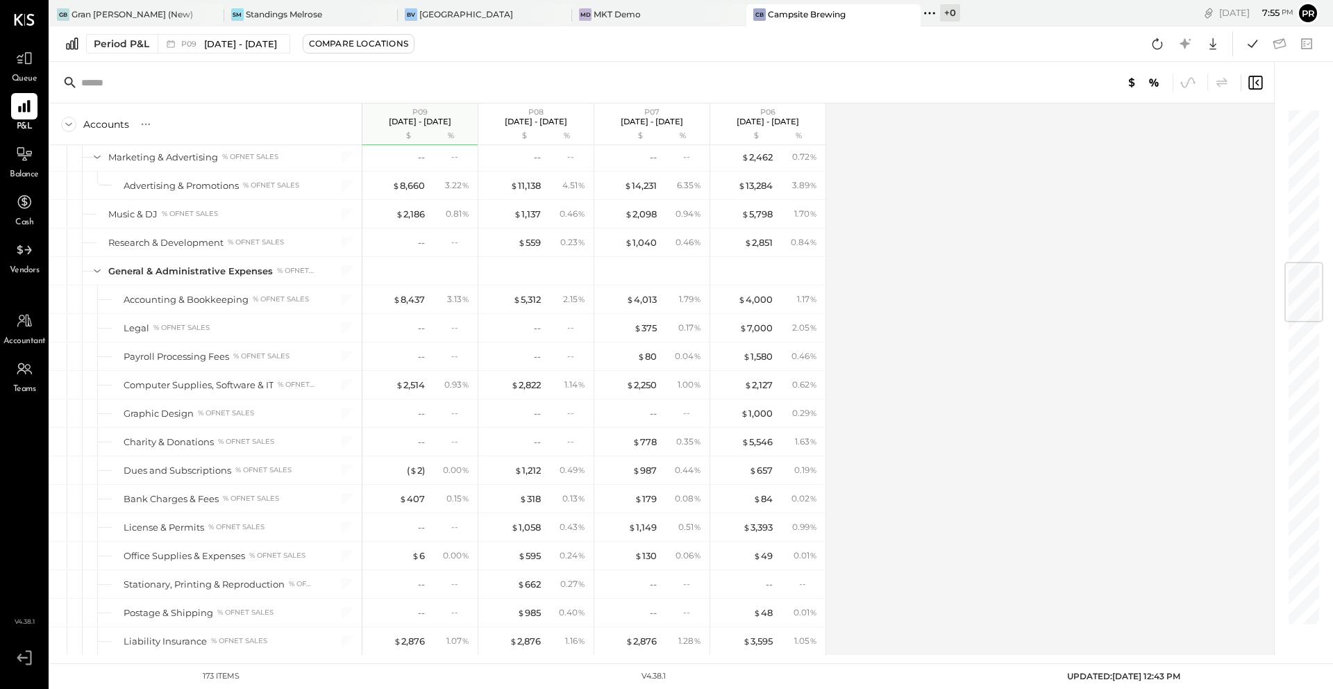
scroll to position [1062, 0]
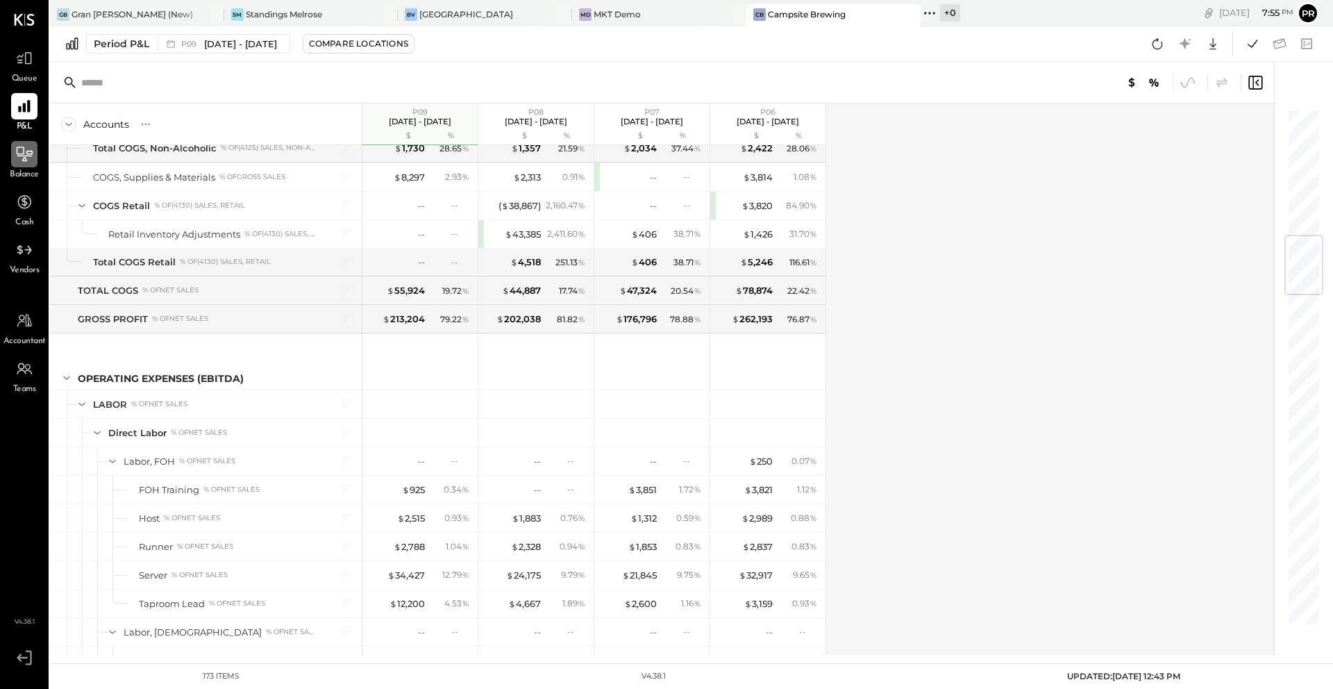
click at [21, 158] on icon at bounding box center [24, 154] width 18 height 18
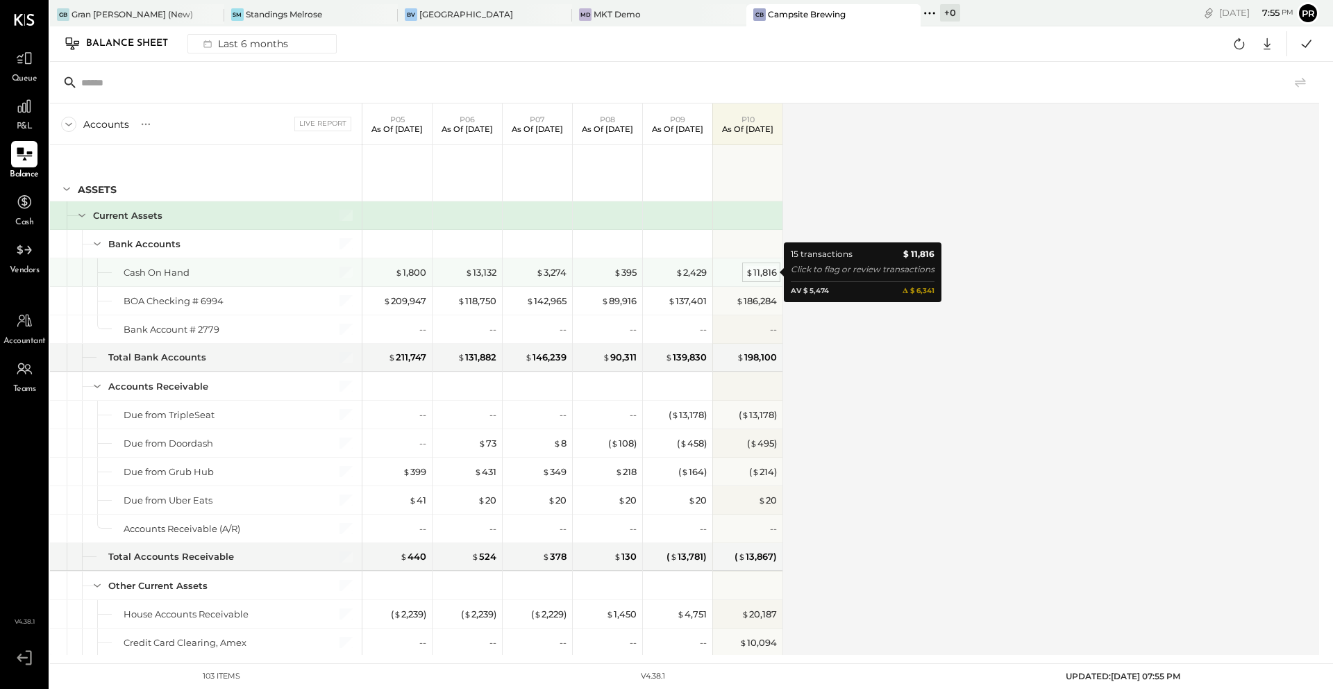
click at [756, 274] on div "$ 11,816" at bounding box center [761, 272] width 31 height 13
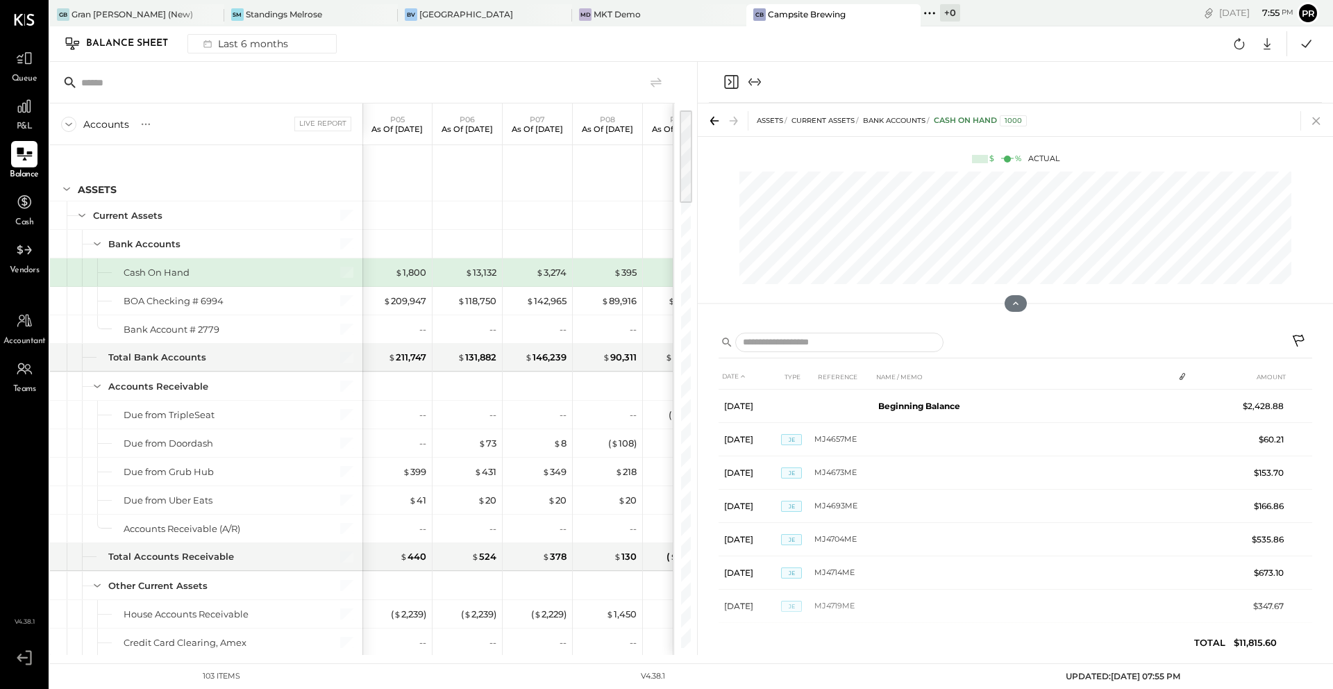
click at [1316, 121] on icon at bounding box center [1316, 121] width 8 height 8
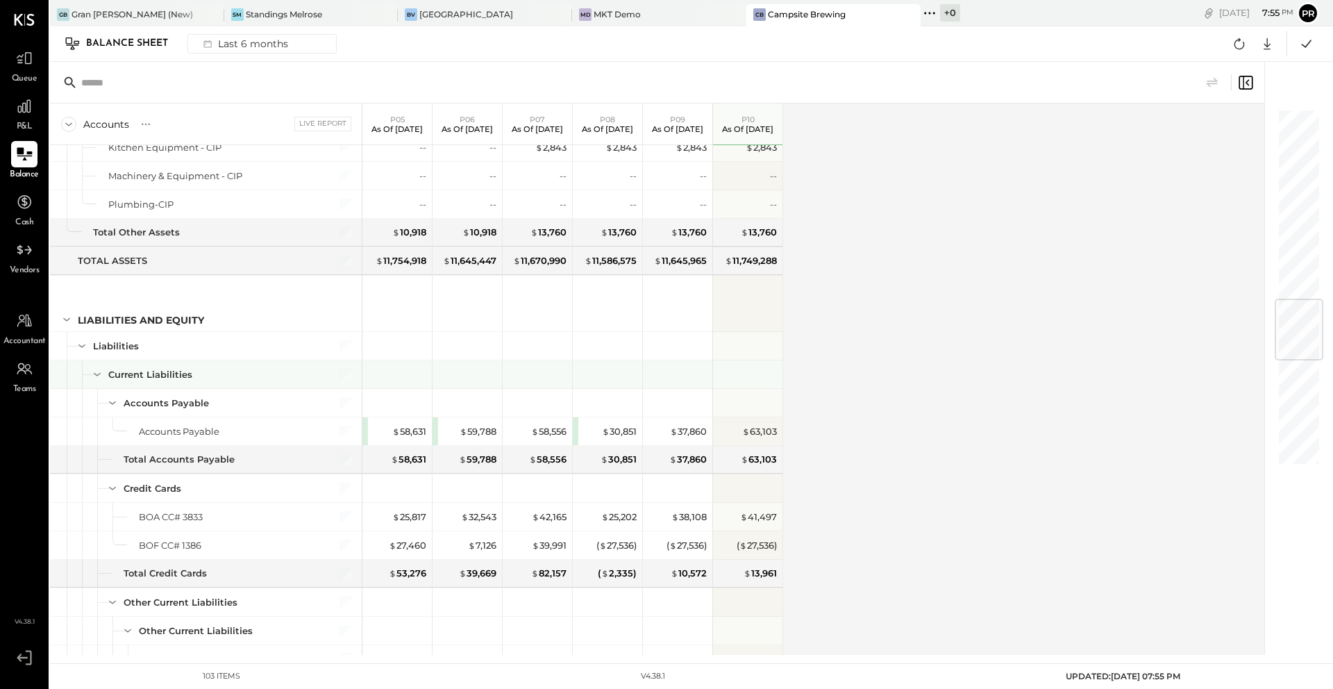
scroll to position [1592, 0]
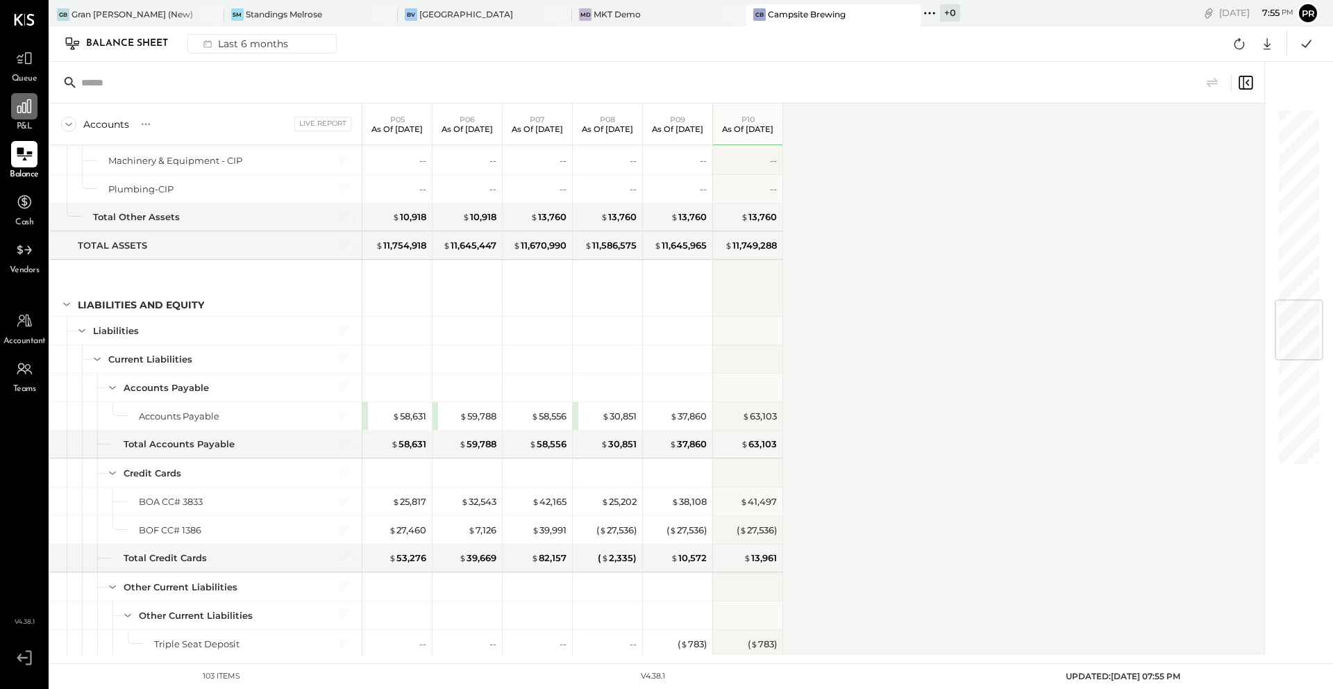
click at [26, 103] on icon at bounding box center [24, 106] width 14 height 14
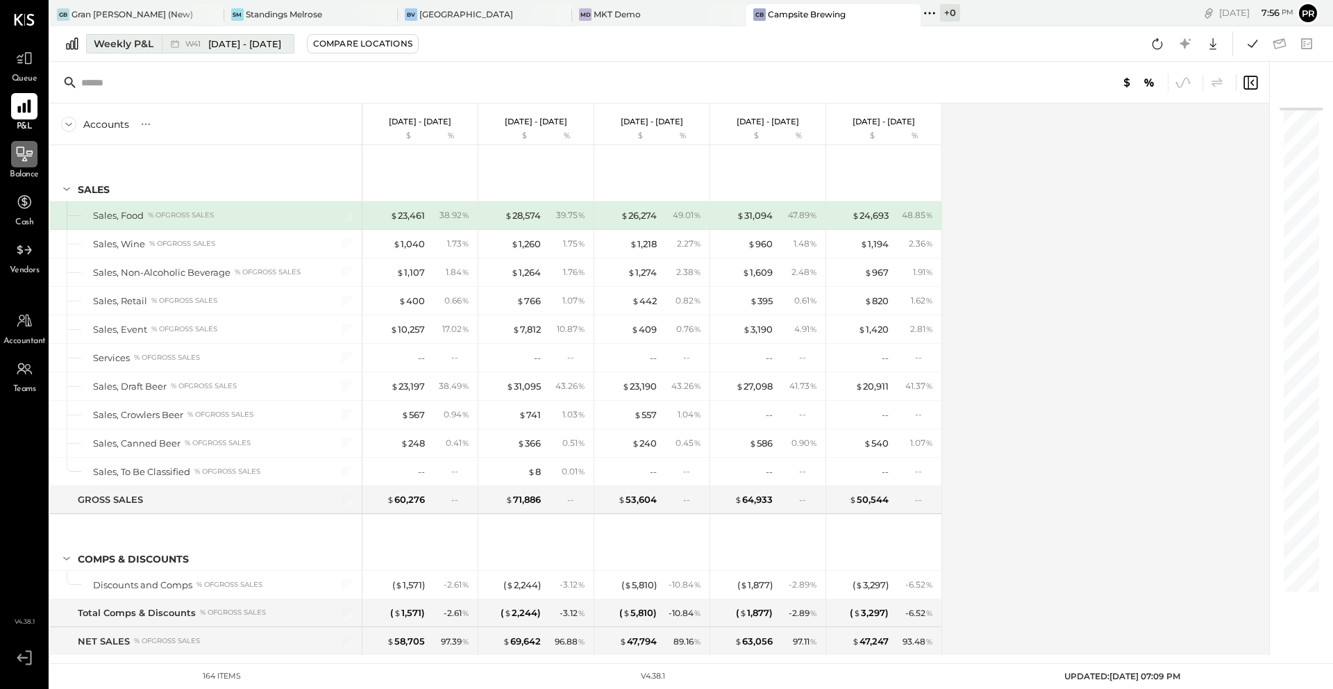
click at [207, 42] on div "W41 [DATE] - [DATE]" at bounding box center [233, 43] width 96 height 13
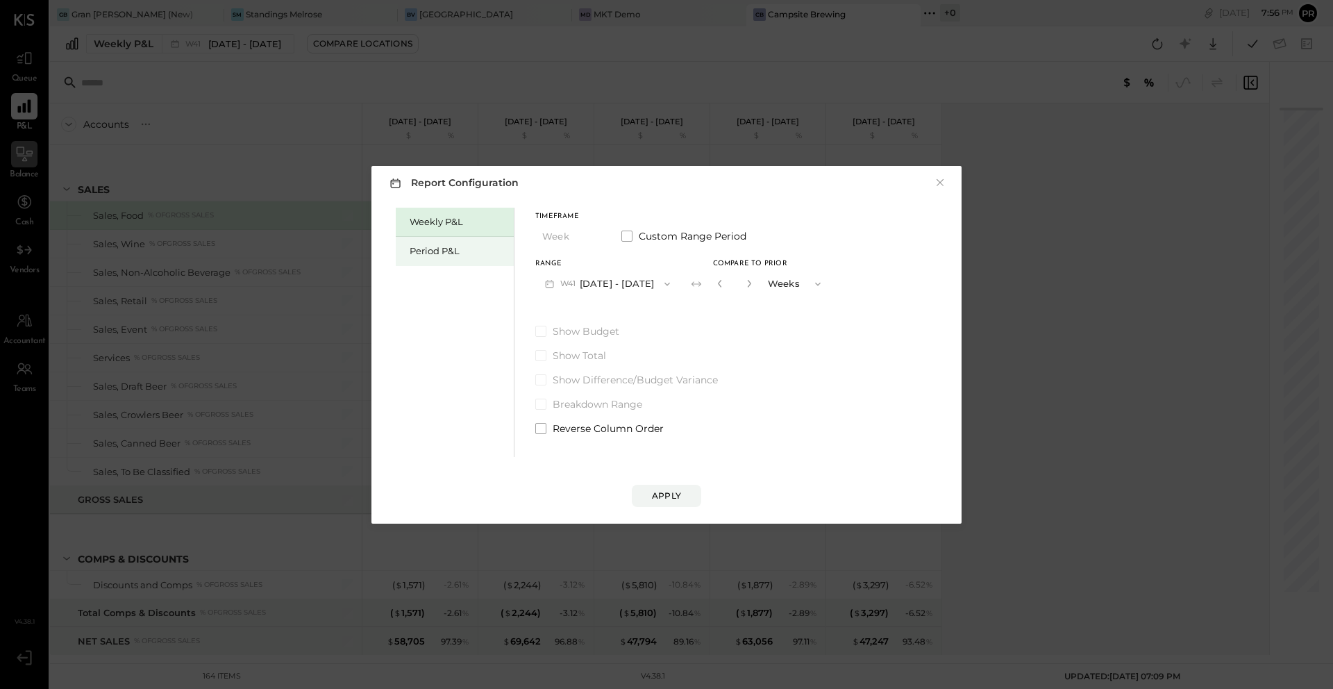
click at [440, 247] on div "Period P&L" at bounding box center [458, 250] width 97 height 13
click at [588, 284] on button "P10 [DATE] - [DATE]" at bounding box center [606, 284] width 142 height 26
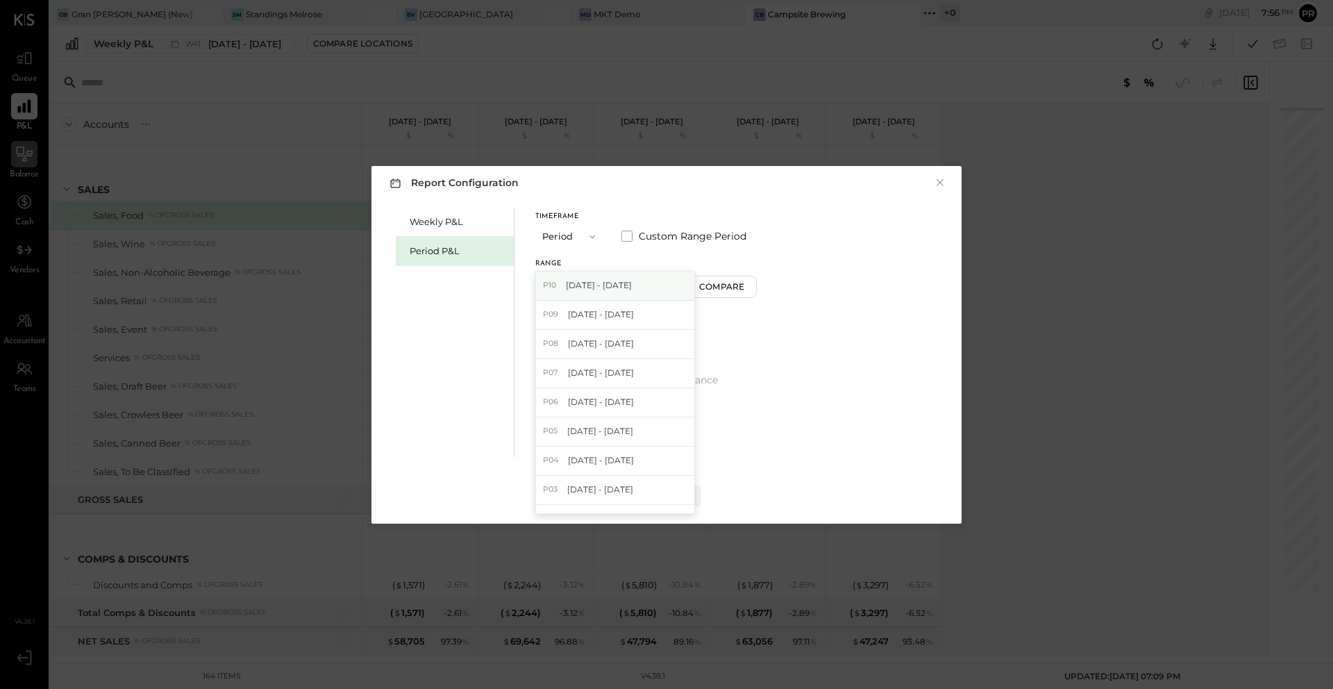
click at [608, 281] on span "[DATE] - [DATE]" at bounding box center [599, 285] width 66 height 12
click at [681, 492] on button "Apply" at bounding box center [666, 496] width 69 height 22
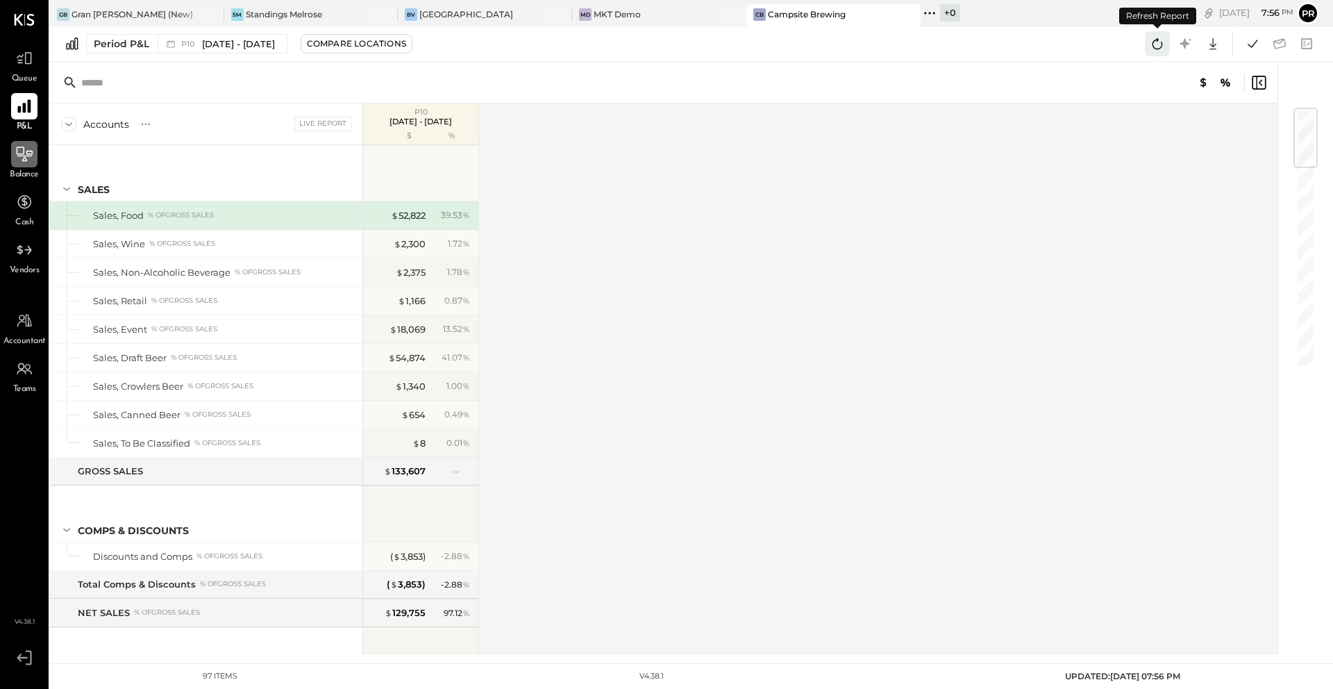
click at [1161, 45] on icon at bounding box center [1158, 43] width 10 height 11
click at [1159, 47] on icon at bounding box center [1158, 44] width 18 height 18
click at [1248, 50] on icon at bounding box center [1253, 44] width 18 height 18
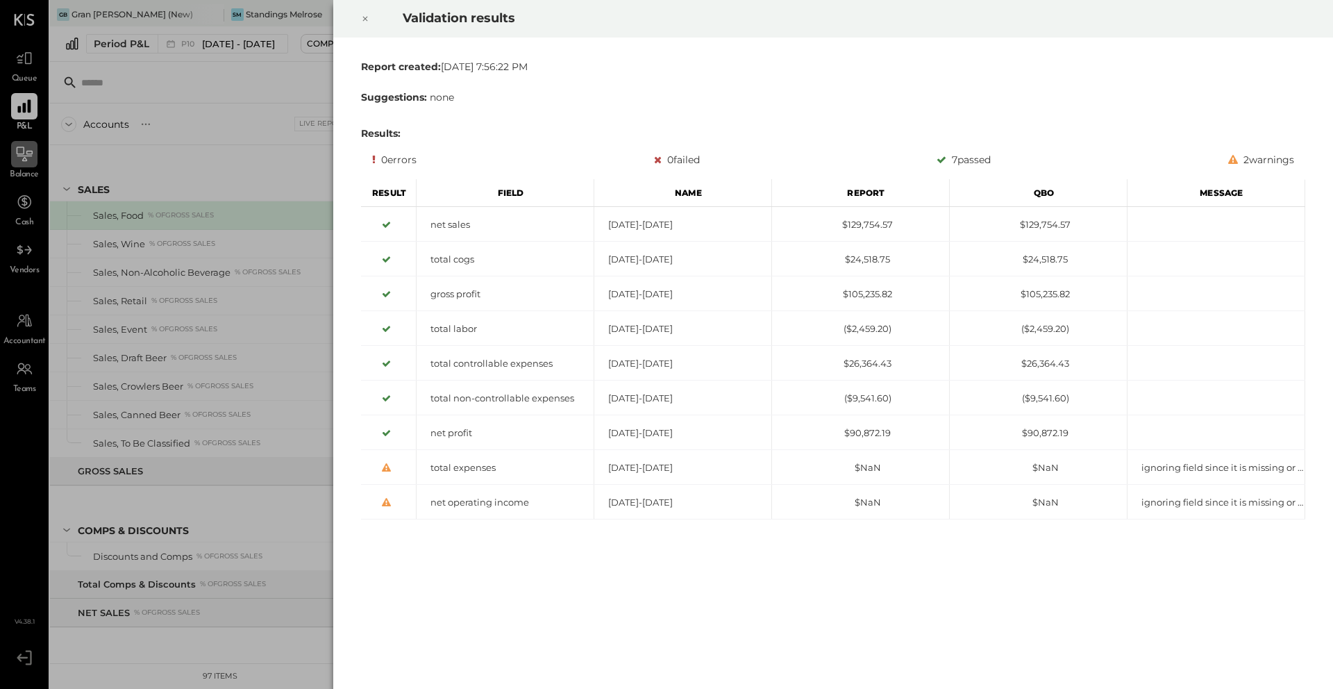
click at [361, 15] on icon at bounding box center [365, 18] width 8 height 17
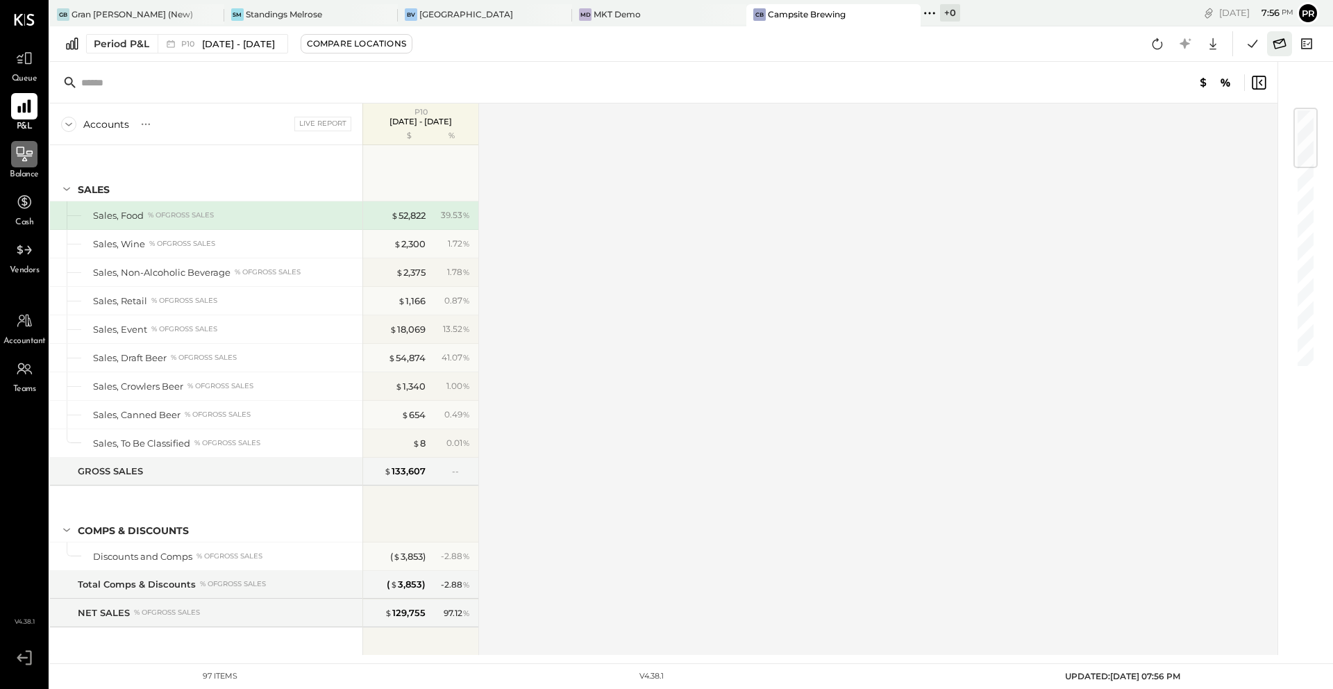
click at [1290, 40] on button at bounding box center [1279, 43] width 25 height 25
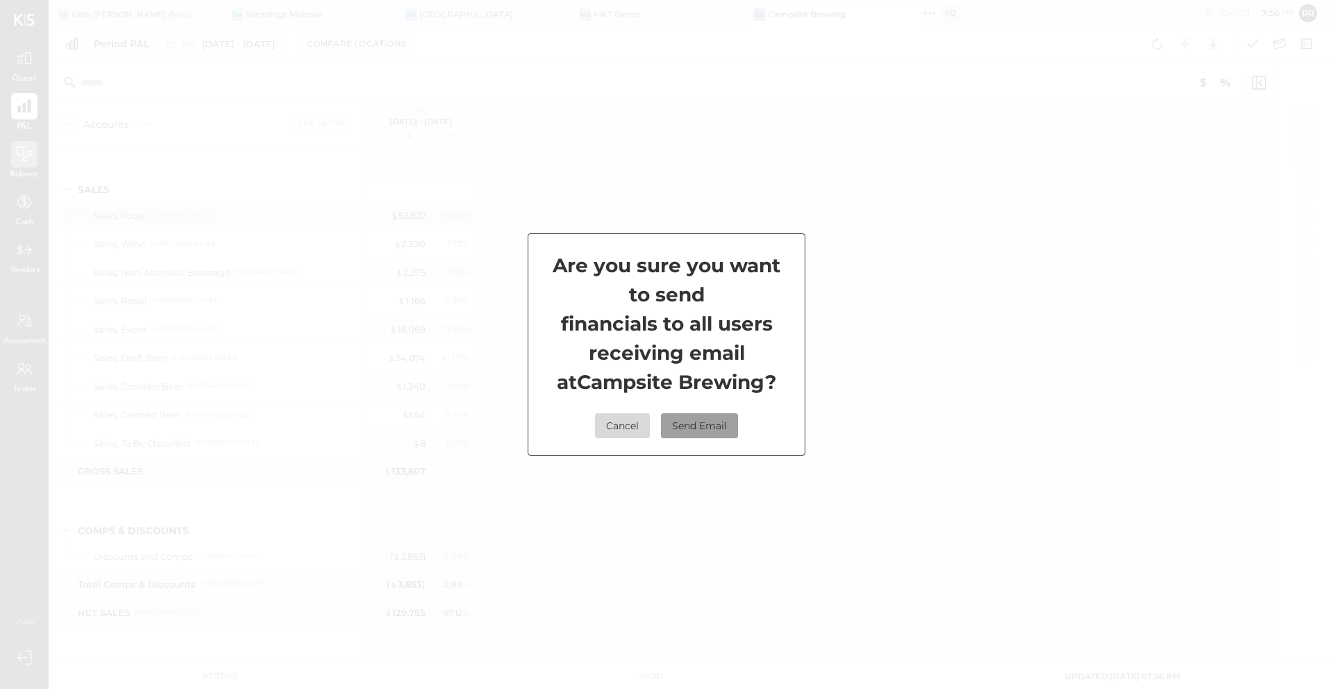
click at [719, 430] on button "Send Email" at bounding box center [699, 425] width 77 height 25
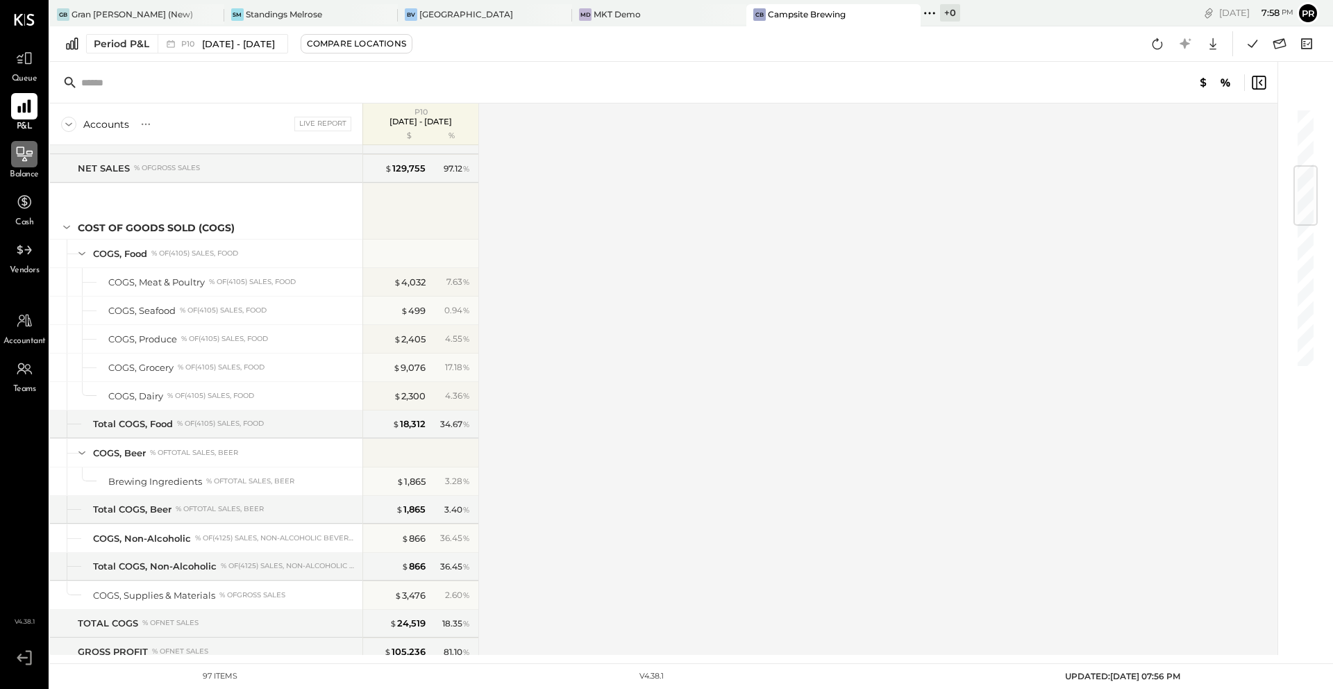
scroll to position [324, 0]
